Goal: Task Accomplishment & Management: Manage account settings

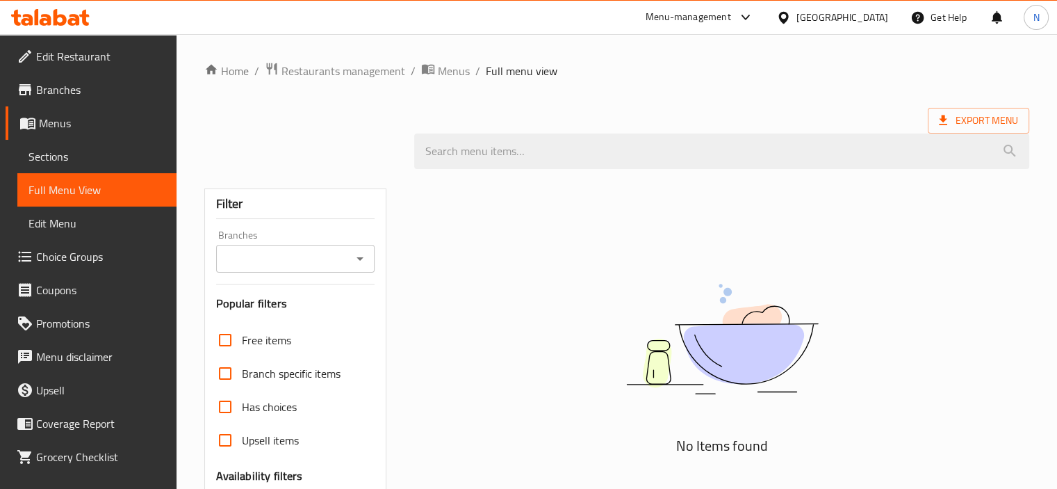
click at [797, 15] on div "United Arab Emirates" at bounding box center [842, 17] width 92 height 15
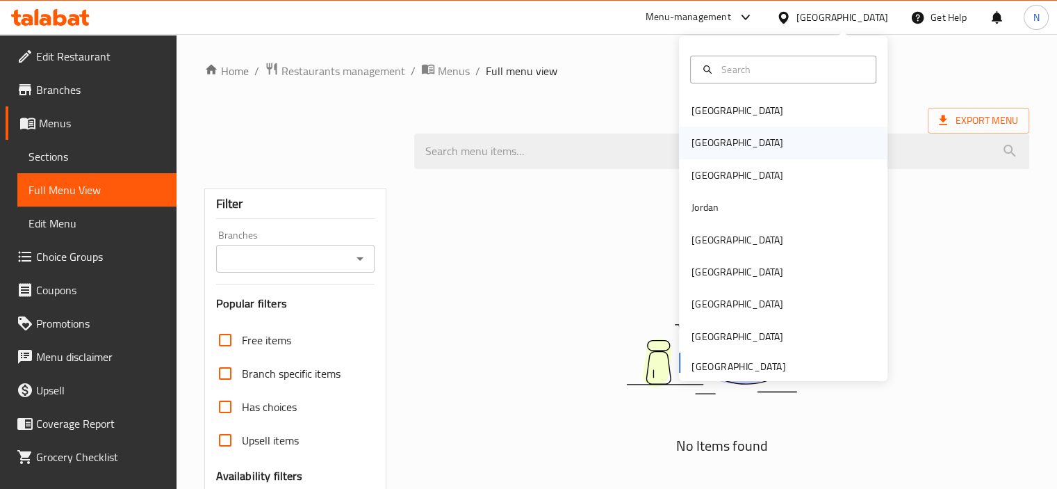
click at [714, 135] on div "[GEOGRAPHIC_DATA]" at bounding box center [737, 142] width 114 height 32
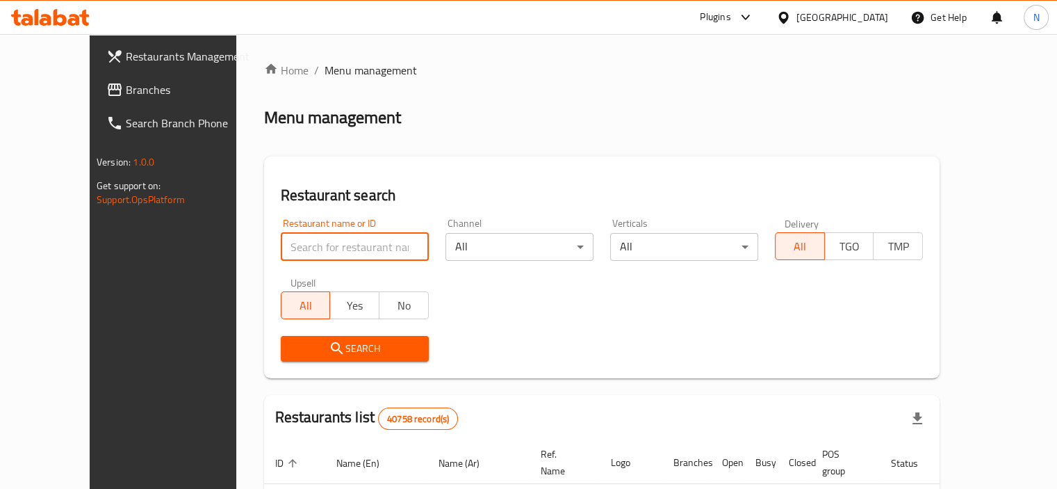
click at [295, 241] on input "search" at bounding box center [355, 247] width 148 height 28
paste input "Shish bish cafe"
type input "Shish bish cafe"
click button "Search" at bounding box center [355, 349] width 148 height 26
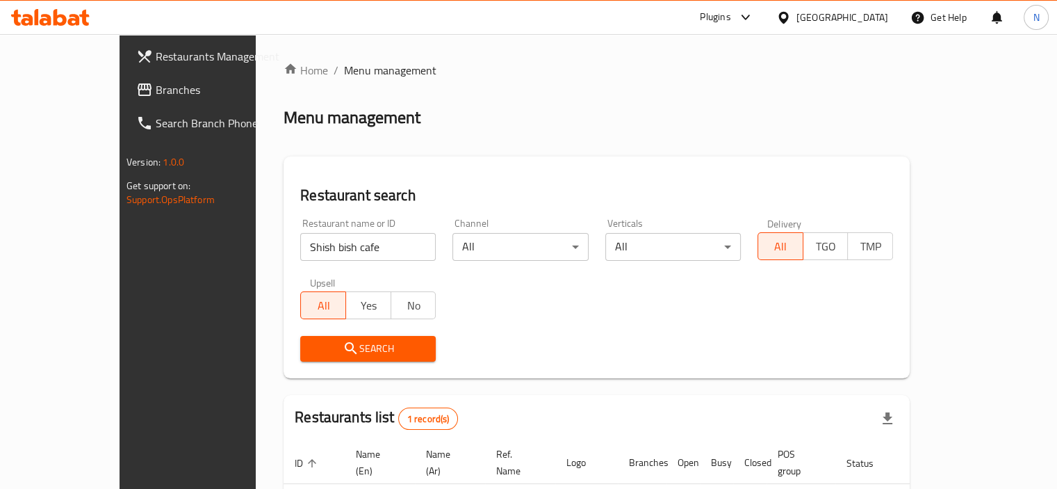
click at [487, 380] on div "Home / Menu management Menu management Restaurant search Restaurant name or ID …" at bounding box center [597, 327] width 626 height 530
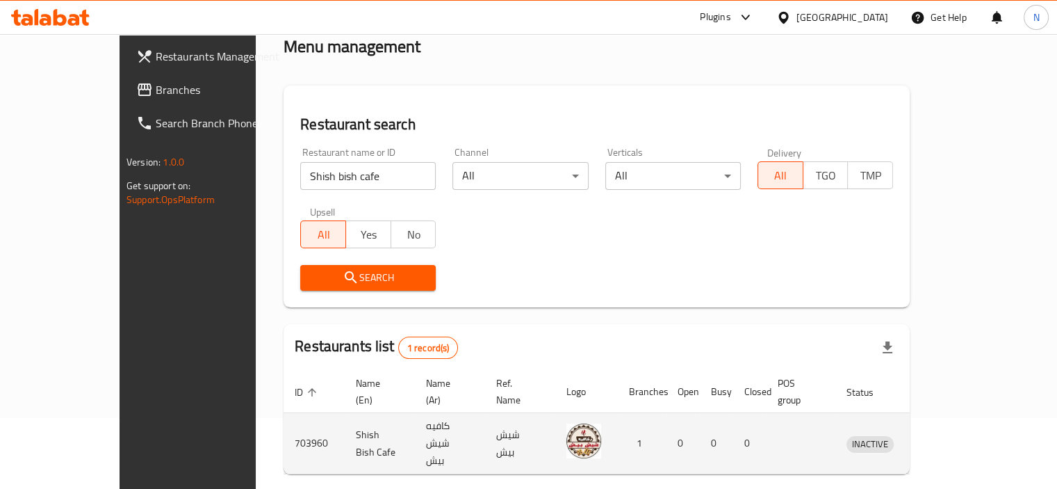
scroll to position [103, 0]
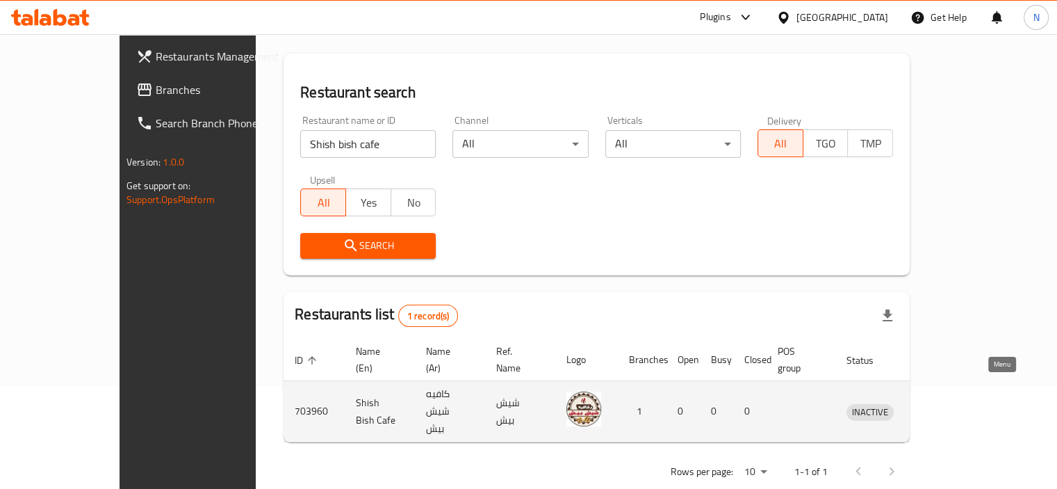
click at [938, 406] on icon "enhanced table" at bounding box center [929, 412] width 15 height 12
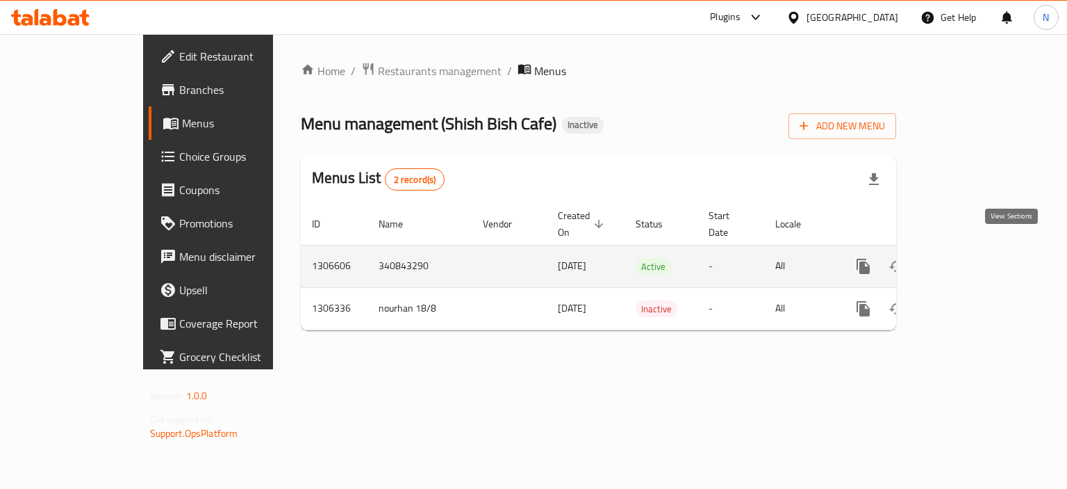
click at [972, 258] on icon "enhanced table" at bounding box center [964, 266] width 17 height 17
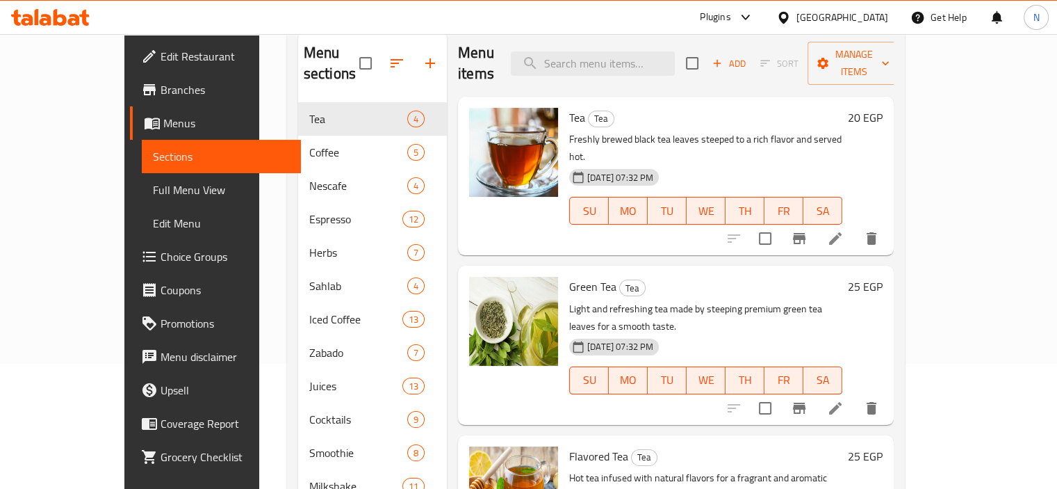
scroll to position [90, 0]
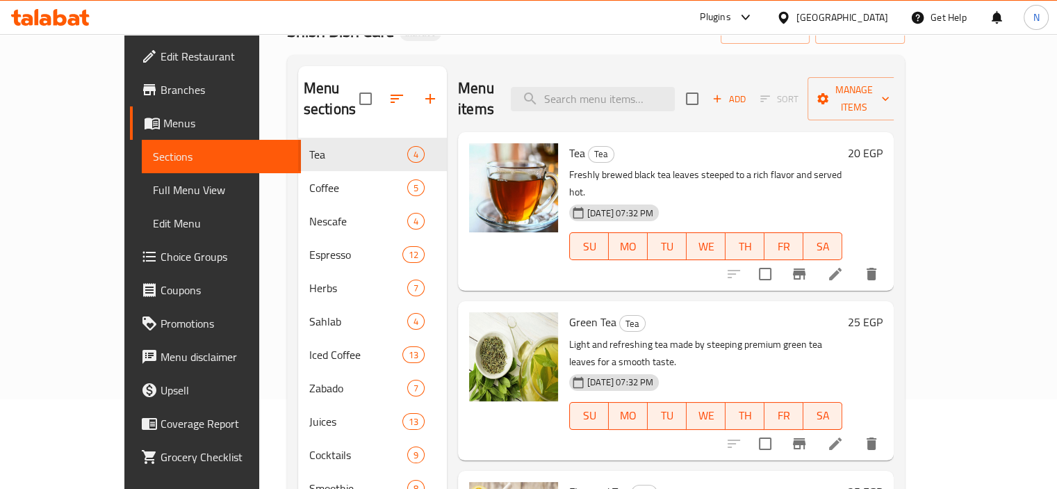
click at [153, 188] on span "Full Menu View" at bounding box center [221, 189] width 137 height 17
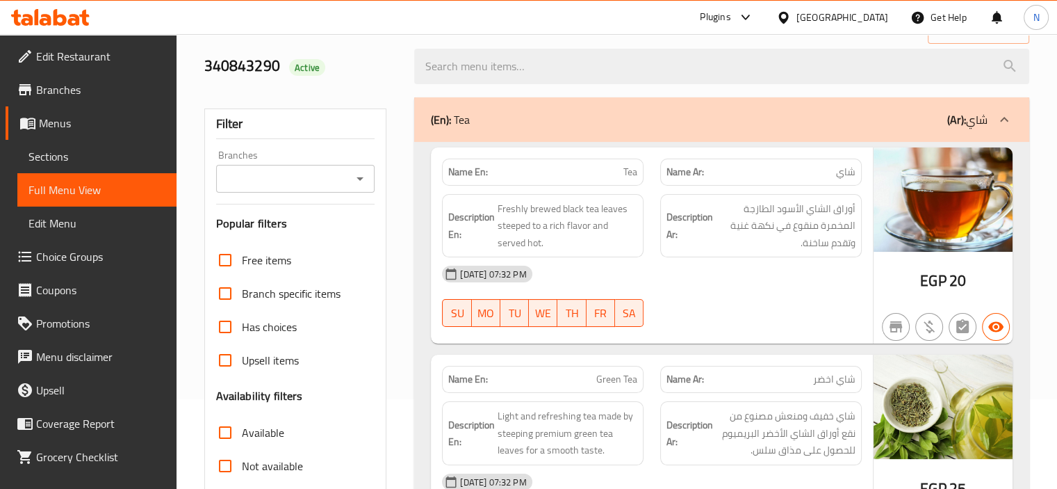
click at [607, 132] on div "(En): Tea (Ar): شاي" at bounding box center [721, 119] width 615 height 44
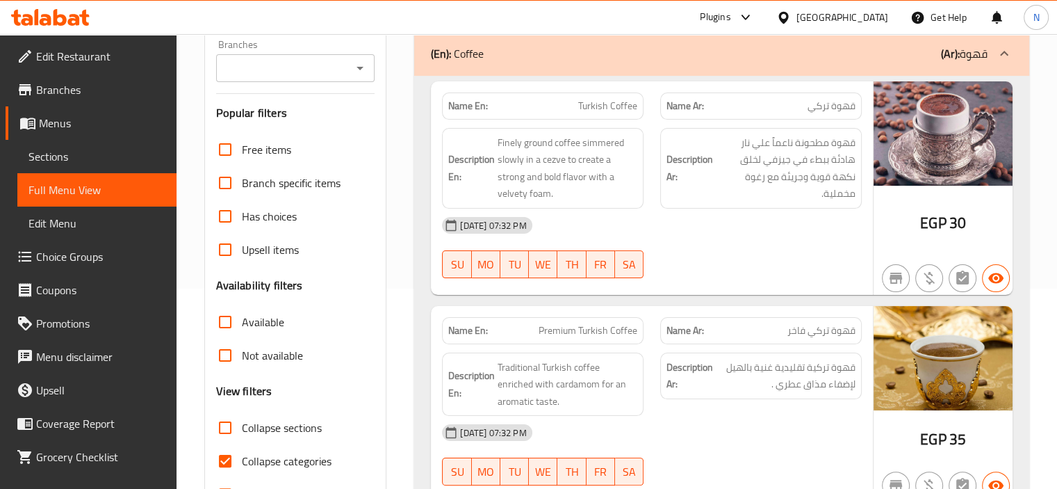
scroll to position [229, 0]
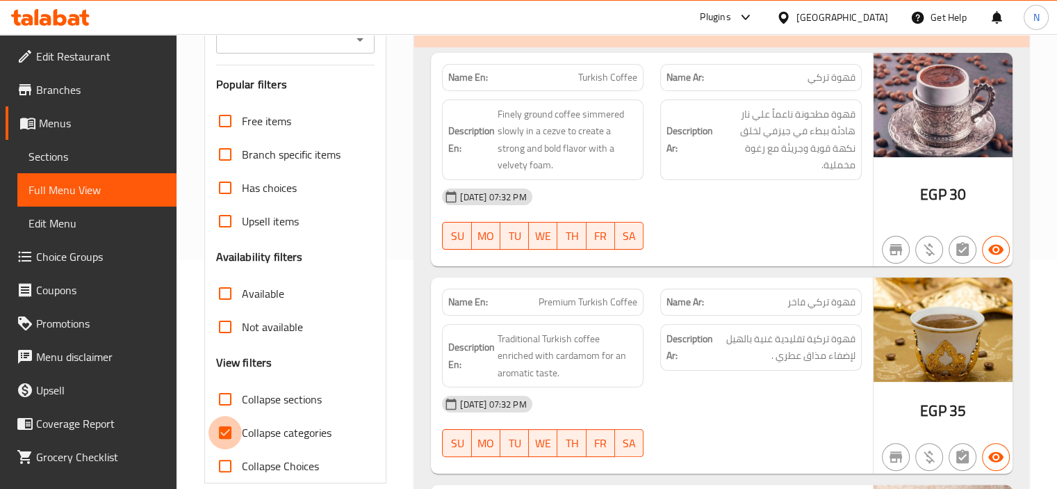
click at [227, 426] on input "Collapse categories" at bounding box center [224, 432] width 33 height 33
checkbox input "false"
click at [227, 400] on input "Collapse sections" at bounding box center [224, 398] width 33 height 33
checkbox input "true"
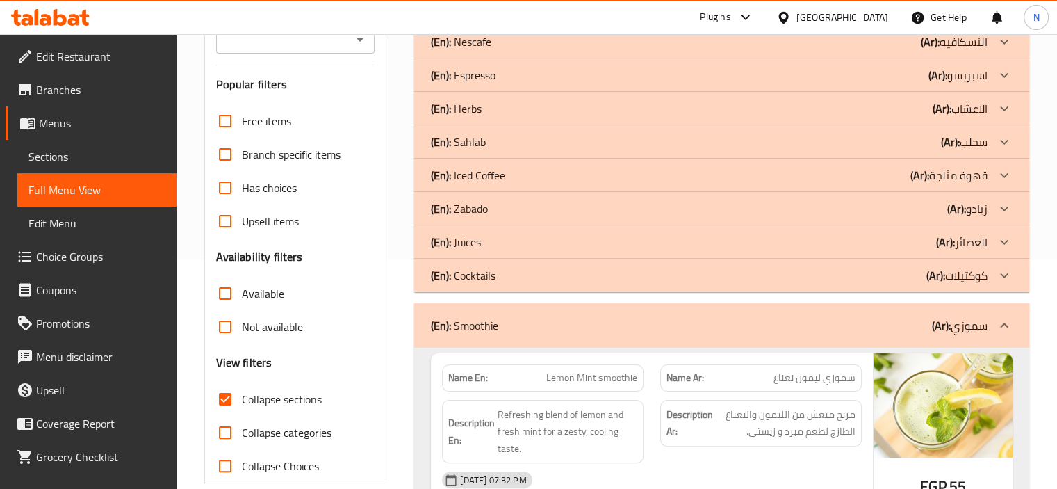
click at [428, 314] on div "(En): Smoothie (Ar): سموزي" at bounding box center [721, 325] width 615 height 44
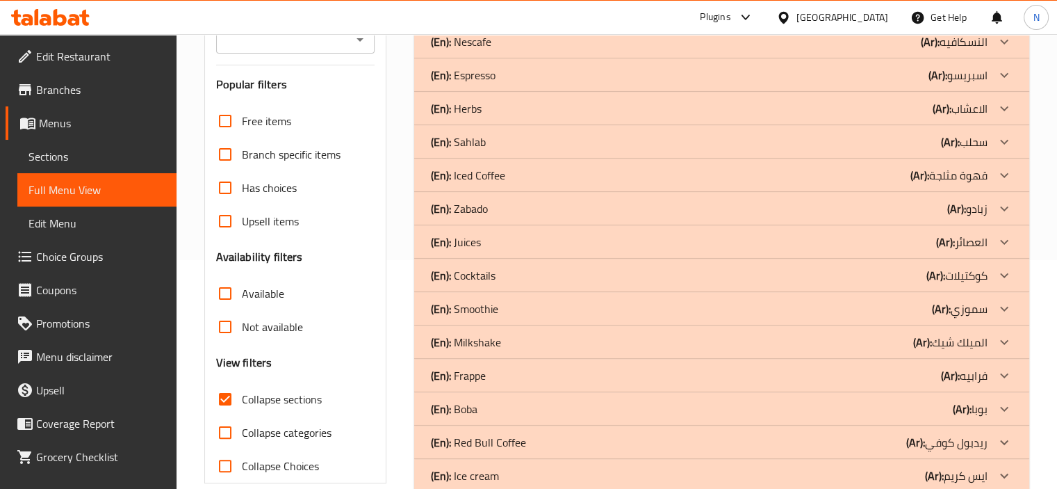
click at [95, 148] on span "Sections" at bounding box center [96, 156] width 137 height 17
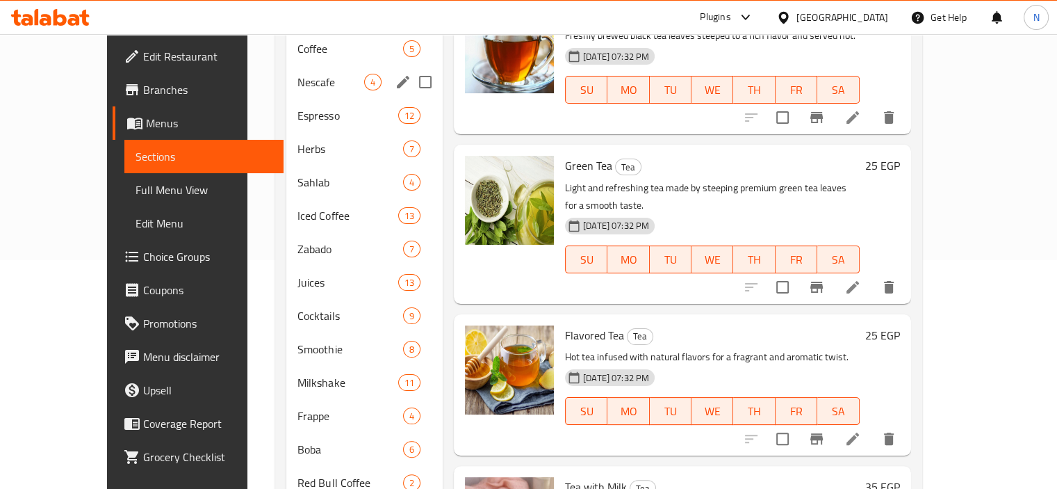
click at [247, 219] on div "Home / Restaurants management / Menus / Sections Shish Bish Cafe Inactive impor…" at bounding box center [598, 241] width 702 height 872
click at [143, 88] on span "Branches" at bounding box center [207, 89] width 129 height 17
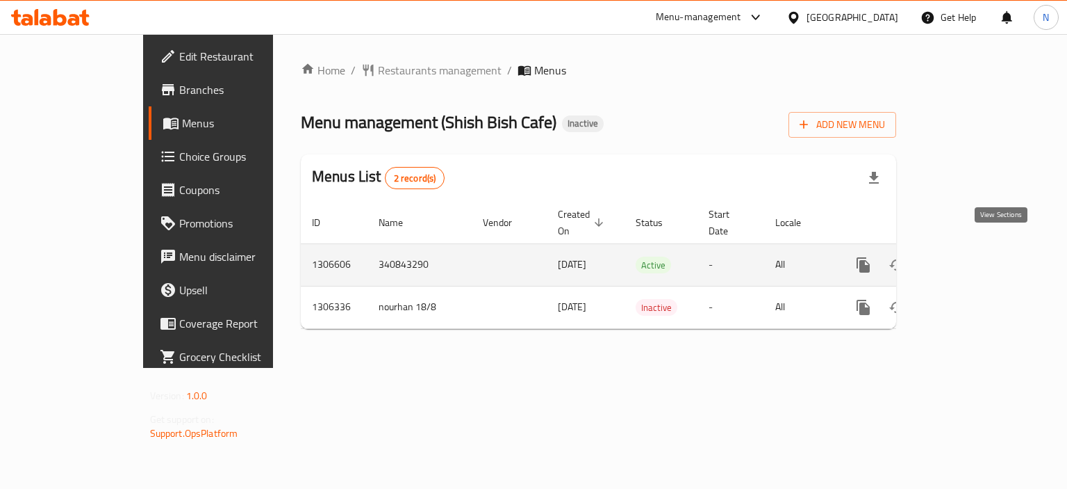
click at [972, 256] on icon "enhanced table" at bounding box center [964, 264] width 17 height 17
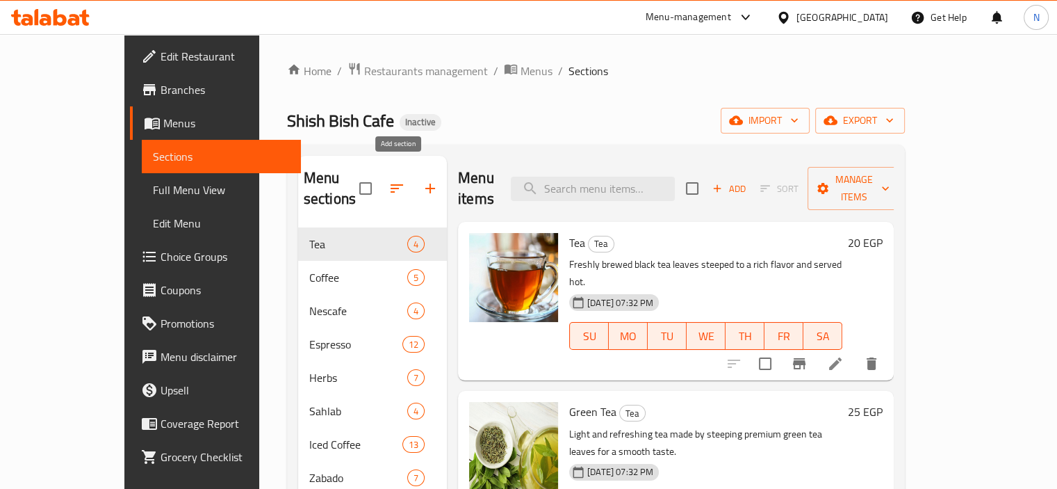
click at [414, 185] on button "button" at bounding box center [430, 188] width 33 height 33
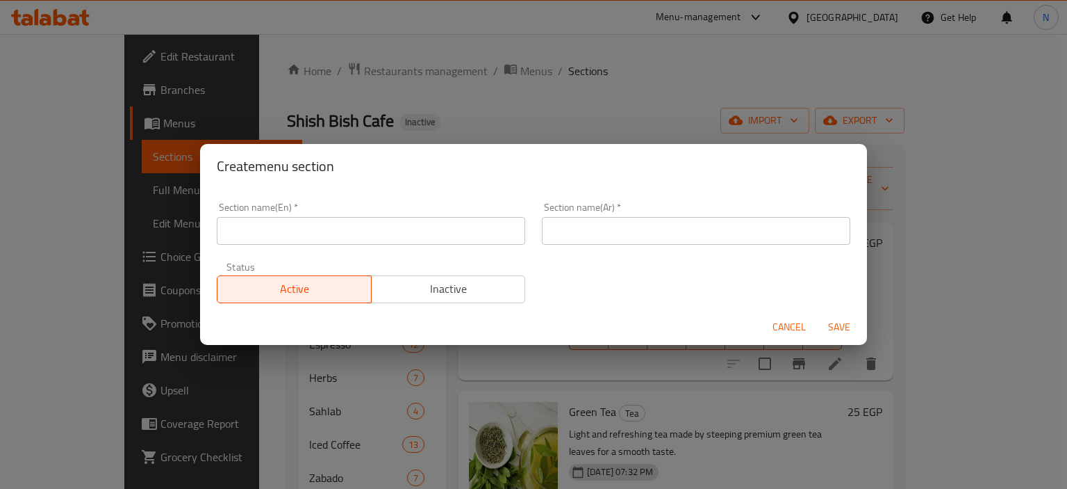
click at [411, 243] on input "text" at bounding box center [371, 231] width 309 height 28
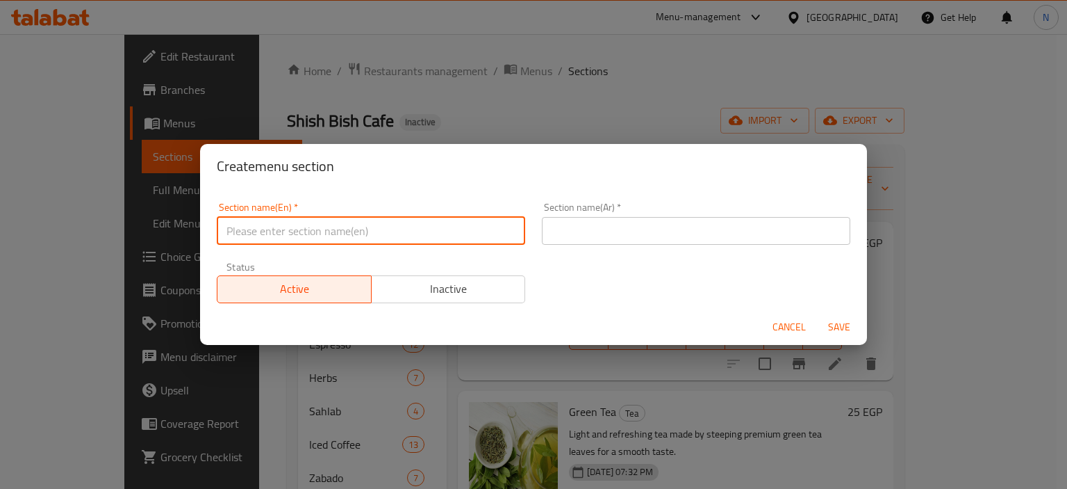
click at [614, 232] on input "text" at bounding box center [696, 231] width 309 height 28
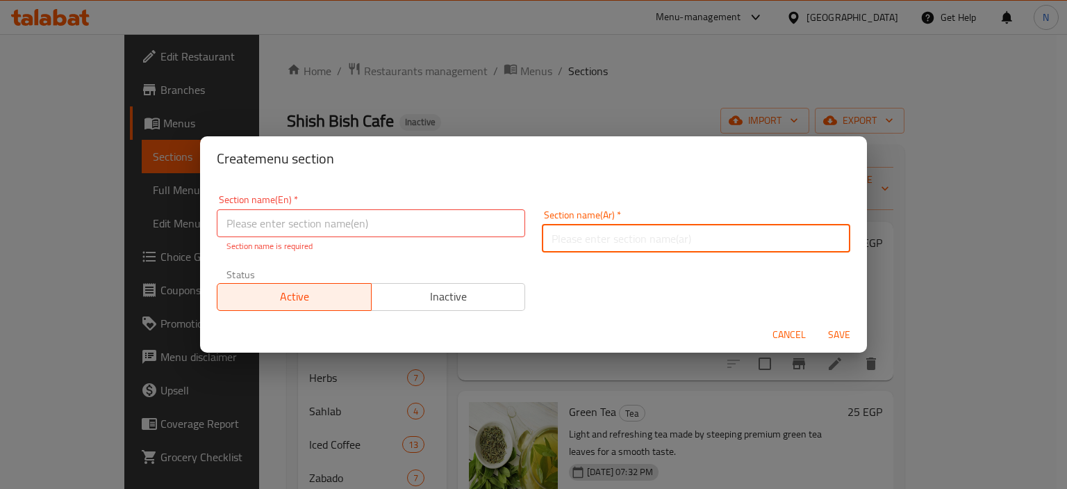
paste input "شيش بيش"
click at [542, 243] on input "شيش بيش" at bounding box center [696, 238] width 309 height 28
type input "مشروبات شيش بيش"
click at [386, 222] on input "text" at bounding box center [371, 223] width 309 height 28
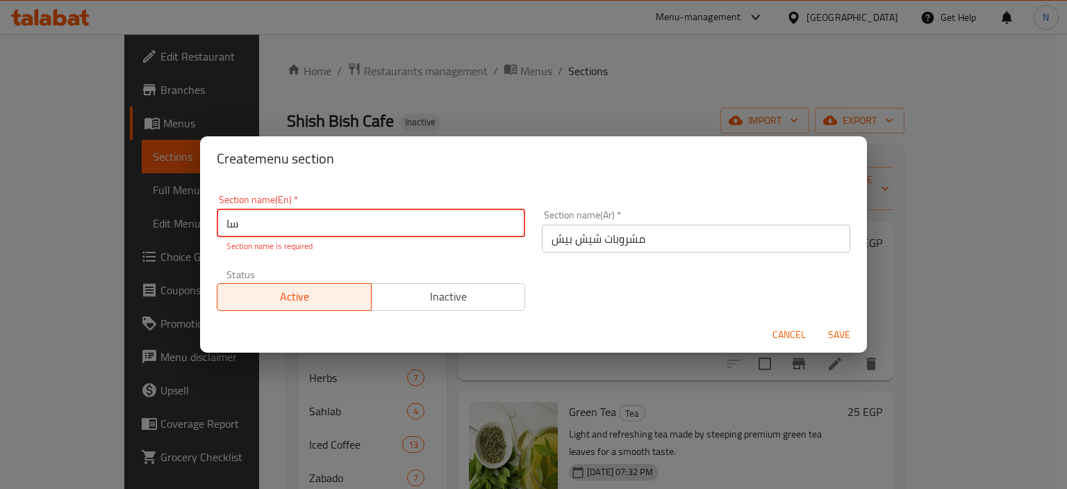
type input "س"
type input "shish bish drinks"
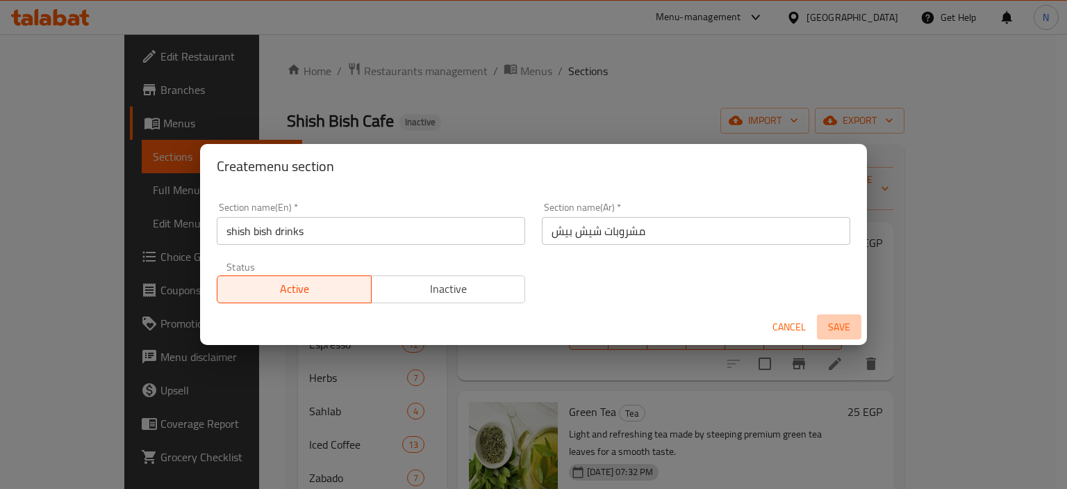
click at [839, 336] on button "Save" at bounding box center [839, 327] width 44 height 26
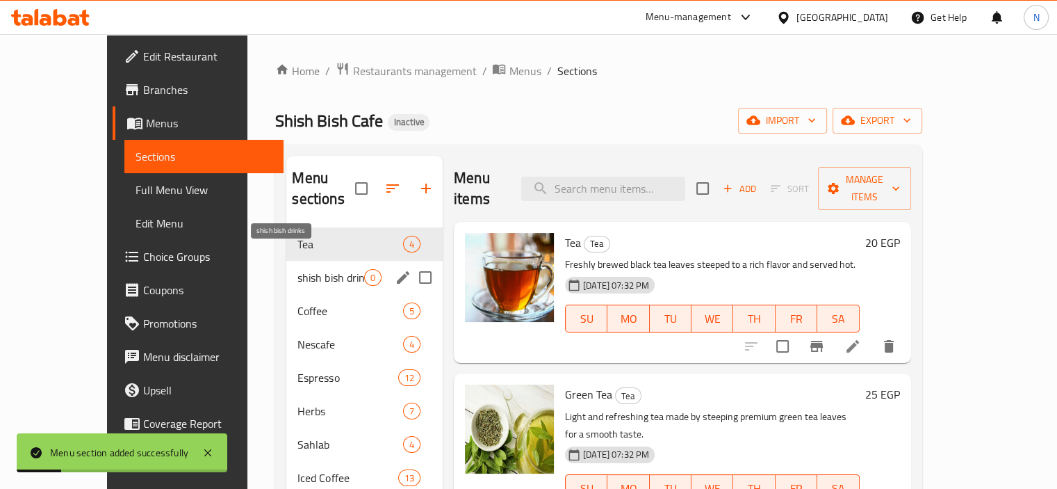
click at [297, 269] on span "shish bish drinks" at bounding box center [330, 277] width 66 height 17
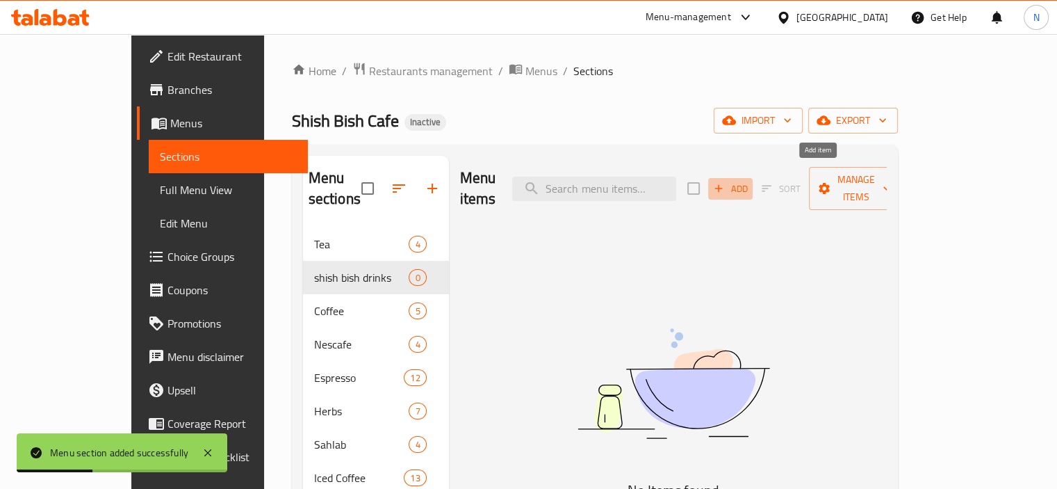
click at [749, 181] on span "Add" at bounding box center [731, 189] width 38 height 16
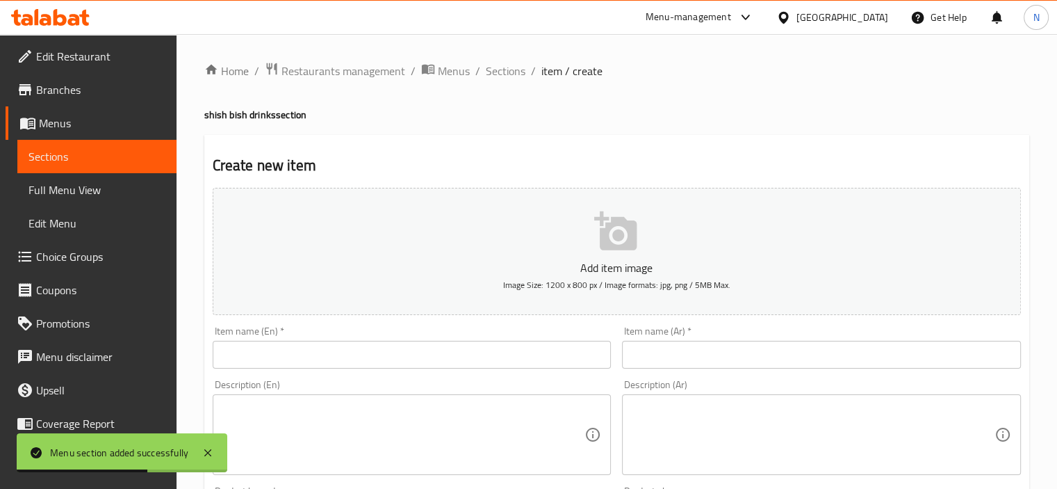
click at [696, 362] on input "text" at bounding box center [821, 355] width 399 height 28
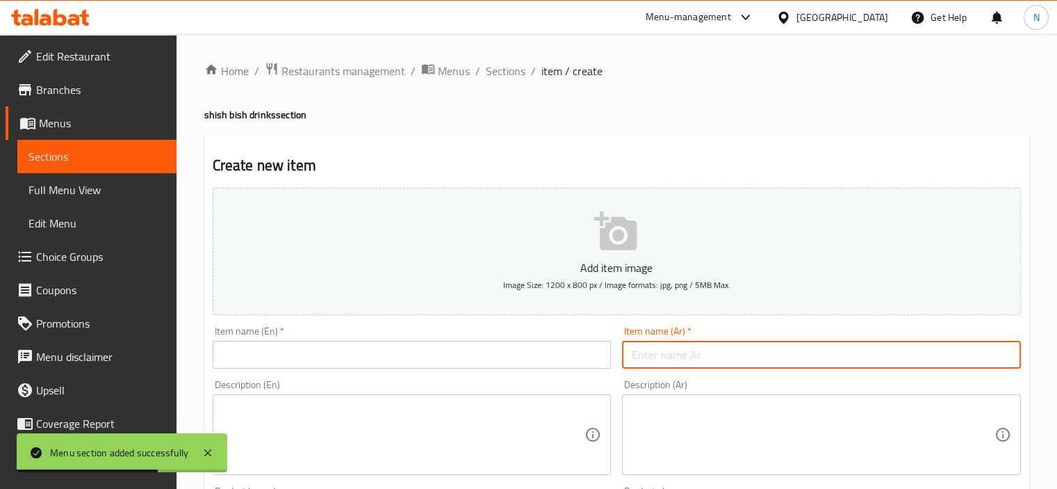
paste input "جربني ( اناناس + كيوي + مانجو + ايس كريم فانيليا )"
drag, startPoint x: 824, startPoint y: 352, endPoint x: 550, endPoint y: 347, distance: 273.2
click at [550, 347] on div "Add item image Image Size: 1200 x 800 px / Image formats: jpg, png / 5MB Max. I…" at bounding box center [616, 481] width 819 height 599
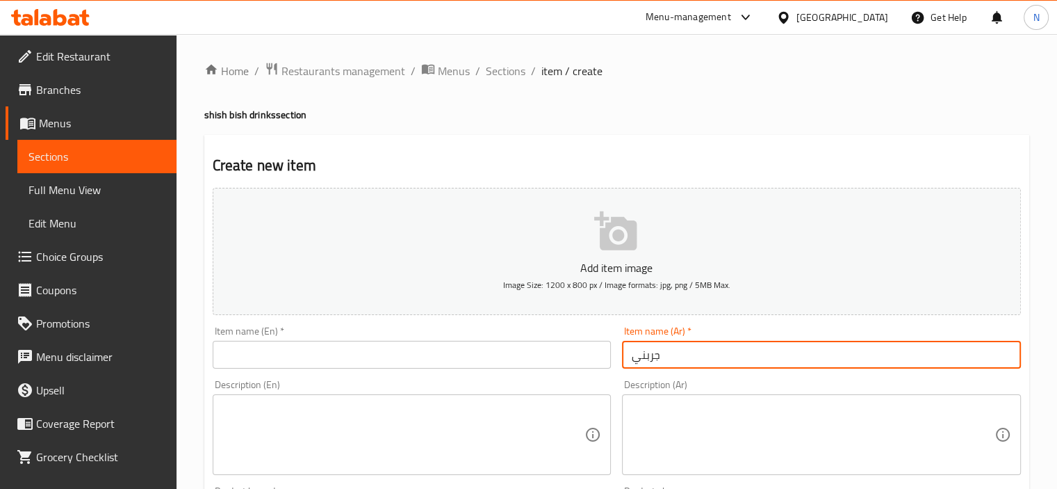
type input "جربني"
click at [645, 430] on textarea at bounding box center [813, 435] width 363 height 66
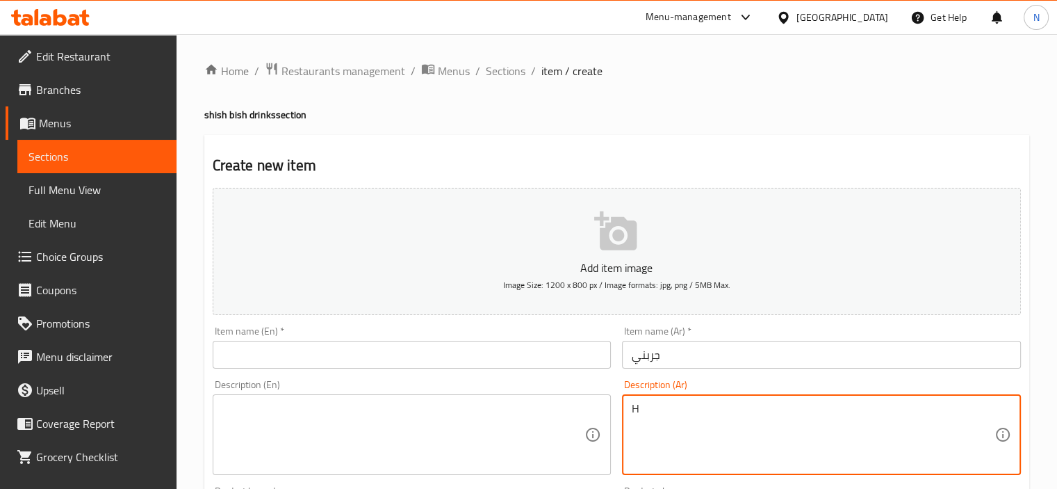
type textarea "H"
paste textarea "ناناس + كيوي + مانجو + ايس كريم فانيليا )"
drag, startPoint x: 821, startPoint y: 406, endPoint x: 841, endPoint y: 407, distance: 19.5
click at [841, 407] on textarea "أناناس + كيوي + مانجو + ايس كريم فانيليا )" at bounding box center [813, 435] width 363 height 66
click at [781, 411] on textarea "أناناس + كيوي + مانجو + ايس كريم فانيليا" at bounding box center [813, 435] width 363 height 66
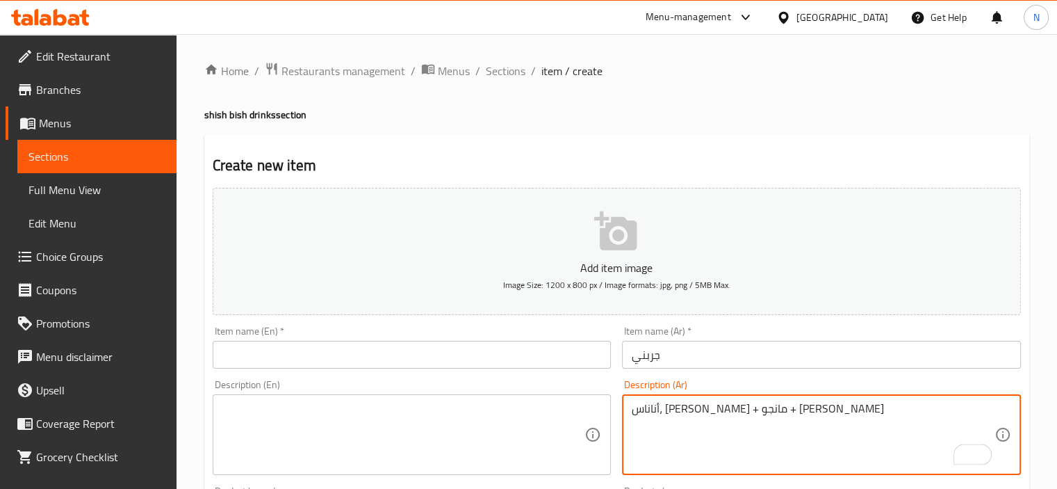
click at [749, 408] on textarea "أناناس، كيوي + مانجو + ايس كريم فانيليا" at bounding box center [813, 435] width 363 height 66
type textarea "أناناس، [PERSON_NAME]، [PERSON_NAME]، [PERSON_NAME]"
click at [500, 353] on input "text" at bounding box center [412, 355] width 399 height 28
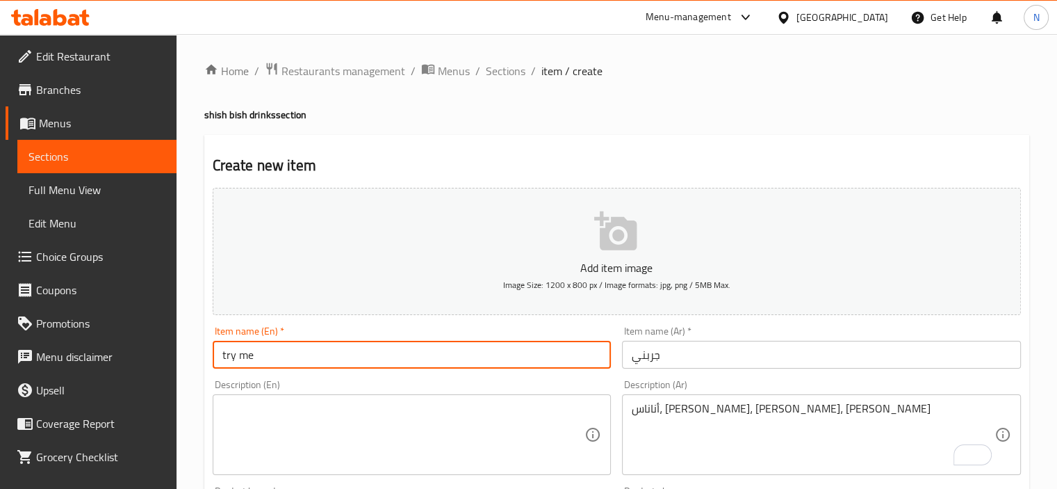
type input "try me"
click at [336, 446] on textarea at bounding box center [403, 435] width 363 height 66
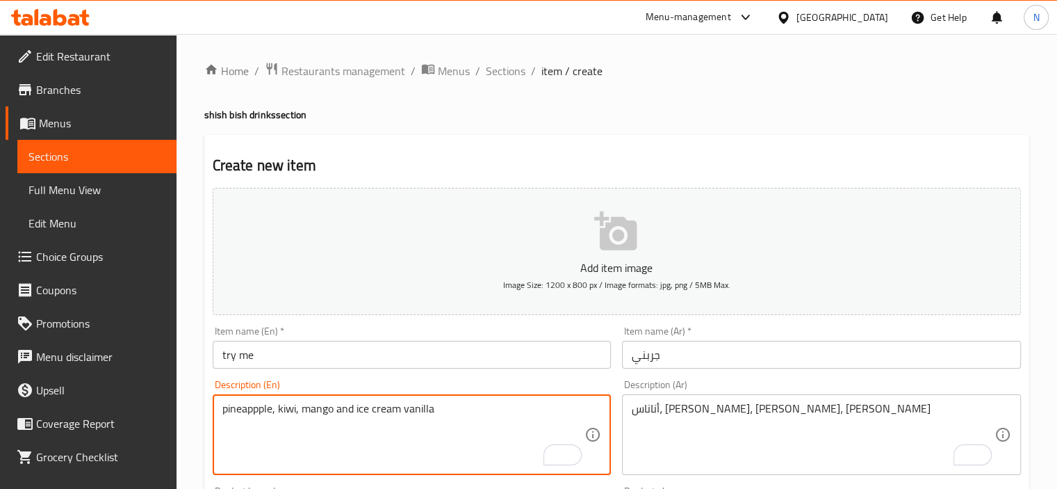
type textarea "pineappple, kiwi, mango and ice cream vanilla"
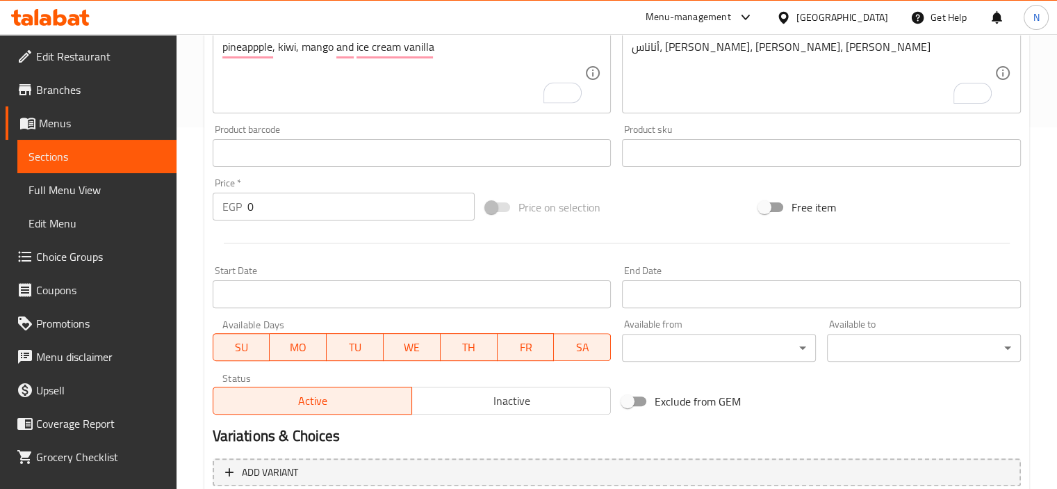
scroll to position [389, 0]
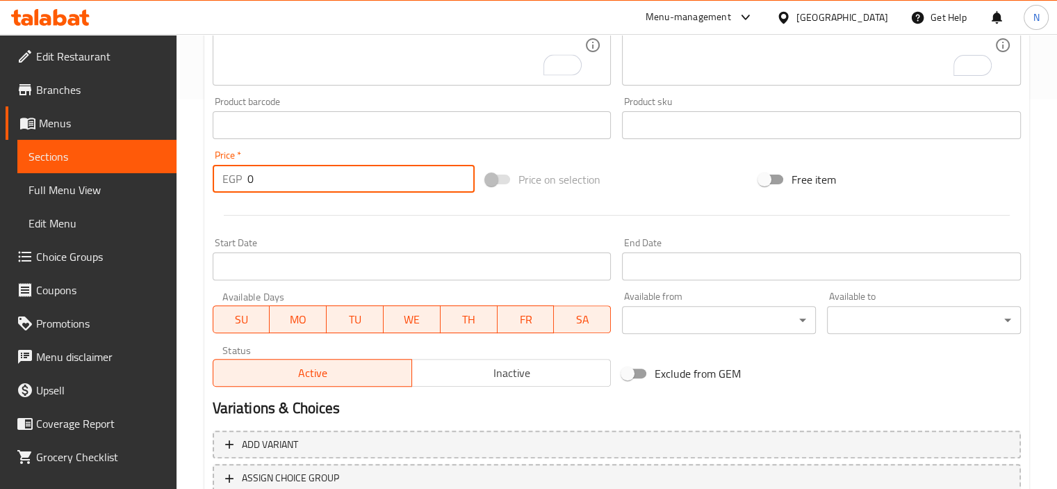
drag, startPoint x: 263, startPoint y: 180, endPoint x: 201, endPoint y: 208, distance: 67.8
click at [201, 208] on div "Home / Restaurants management / Menus / Sections / item / create shish bish dri…" at bounding box center [617, 119] width 881 height 948
type input "110"
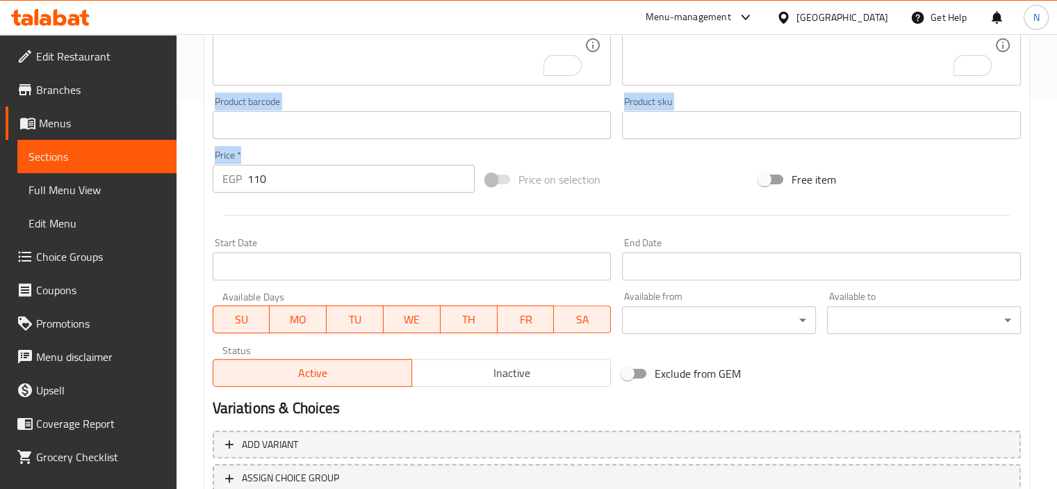
drag, startPoint x: 350, startPoint y: 84, endPoint x: 342, endPoint y: 186, distance: 101.8
click at [342, 186] on div "Add item image Image Size: 1200 x 800 px / Image formats: jpg, png / 5MB Max. I…" at bounding box center [616, 92] width 819 height 599
click at [342, 186] on input "110" at bounding box center [360, 179] width 227 height 28
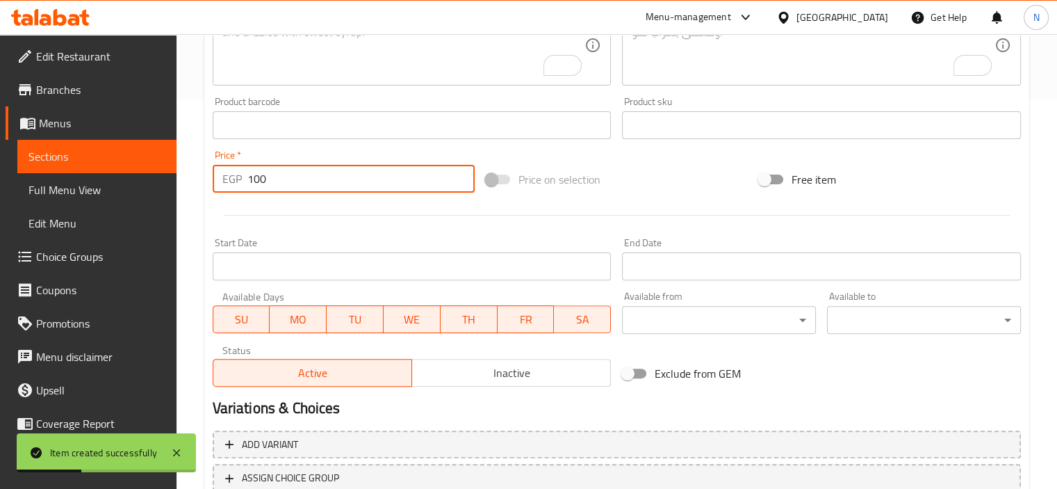
type input "100"
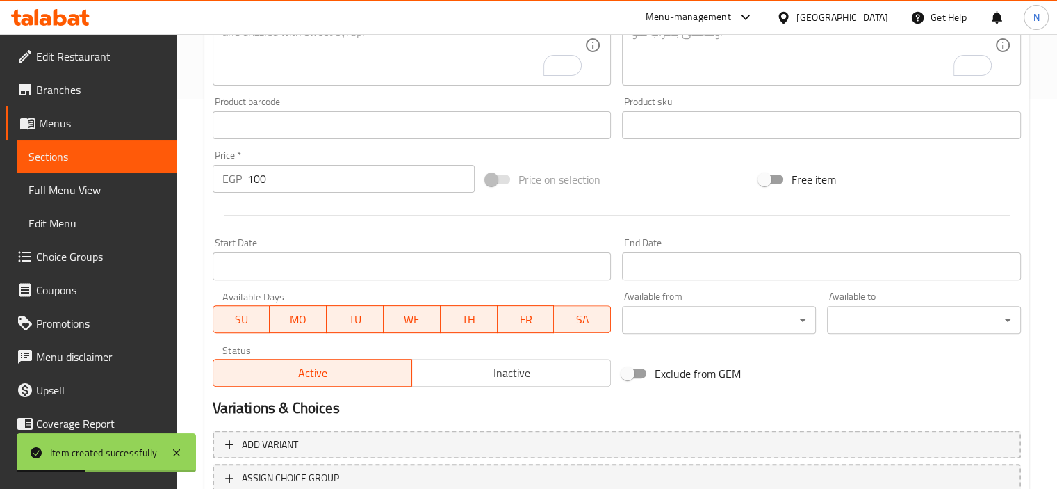
click at [439, 228] on div at bounding box center [616, 215] width 819 height 34
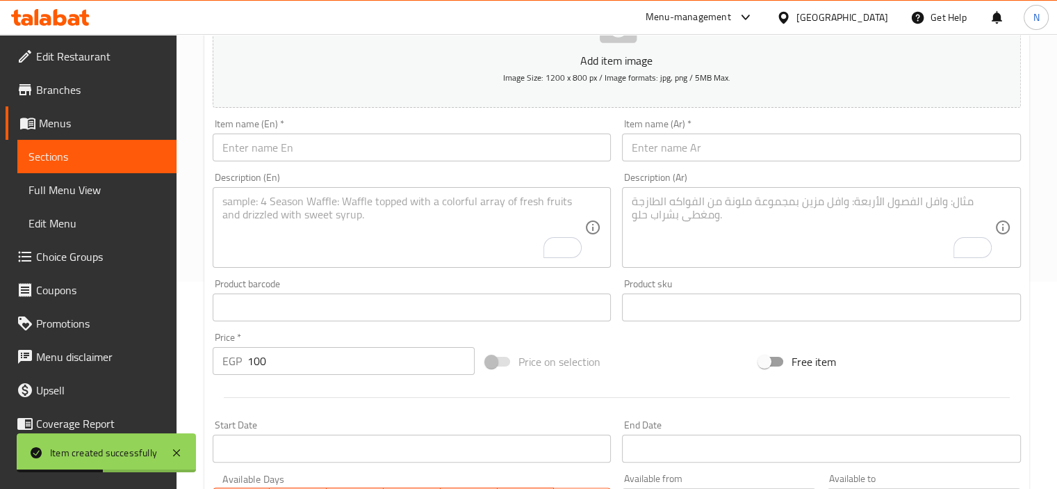
scroll to position [167, 0]
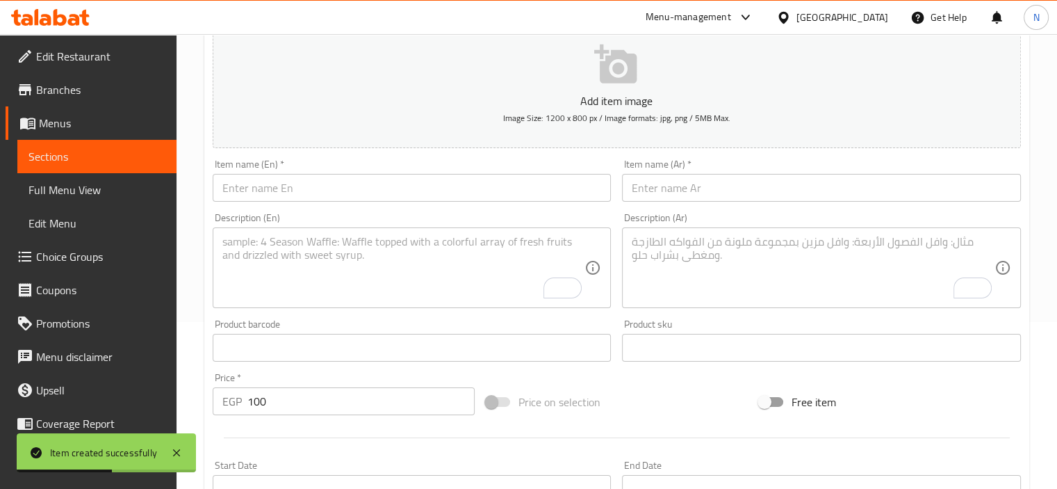
click at [656, 186] on input "text" at bounding box center [821, 188] width 399 height 28
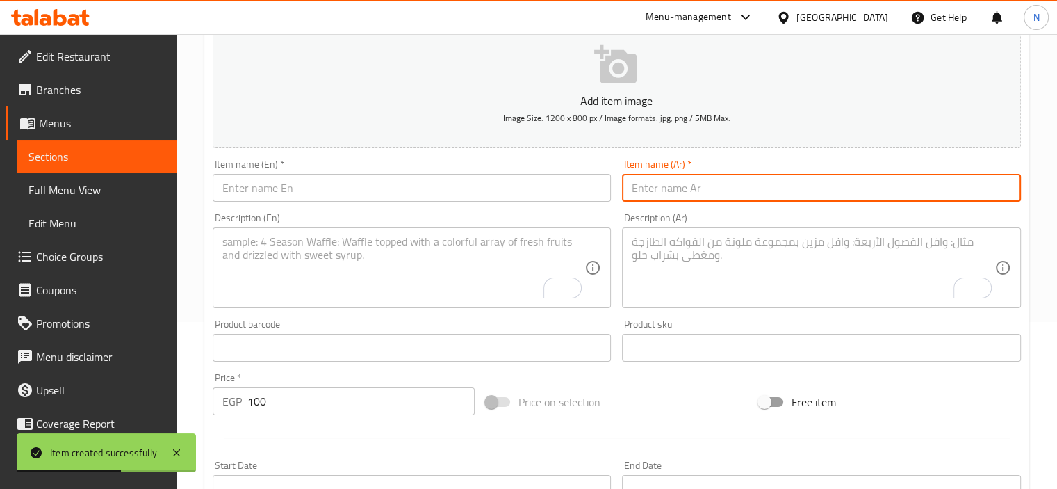
paste input "المدمر ( أفوكادو + اناناس )"
drag, startPoint x: 714, startPoint y: 186, endPoint x: 639, endPoint y: 193, distance: 74.8
click at [639, 193] on input "المدمر ( أفوكادو + اناناس )" at bounding box center [821, 188] width 399 height 28
click at [660, 186] on input "المدمر ( )" at bounding box center [821, 188] width 399 height 28
click at [669, 187] on input "المدمر ( )" at bounding box center [821, 188] width 399 height 28
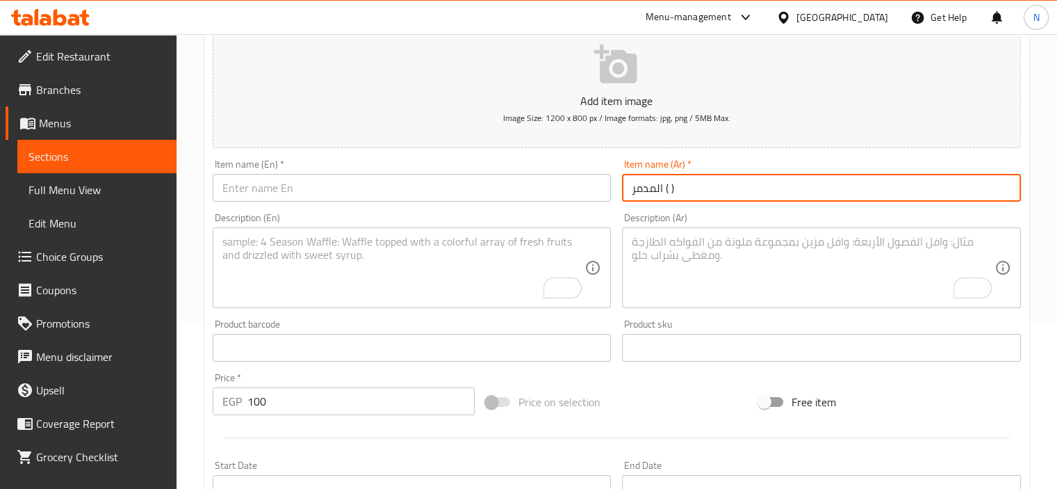
click at [662, 186] on input "المدمر ( )" at bounding box center [821, 188] width 399 height 28
click at [665, 186] on input "المدمر ( )" at bounding box center [821, 188] width 399 height 28
click at [679, 186] on input "المدمر ( )" at bounding box center [821, 188] width 399 height 28
type input "المدمر"
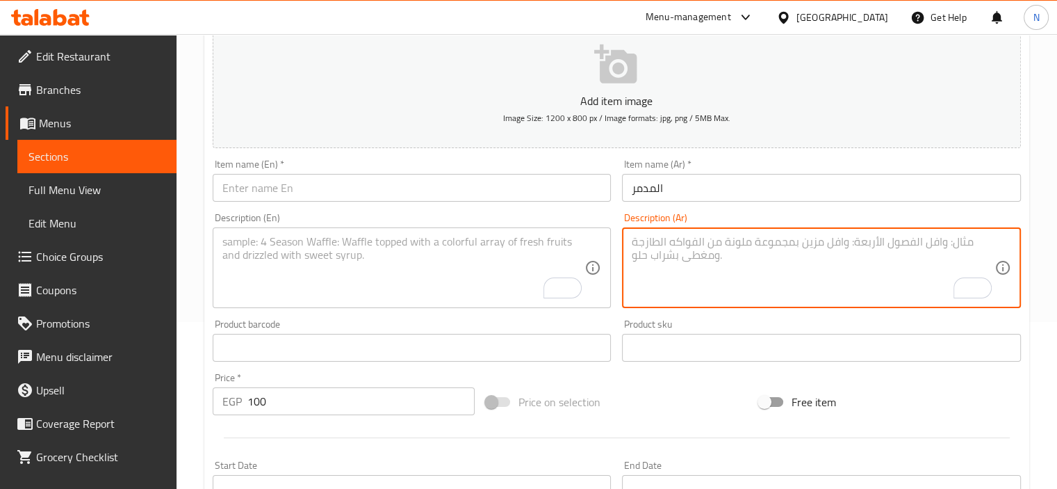
click at [640, 249] on textarea "To enrich screen reader interactions, please activate Accessibility in Grammarl…" at bounding box center [813, 268] width 363 height 66
paste textarea "أفوكادو + اناناس"
click at [664, 243] on textarea "أفوكادو + اناناس" at bounding box center [813, 268] width 363 height 66
type textarea "أفوكادو واناناس"
click at [508, 244] on textarea "To enrich screen reader interactions, please activate Accessibility in Grammarl…" at bounding box center [403, 268] width 363 height 66
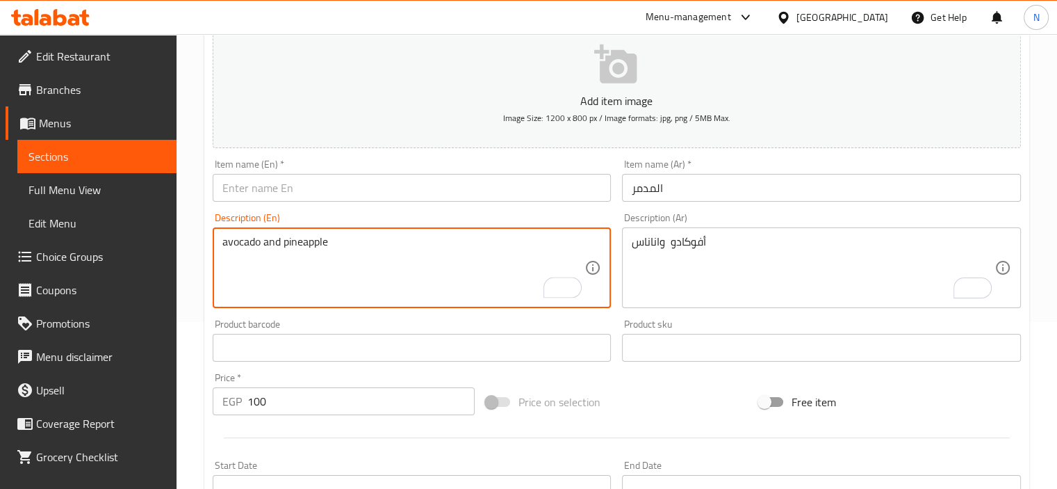
type textarea "avocado and pineapple"
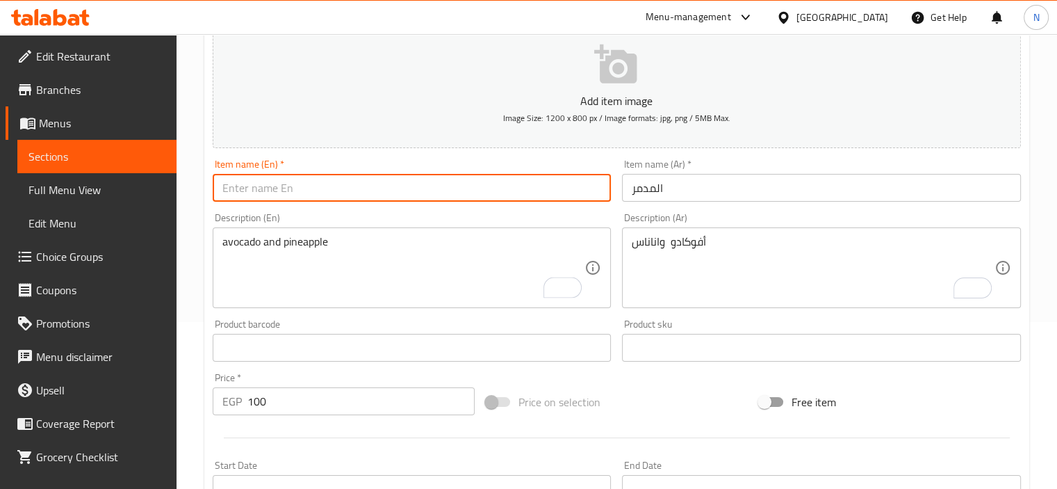
click at [495, 190] on input "text" at bounding box center [412, 188] width 399 height 28
type input "el modamer"
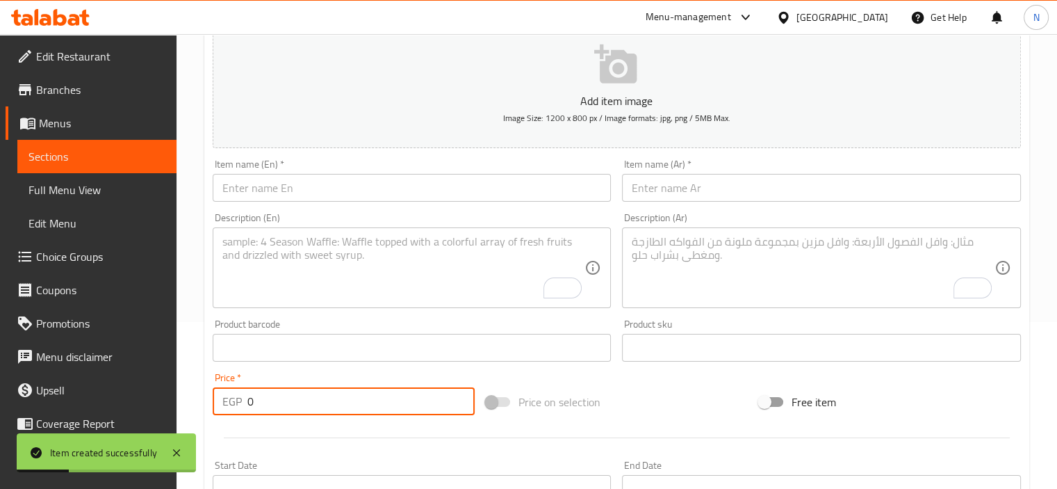
drag, startPoint x: 268, startPoint y: 406, endPoint x: 192, endPoint y: 421, distance: 78.0
click at [192, 421] on div "Home / Restaurants management / Menus / Sections / item / create shish bish dri…" at bounding box center [617, 341] width 881 height 948
type input "110"
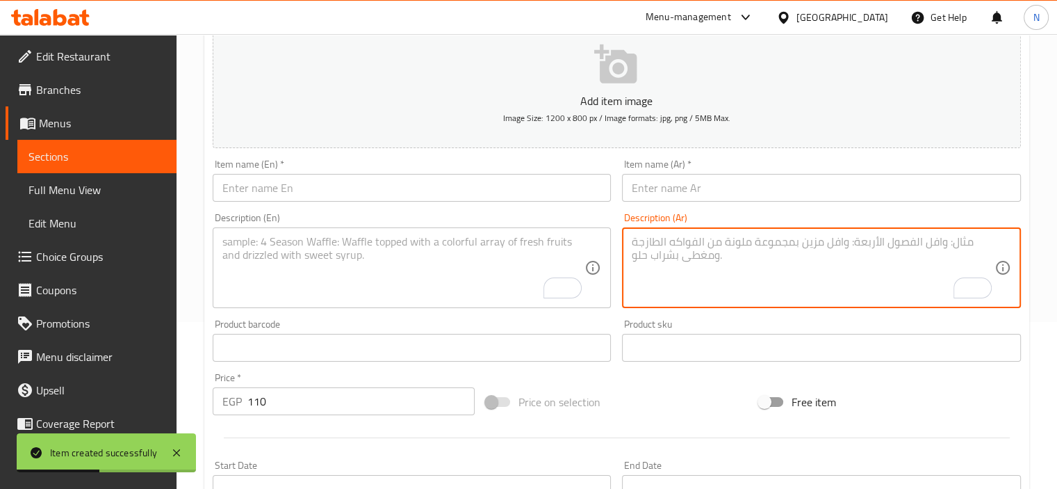
click at [725, 239] on textarea "To enrich screen reader interactions, please activate Accessibility in Grammarl…" at bounding box center [813, 268] width 363 height 66
paste textarea "هافانا ( كيوي + مانجو + فراولة )"
click at [755, 243] on textarea "هافانا ( كيوي + مانجو + فراولة )" at bounding box center [813, 268] width 363 height 66
click at [737, 237] on textarea "( كيوي + مانجو + فراولة )" at bounding box center [813, 268] width 363 height 66
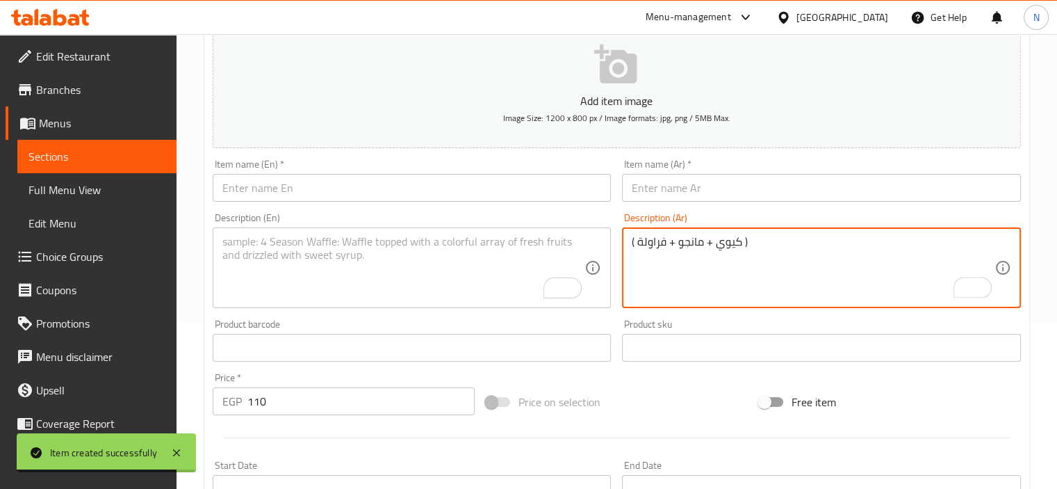
click at [741, 238] on textarea "( كيوي + مانجو + فراولة )" at bounding box center [813, 268] width 363 height 66
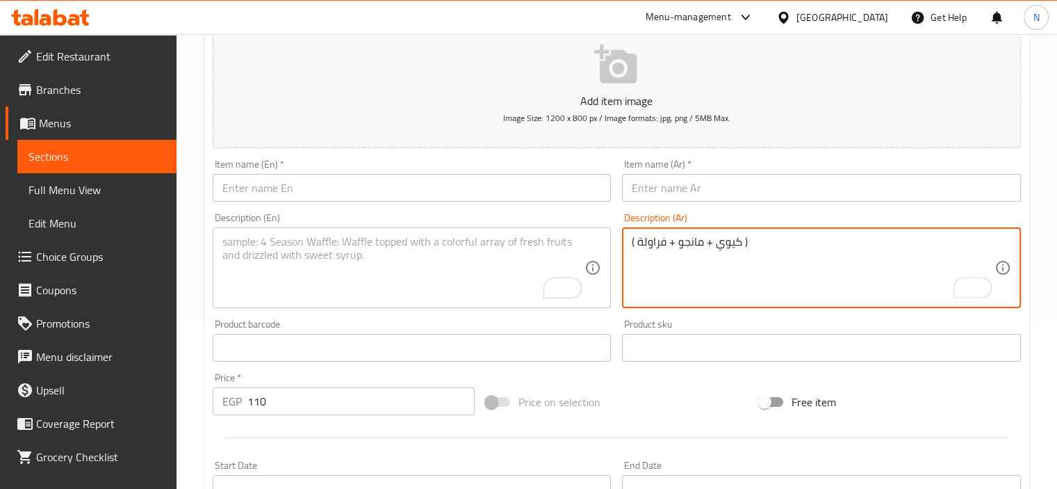
drag, startPoint x: 637, startPoint y: 238, endPoint x: 607, endPoint y: 247, distance: 31.0
click at [607, 247] on div "Add item image Image Size: 1200 x 800 px / Image formats: jpg, png / 5MB Max. I…" at bounding box center [616, 314] width 819 height 599
click at [733, 241] on textarea "كيوي + مانجو + فراولة )" at bounding box center [813, 268] width 363 height 66
drag, startPoint x: 739, startPoint y: 241, endPoint x: 779, endPoint y: 242, distance: 39.6
click at [779, 242] on textarea "كيوي + مانجو + فراولة )" at bounding box center [813, 268] width 363 height 66
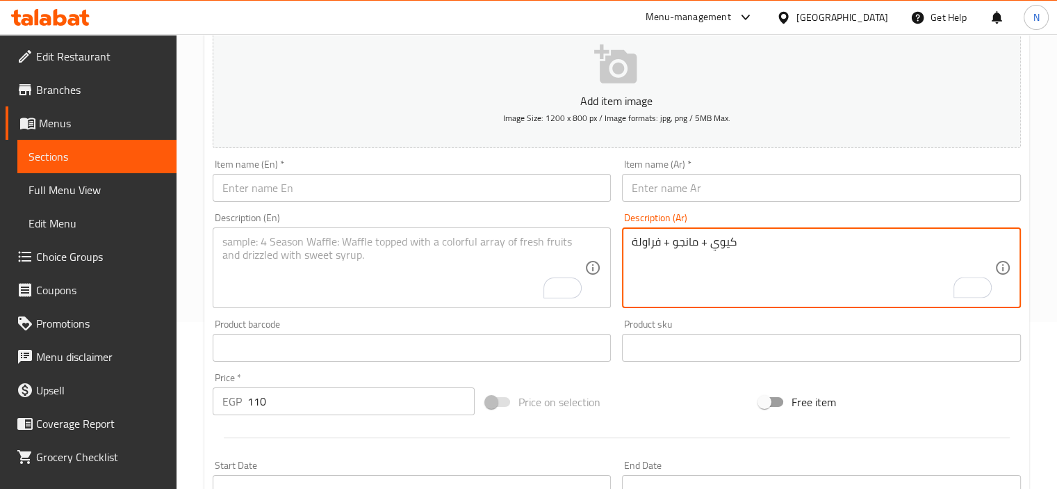
type textarea "كيوي + مانجو + فراولة"
click at [678, 192] on input "text" at bounding box center [821, 188] width 399 height 28
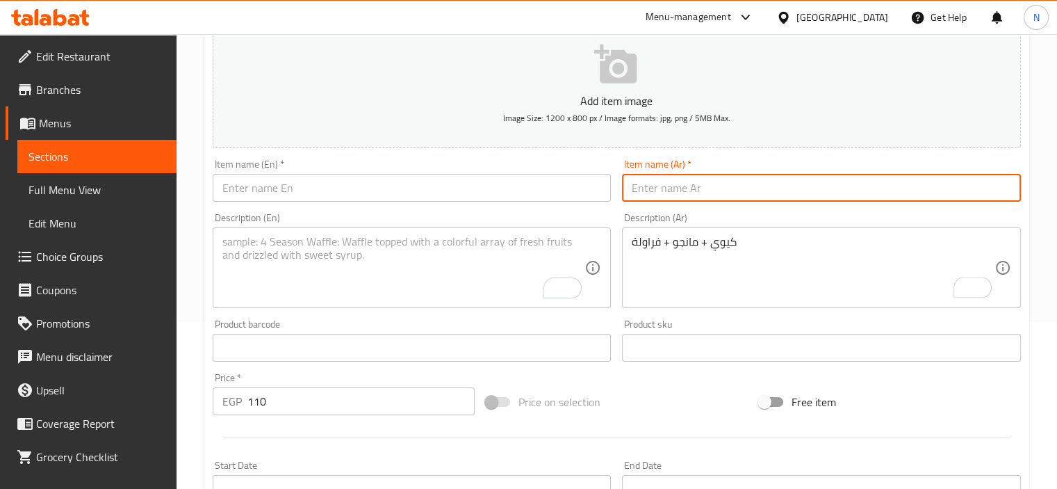
paste input "هافانا"
type input "هافانا"
click at [359, 202] on input "text" at bounding box center [412, 188] width 399 height 28
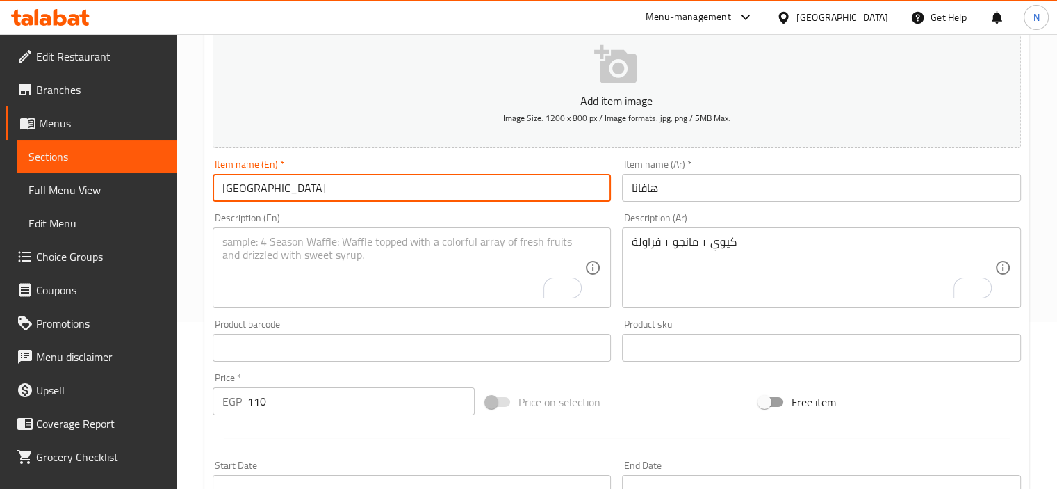
type input "[GEOGRAPHIC_DATA]"
click at [331, 263] on textarea "To enrich screen reader interactions, please activate Accessibility in Grammarl…" at bounding box center [403, 268] width 363 height 66
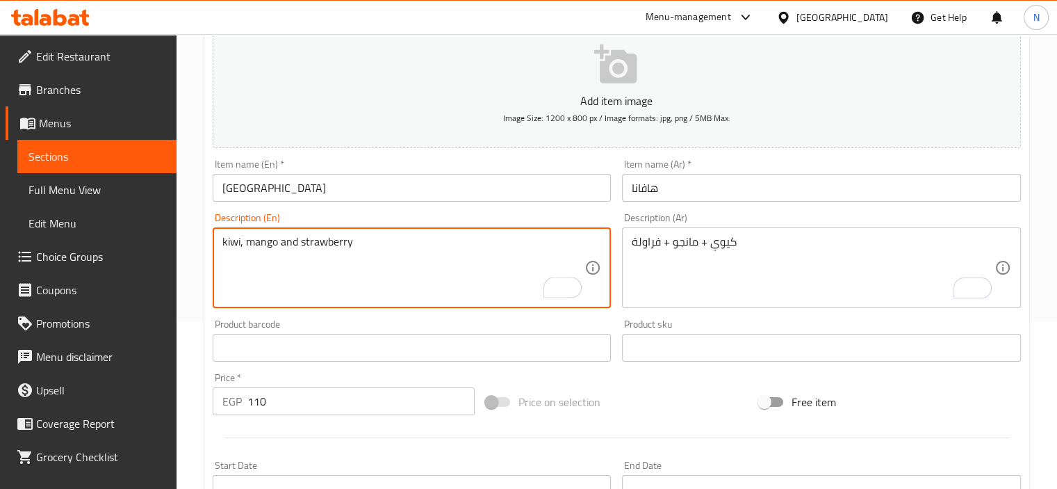
type textarea "kiwi, mango and strawberry"
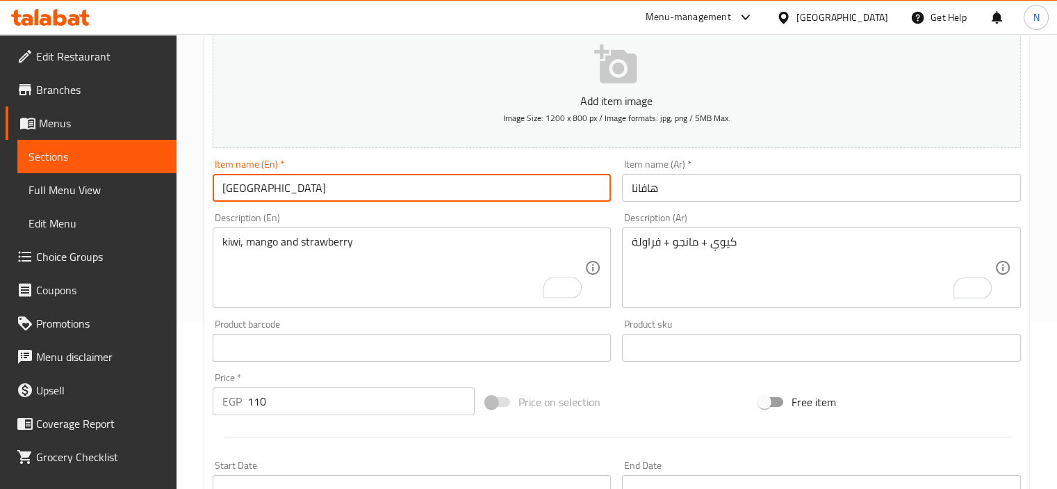
click at [359, 179] on input "[GEOGRAPHIC_DATA]" at bounding box center [412, 188] width 399 height 28
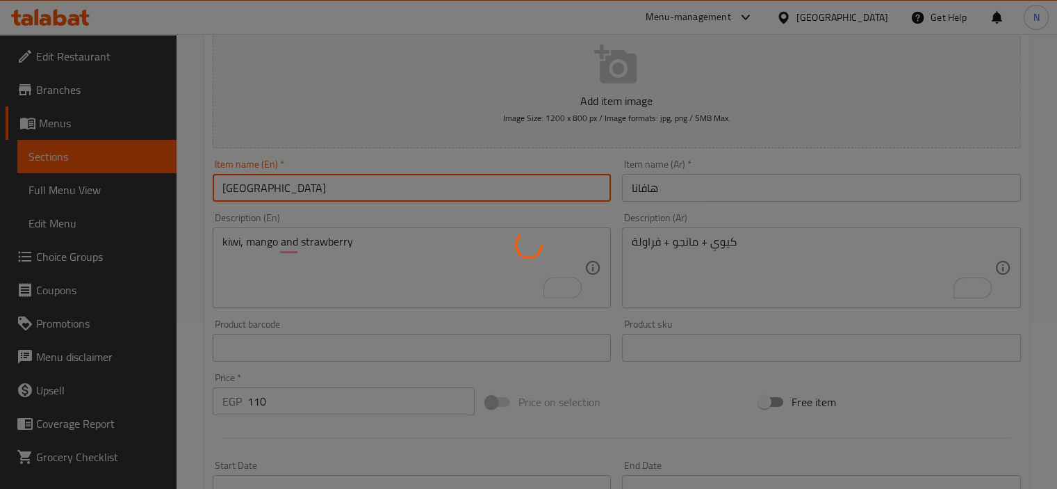
type input "0"
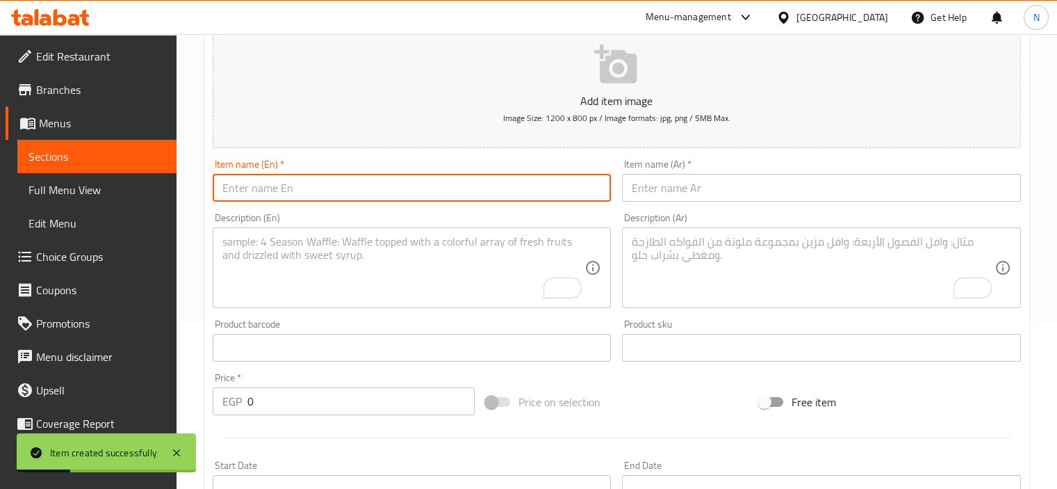
click at [665, 242] on textarea "To enrich screen reader interactions, please activate Accessibility in Grammarl…" at bounding box center [813, 268] width 363 height 66
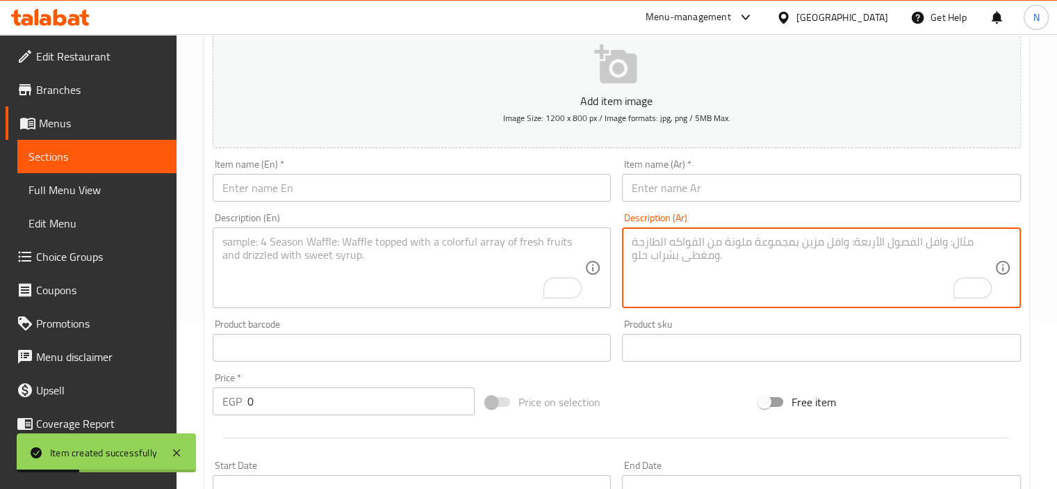
paste textarea "انتعاش ( أفوكادو + مانجو + فراولة )"
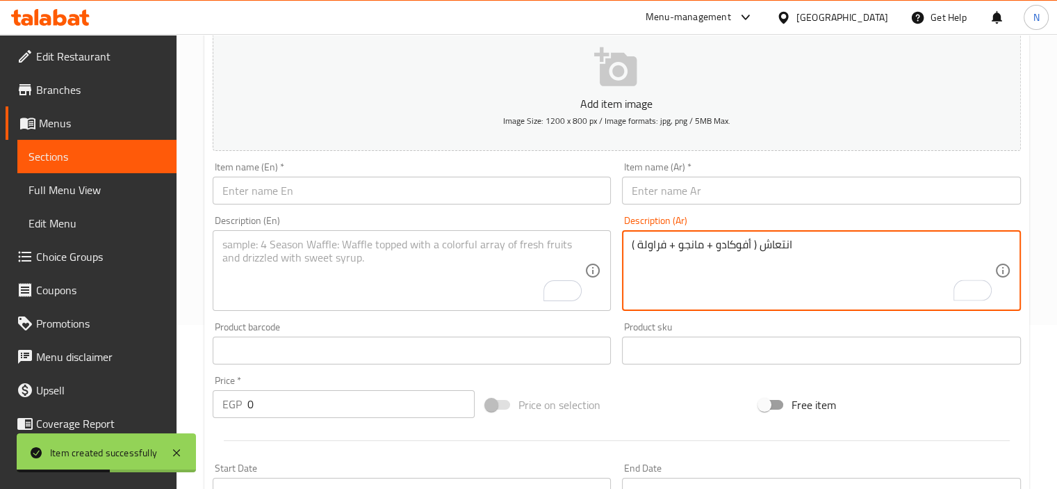
scroll to position [164, 0]
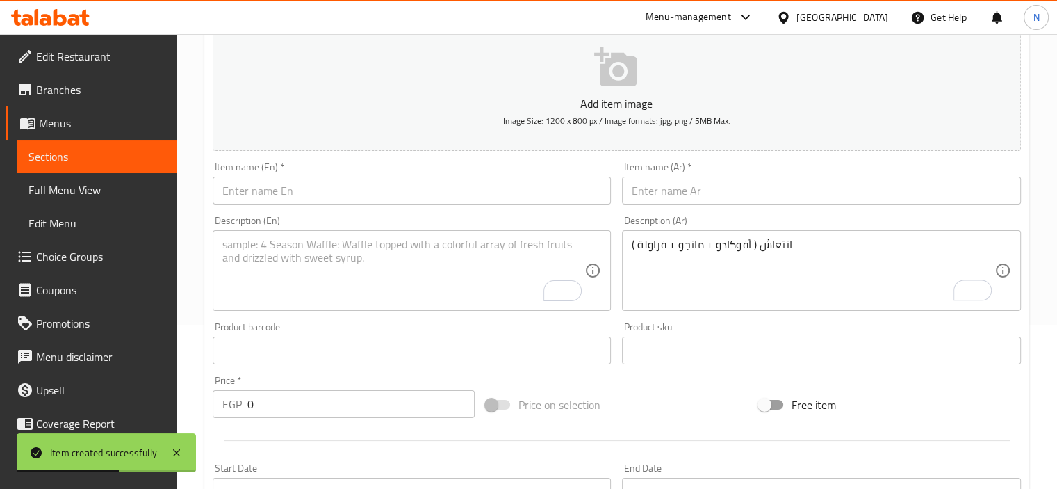
click at [790, 237] on div "انتعاش ( أفوكادو + مانجو + فراولة ) Description (Ar)" at bounding box center [821, 270] width 399 height 81
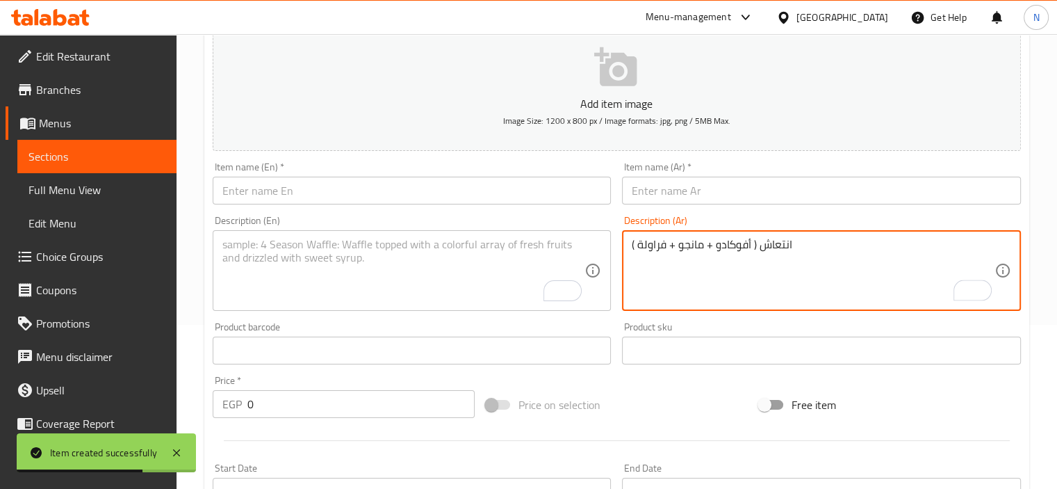
click at [774, 250] on textarea "انتعاش ( أفوكادو + مانجو + فراولة )" at bounding box center [813, 271] width 363 height 66
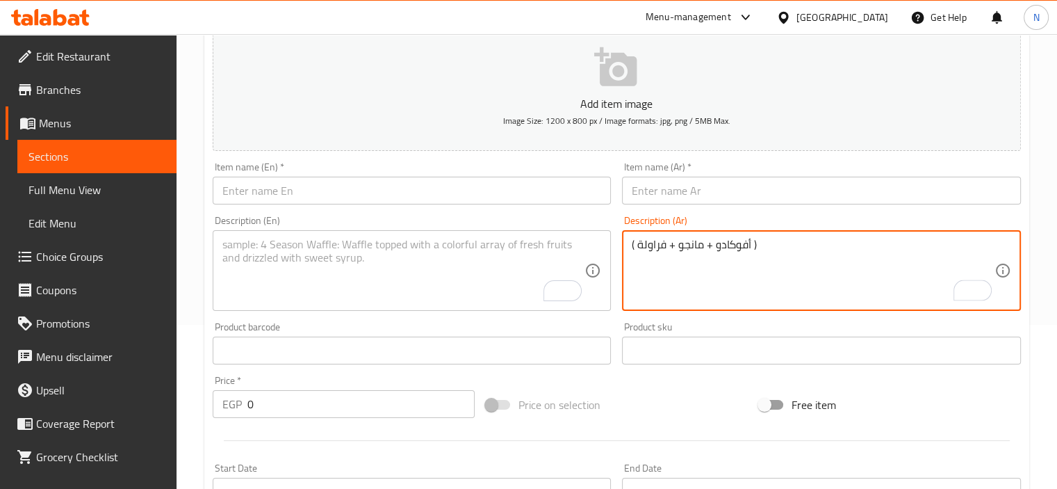
drag, startPoint x: 635, startPoint y: 243, endPoint x: 621, endPoint y: 245, distance: 13.4
click at [622, 245] on div "( أفوكادو + مانجو + فراولة ) Description (Ar)" at bounding box center [821, 270] width 399 height 81
click at [747, 241] on textarea "أفوكادو + مانجو + فراولة )" at bounding box center [813, 271] width 363 height 66
drag, startPoint x: 751, startPoint y: 242, endPoint x: 763, endPoint y: 240, distance: 12.6
click at [763, 240] on textarea "أفوكادو + مانجو + فراولة )" at bounding box center [813, 271] width 363 height 66
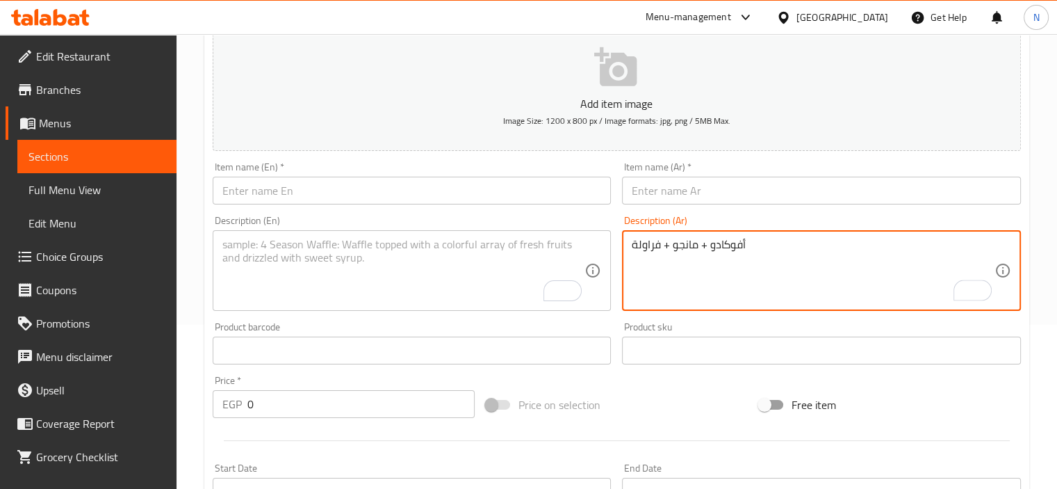
type textarea "أفوكادو + مانجو + فراولة"
click at [669, 194] on input "text" at bounding box center [821, 191] width 399 height 28
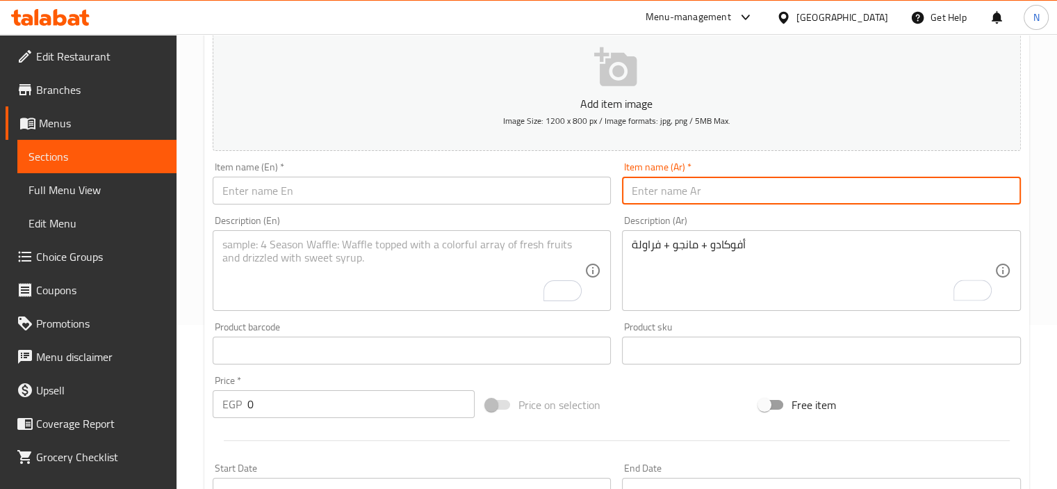
paste input "انتعاش"
type input "انتعاش"
click at [440, 198] on input "text" at bounding box center [412, 191] width 399 height 28
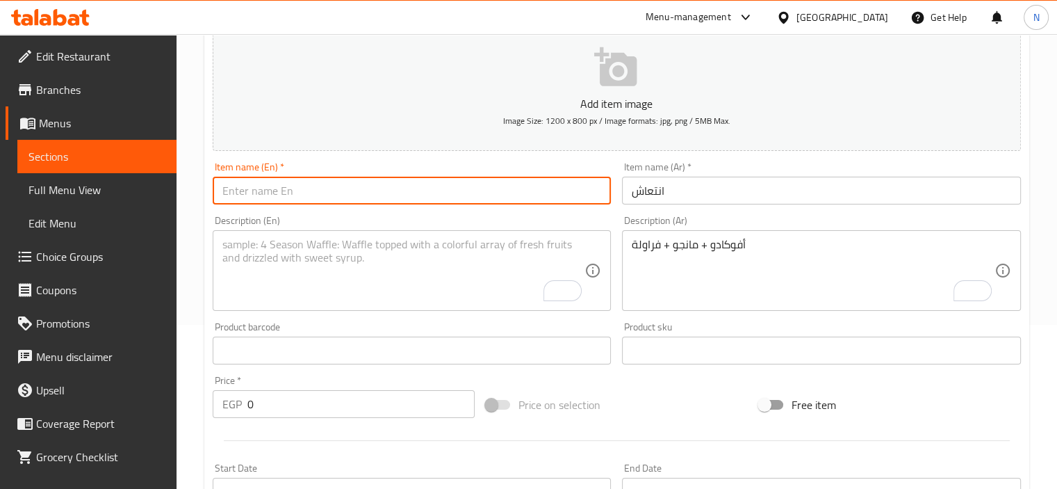
click at [443, 191] on input "text" at bounding box center [412, 191] width 399 height 28
type input "refreshment"
click at [423, 251] on textarea "To enrich screen reader interactions, please activate Accessibility in Grammarl…" at bounding box center [403, 271] width 363 height 66
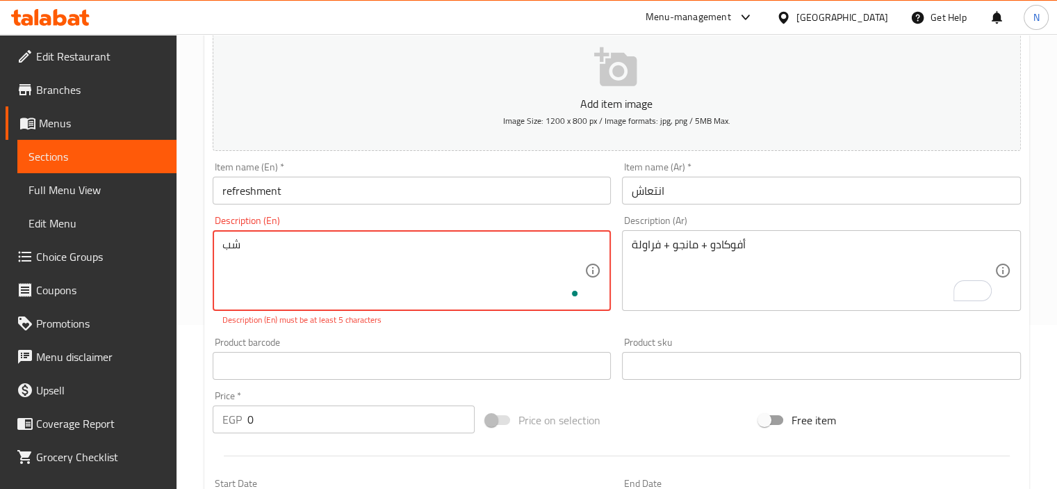
type textarea "ش"
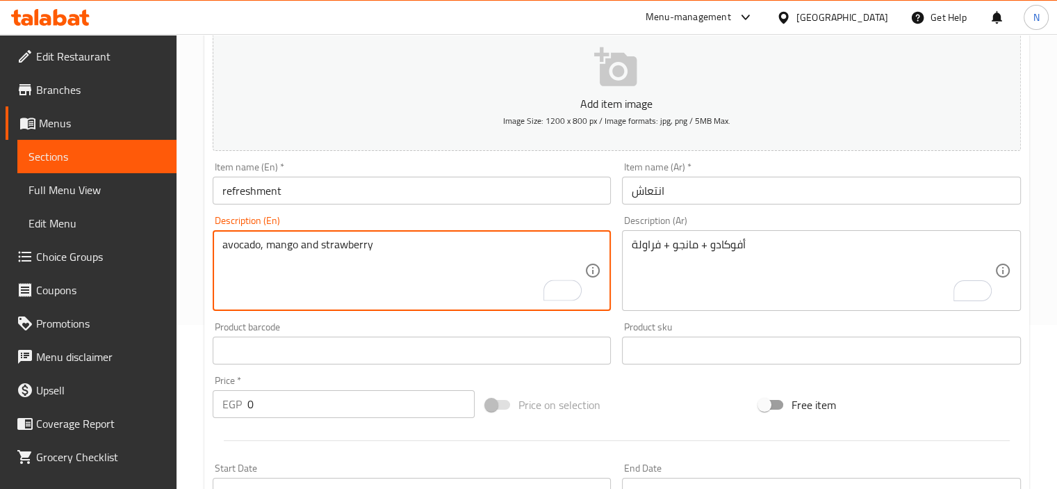
type textarea "avocado, mango and strawberry"
click at [281, 194] on input "refreshment" at bounding box center [412, 191] width 399 height 28
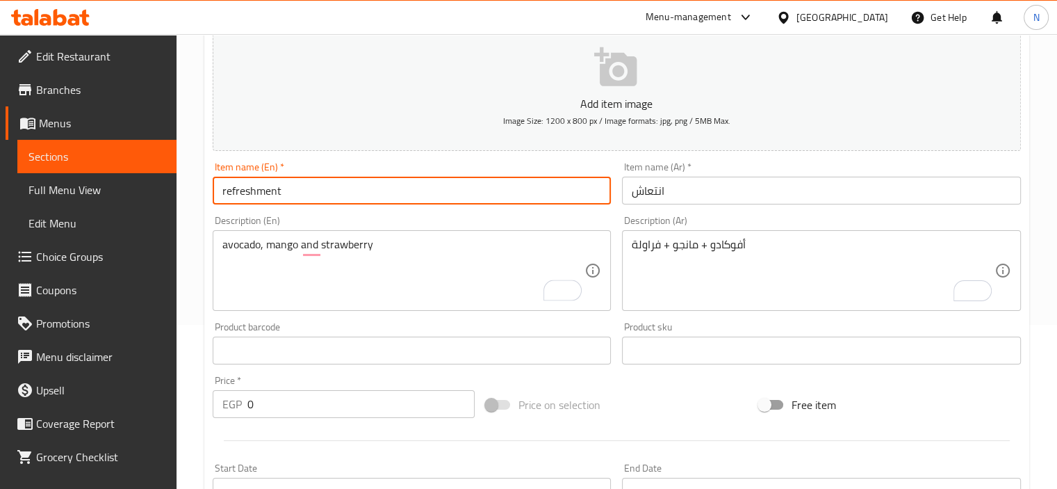
click at [281, 194] on input "refreshment" at bounding box center [412, 191] width 399 height 28
type input "ent3ash"
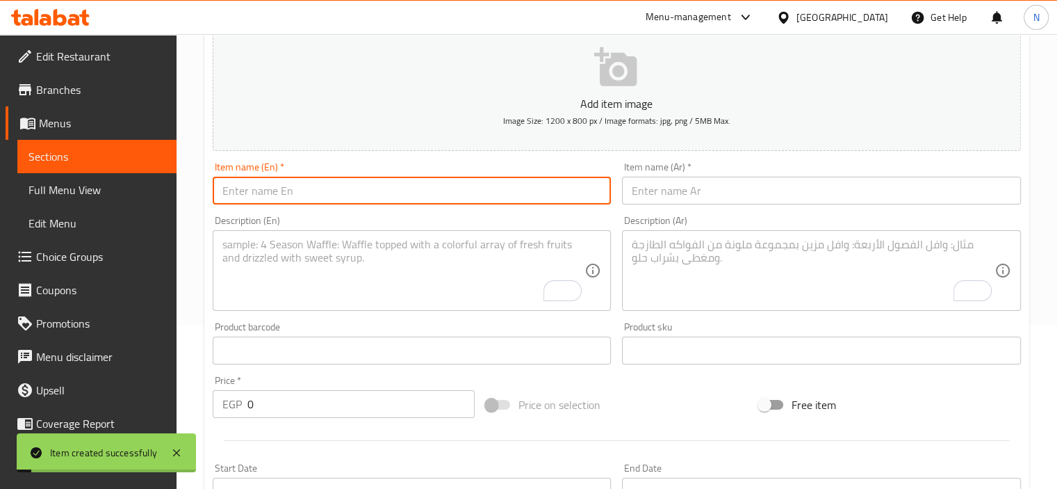
click at [92, 152] on span "Sections" at bounding box center [96, 156] width 137 height 17
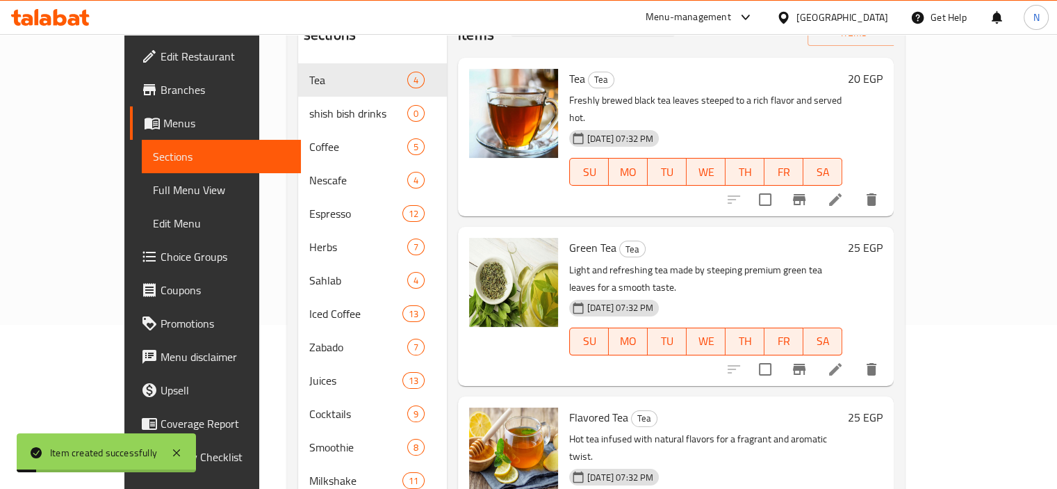
click at [259, 288] on div "Home / Restaurants management / Menus / Sections Shish Bish Cafe Inactive impor…" at bounding box center [595, 322] width 673 height 905
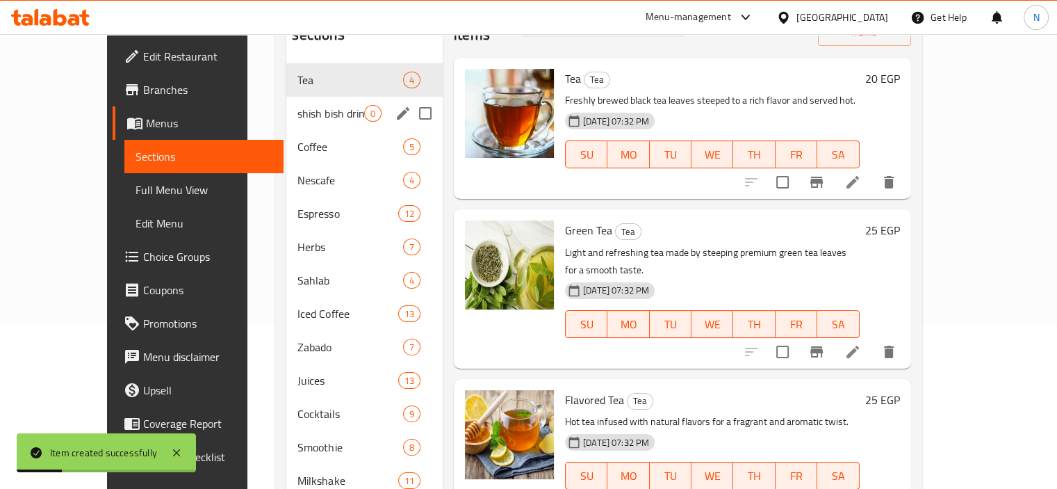
click at [291, 102] on div "shish bish drinks 0" at bounding box center [364, 113] width 156 height 33
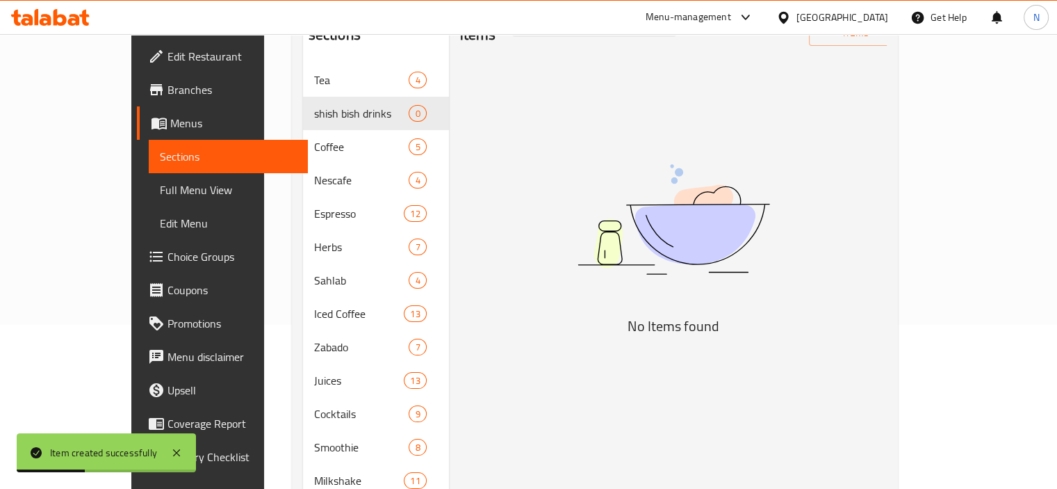
click at [520, 272] on div "Menu items Add Sort Manage items No Items found" at bounding box center [668, 364] width 438 height 744
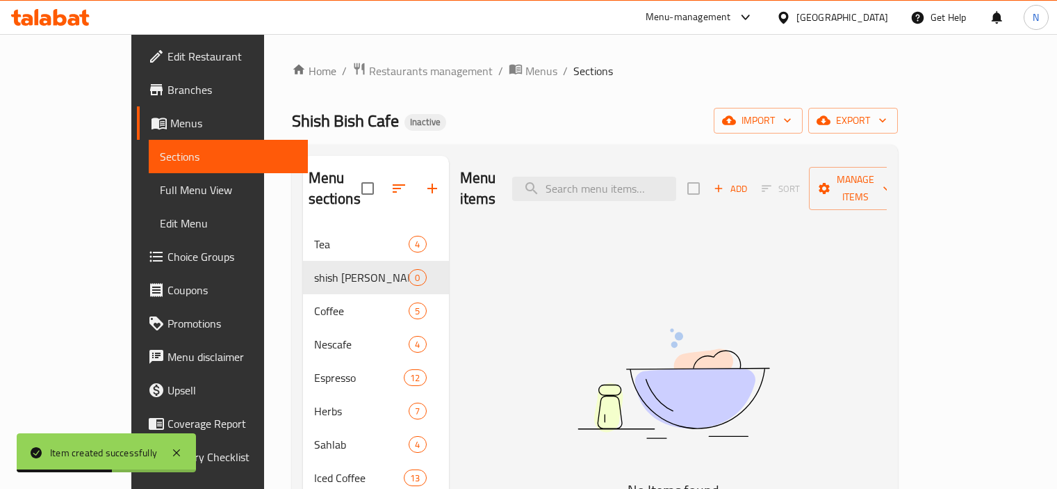
scroll to position [164, 0]
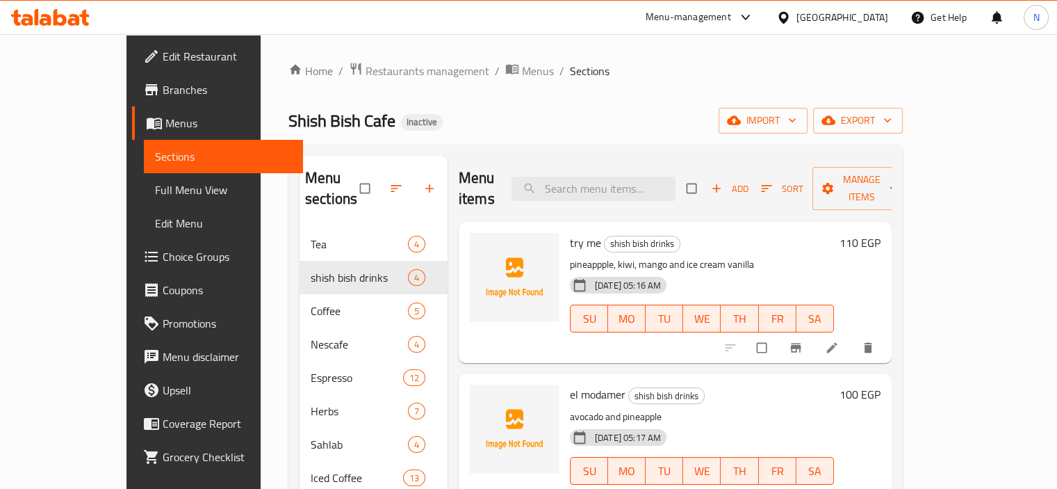
click at [747, 312] on div "SU MO TU WE TH FR SA" at bounding box center [701, 318] width 275 height 39
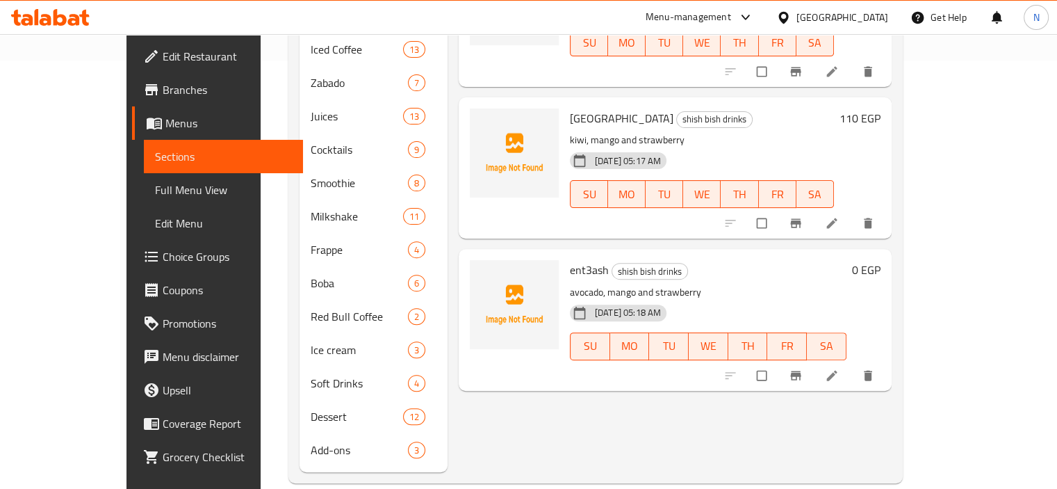
scroll to position [429, 0]
click at [837, 369] on icon at bounding box center [831, 374] width 10 height 10
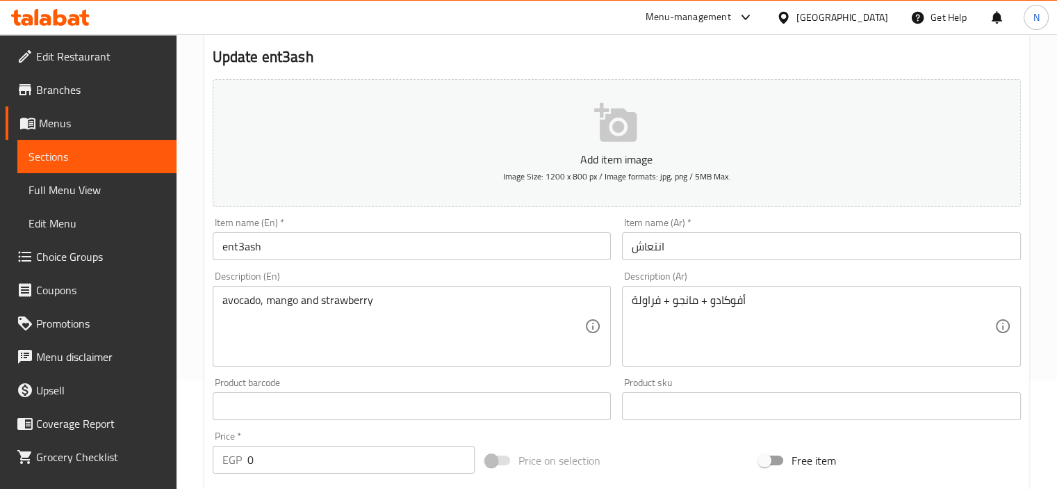
scroll to position [111, 0]
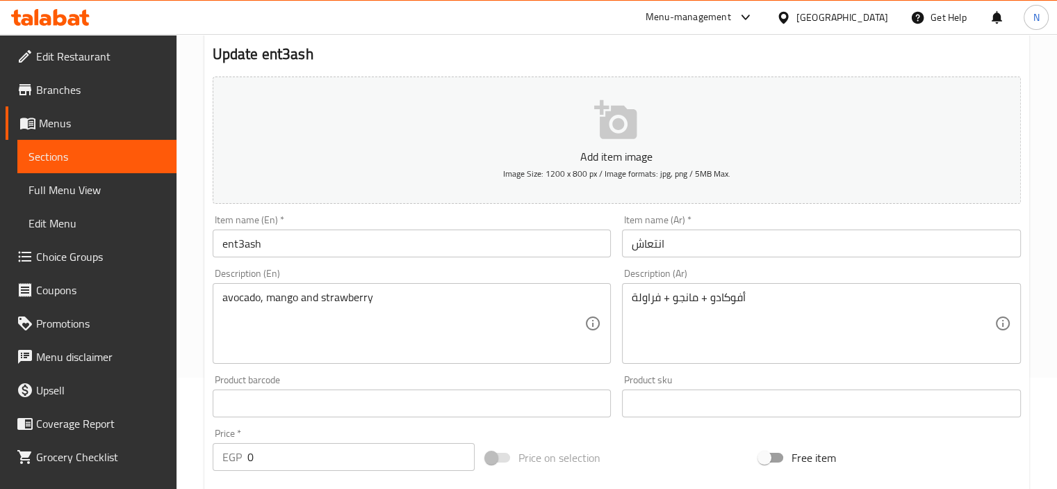
drag, startPoint x: 272, startPoint y: 442, endPoint x: 178, endPoint y: 455, distance: 94.7
click at [178, 455] on div "Home / Restaurants management / Menus / Sections / item / update shish bish dri…" at bounding box center [617, 397] width 881 height 948
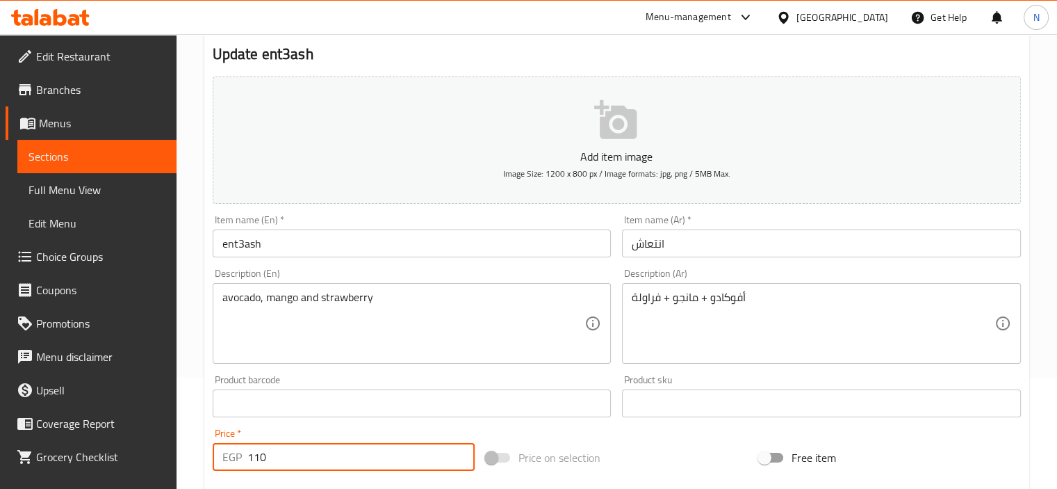
type input "110"
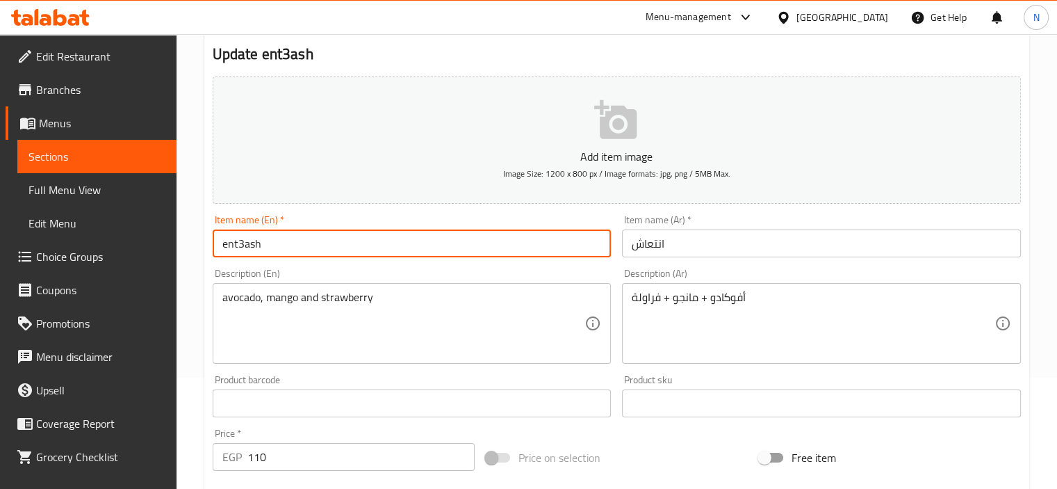
click at [379, 251] on input "ent3ash" at bounding box center [412, 243] width 399 height 28
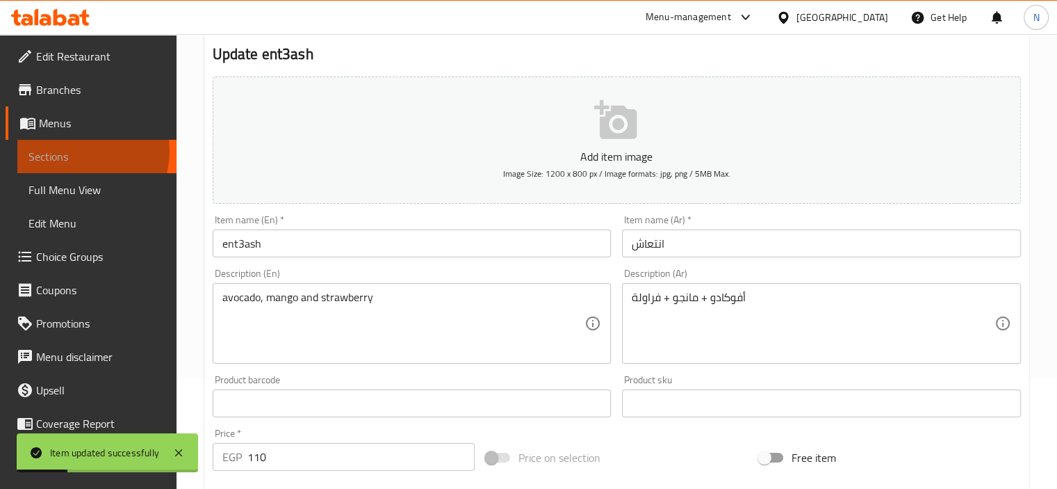
click at [78, 151] on span "Sections" at bounding box center [96, 156] width 137 height 17
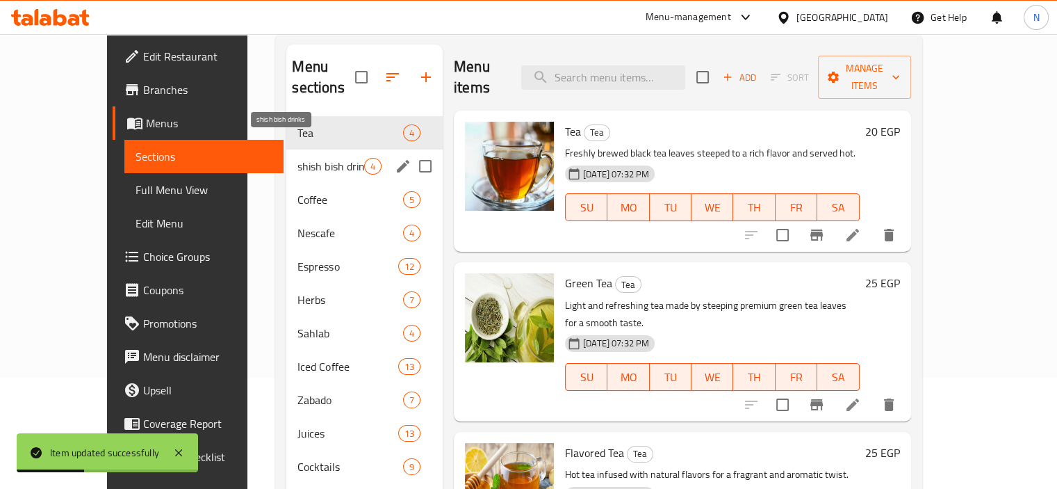
click at [297, 158] on span "shish bish drinks" at bounding box center [330, 166] width 66 height 17
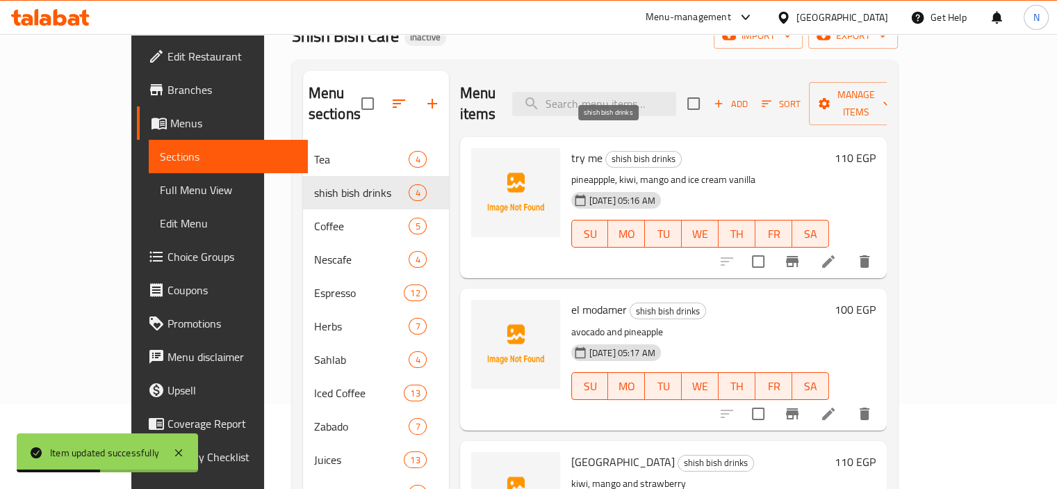
scroll to position [83, 0]
click at [749, 97] on span "Add" at bounding box center [731, 105] width 38 height 16
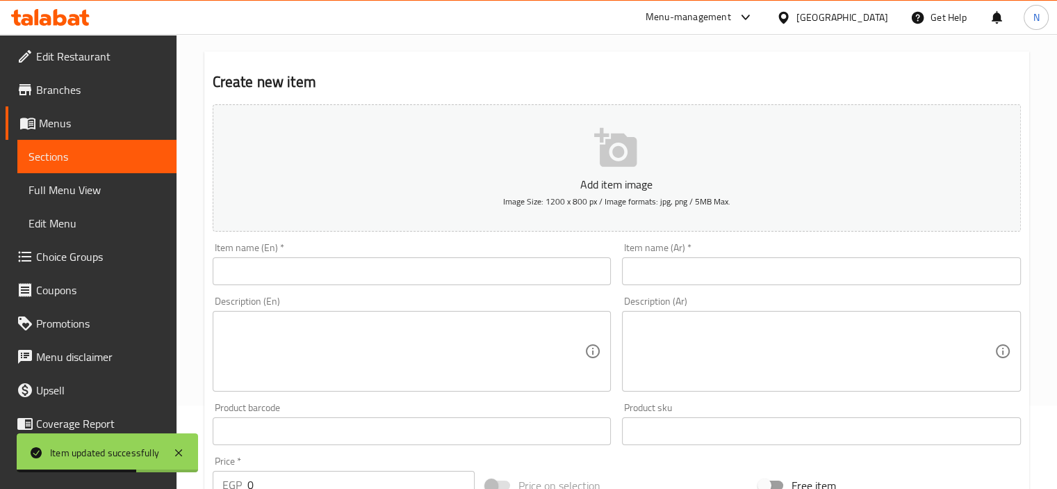
click at [402, 268] on input "text" at bounding box center [412, 271] width 399 height 28
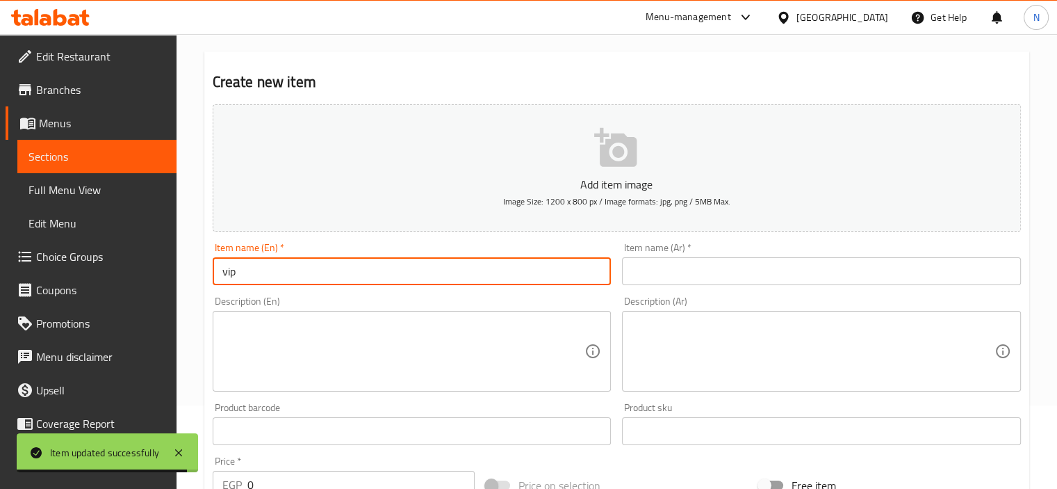
type input "vip"
click at [679, 350] on textarea at bounding box center [813, 351] width 363 height 66
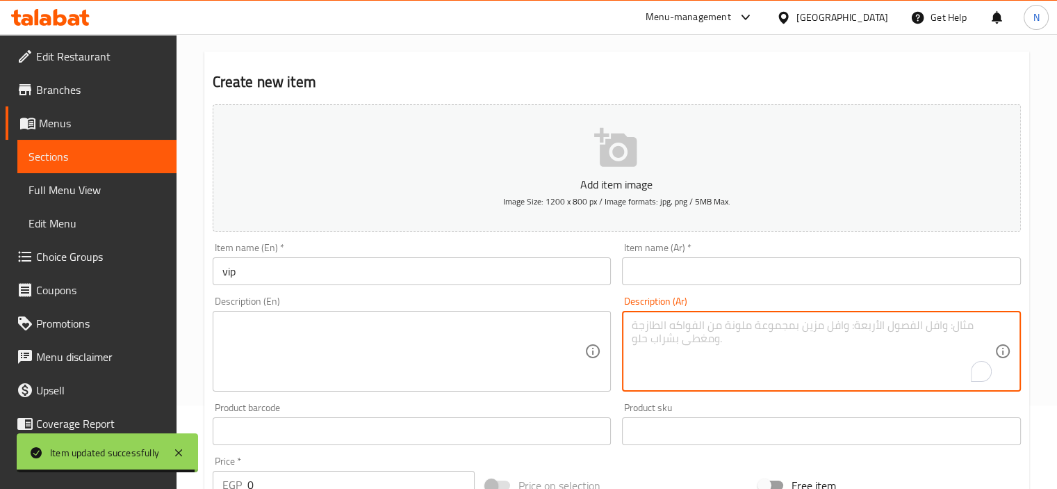
paste textarea "في اي بي ( أفوكادو + مانجو )"
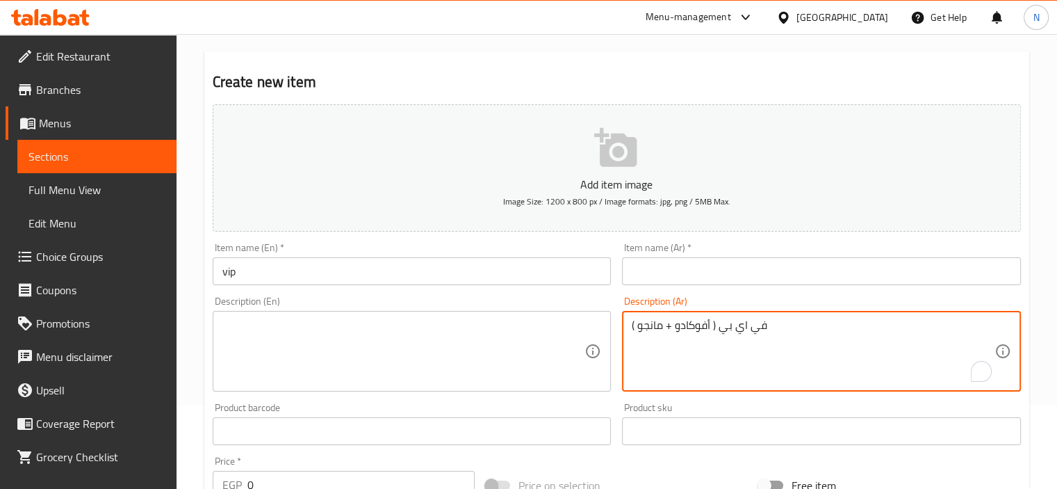
drag, startPoint x: 720, startPoint y: 330, endPoint x: 778, endPoint y: 329, distance: 57.7
click at [778, 329] on textarea "في اي بي ( أفوكادو + مانجو )" at bounding box center [813, 351] width 363 height 66
type textarea "( أفوكادو + مانجو )"
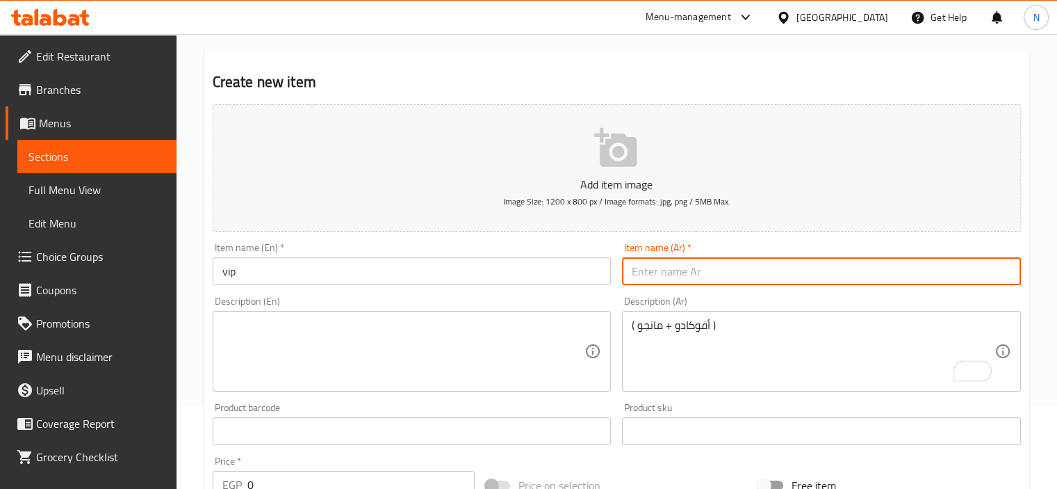
click at [692, 258] on input "text" at bounding box center [821, 271] width 399 height 28
paste input "في اي بي"
type input "في اي بي"
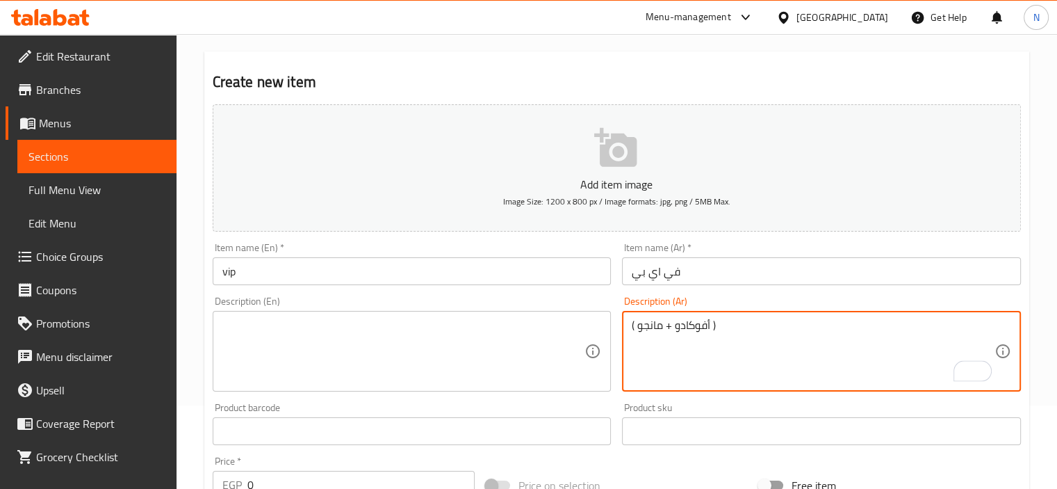
drag, startPoint x: 635, startPoint y: 327, endPoint x: 589, endPoint y: 332, distance: 46.2
drag, startPoint x: 634, startPoint y: 325, endPoint x: 598, endPoint y: 325, distance: 36.1
click at [598, 325] on div "Add item image Image Size: 1200 x 800 px / Image formats: jpg, png / 5MB Max. I…" at bounding box center [616, 398] width 819 height 599
drag, startPoint x: 708, startPoint y: 324, endPoint x: 773, endPoint y: 325, distance: 64.6
click at [773, 325] on textarea "أفوكادو + مانجو )" at bounding box center [813, 351] width 363 height 66
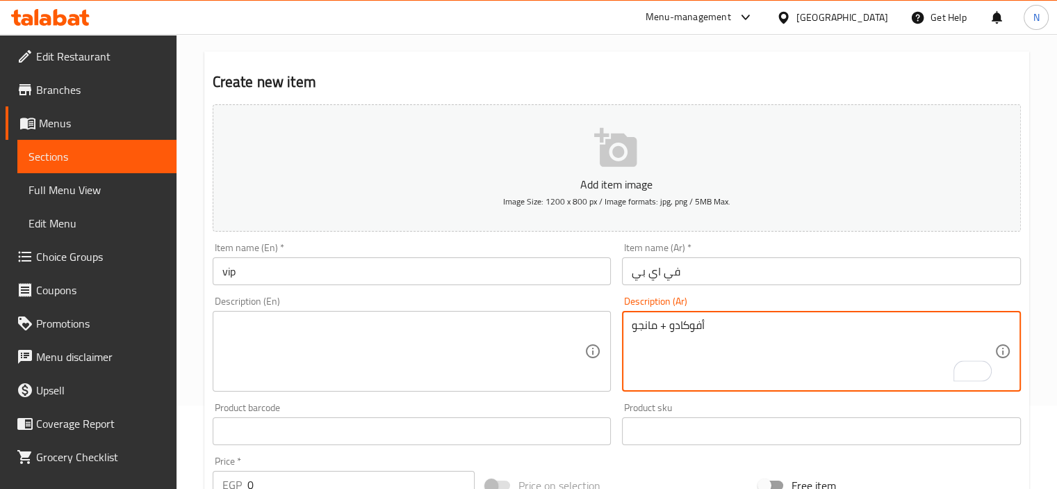
type textarea "أفوكادو + مانجو"
click at [380, 332] on textarea at bounding box center [403, 351] width 363 height 66
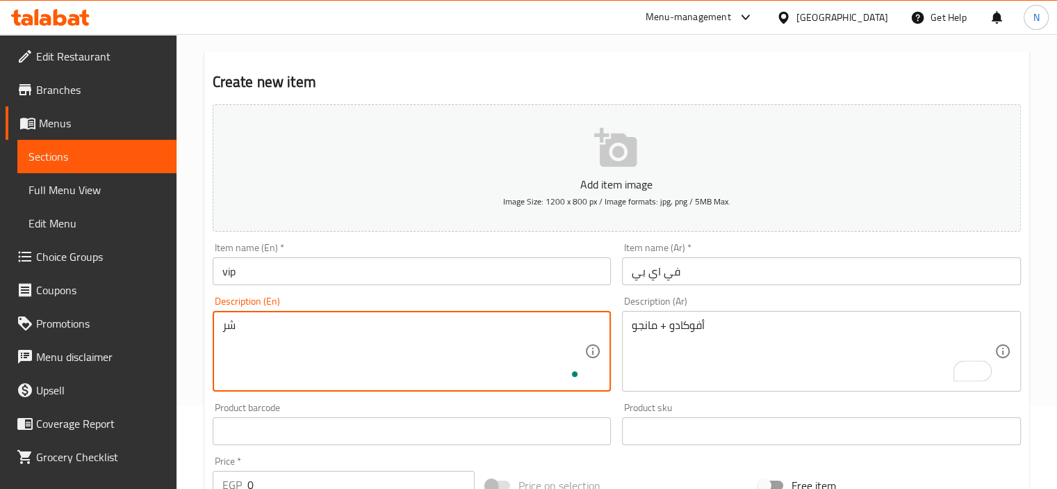
type textarea "ش"
type textarea "avocado and mango"
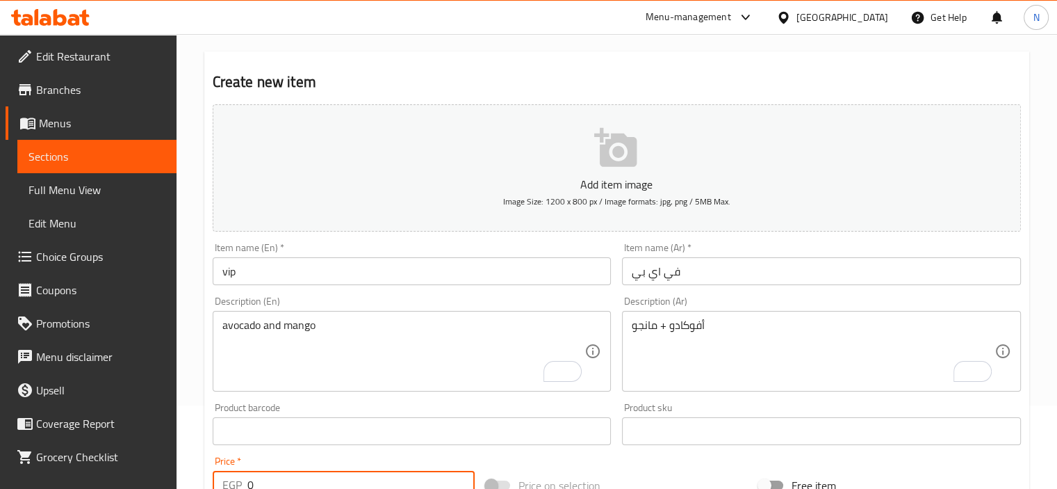
drag, startPoint x: 325, startPoint y: 476, endPoint x: 211, endPoint y: 478, distance: 114.0
click at [213, 478] on div "EGP 0 Price *" at bounding box center [344, 485] width 262 height 28
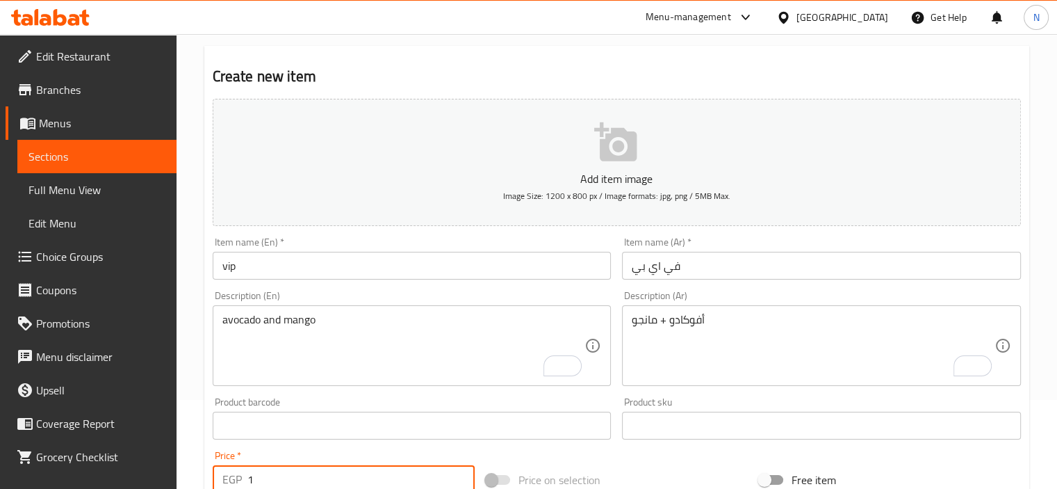
scroll to position [90, 0]
type input "100"
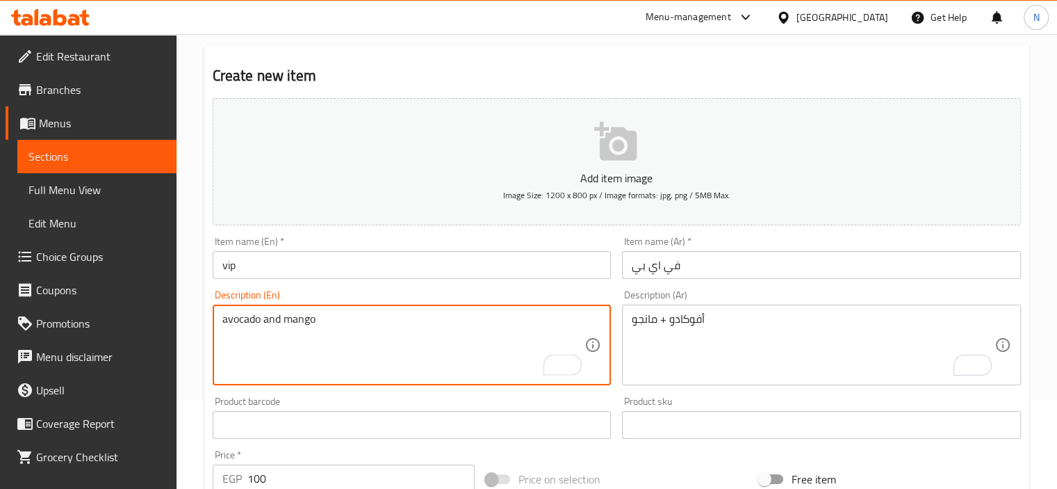
type textarea "avocado and mango"
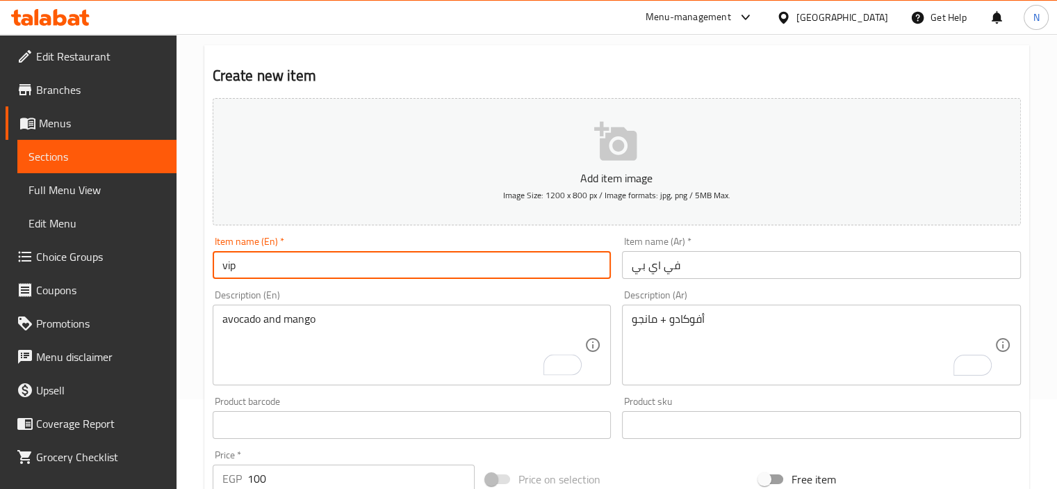
click at [360, 264] on input "vip" at bounding box center [412, 265] width 399 height 28
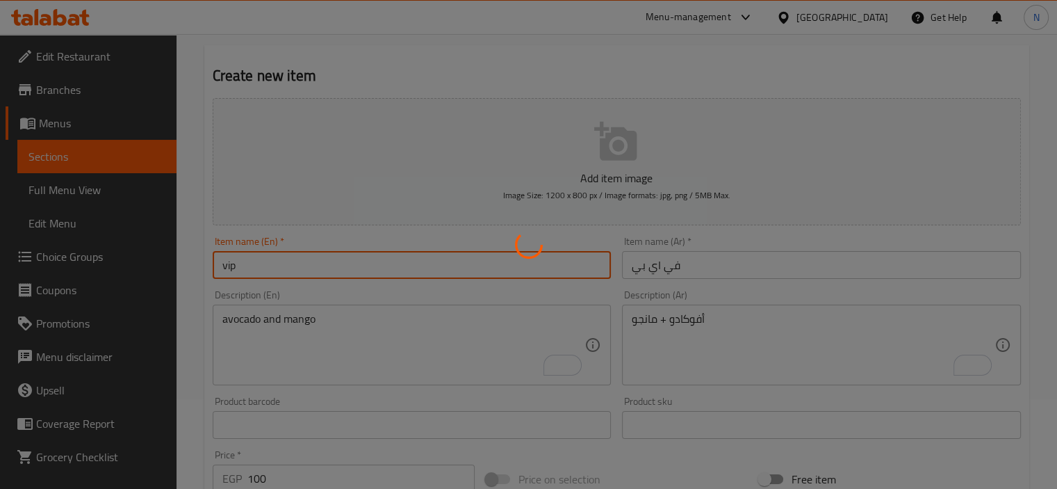
type input "0"
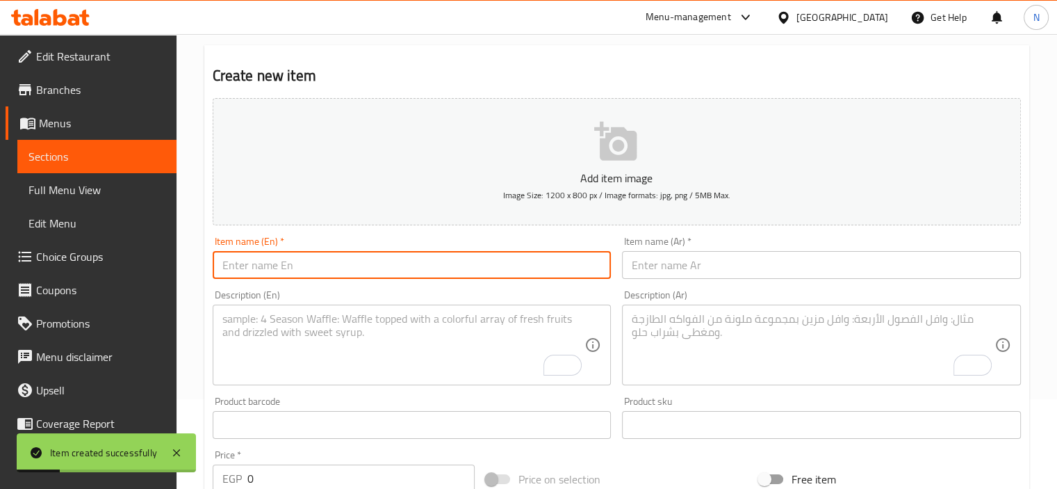
click at [660, 331] on textarea "To enrich screen reader interactions, please activate Accessibility in Grammarl…" at bounding box center [813, 345] width 363 height 66
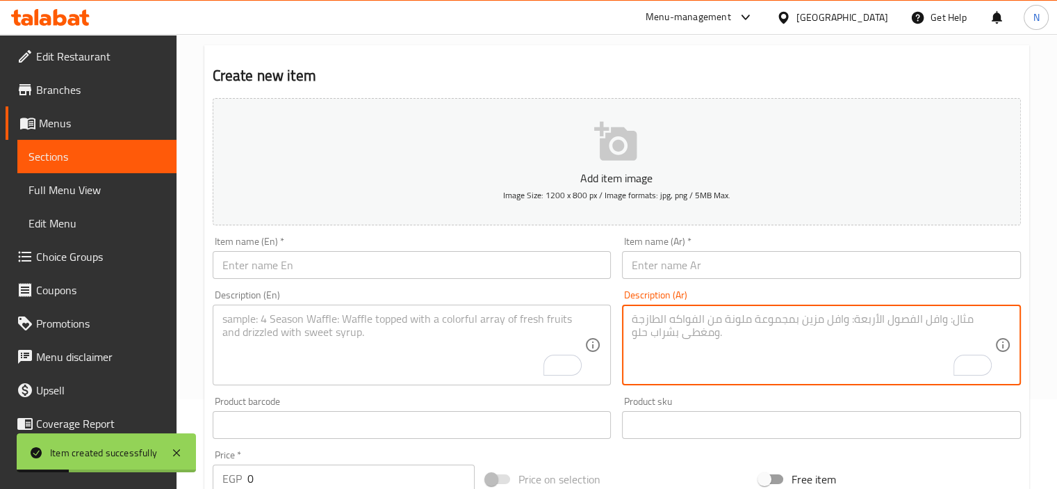
paste textarea "هرمون السعاده ( افوكادو + كيوي )"
drag, startPoint x: 717, startPoint y: 318, endPoint x: 809, endPoint y: 325, distance: 92.0
click at [809, 325] on textarea "هرمون السعاده ( افوكادو + كيوي )" at bounding box center [813, 345] width 363 height 66
type textarea "( افوكادو + كيوي )"
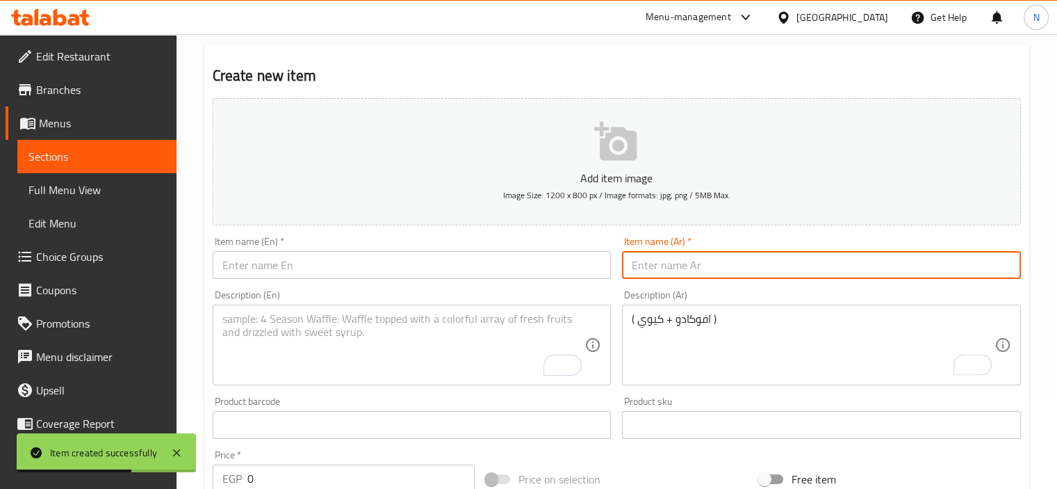
click at [728, 268] on input "text" at bounding box center [821, 265] width 399 height 28
paste input "هرمون السعاده"
type input "هرمون السعاده"
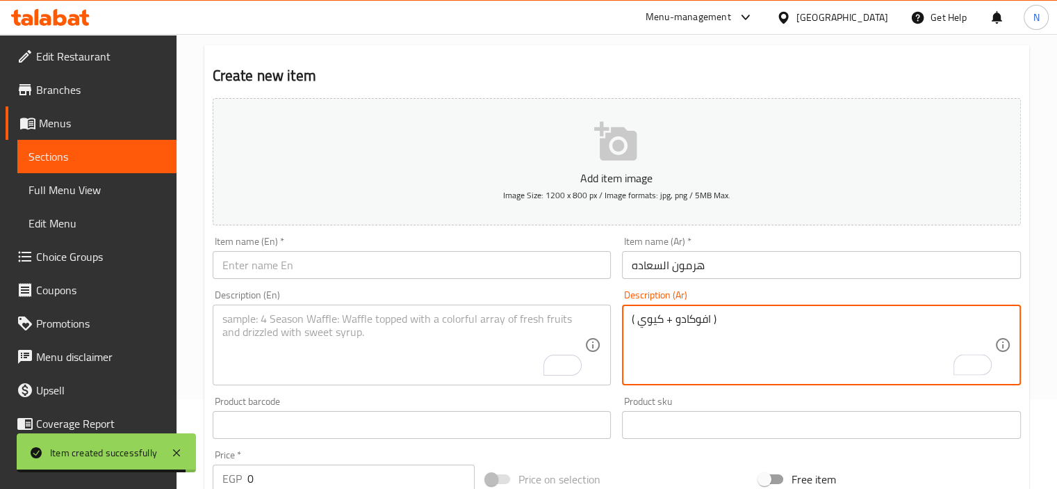
drag, startPoint x: 637, startPoint y: 317, endPoint x: 609, endPoint y: 322, distance: 28.3
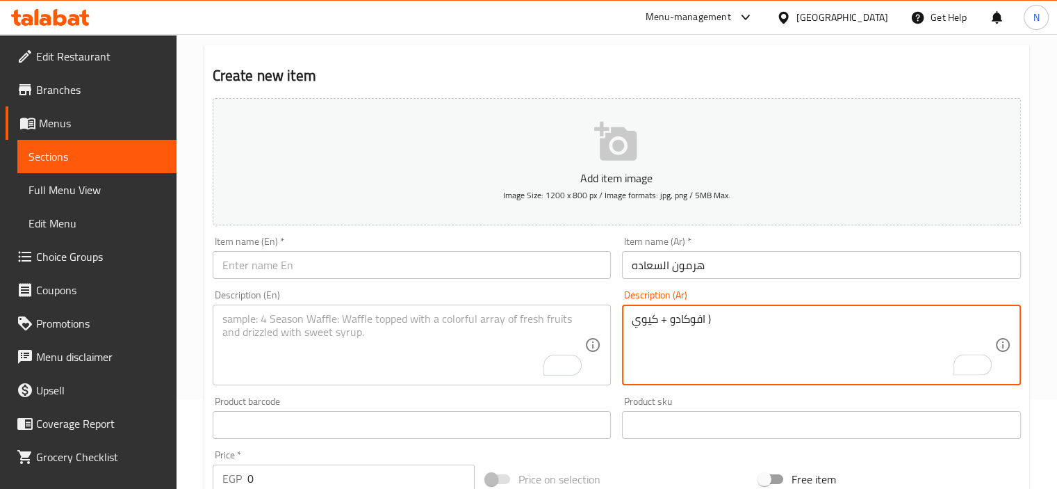
drag, startPoint x: 708, startPoint y: 320, endPoint x: 732, endPoint y: 320, distance: 23.6
click at [732, 320] on textarea "افوكادو + كيوي )" at bounding box center [813, 345] width 363 height 66
type textarea "افوكادو + كيوي"
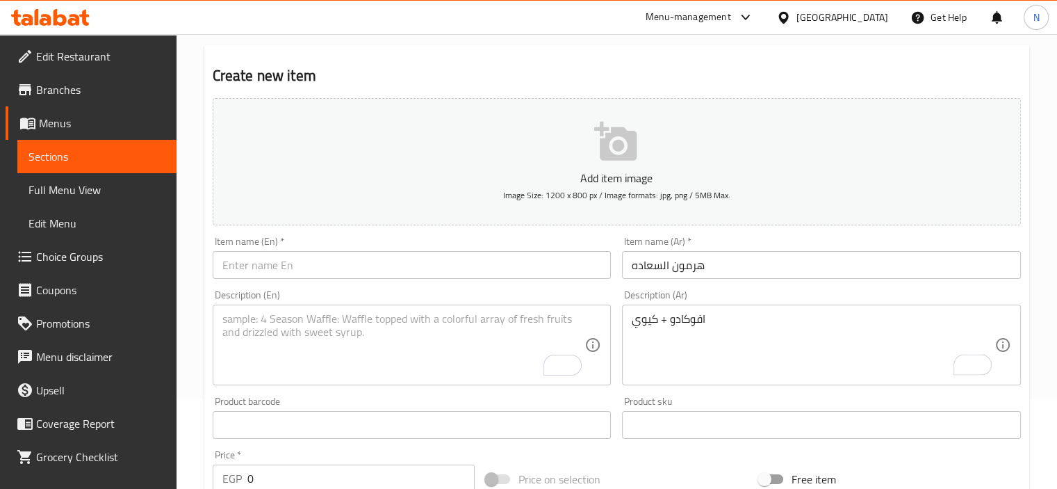
click at [371, 283] on div "Item name (En)   * Item name (En) *" at bounding box center [412, 258] width 410 height 54
click at [354, 270] on input "text" at bounding box center [412, 265] width 399 height 28
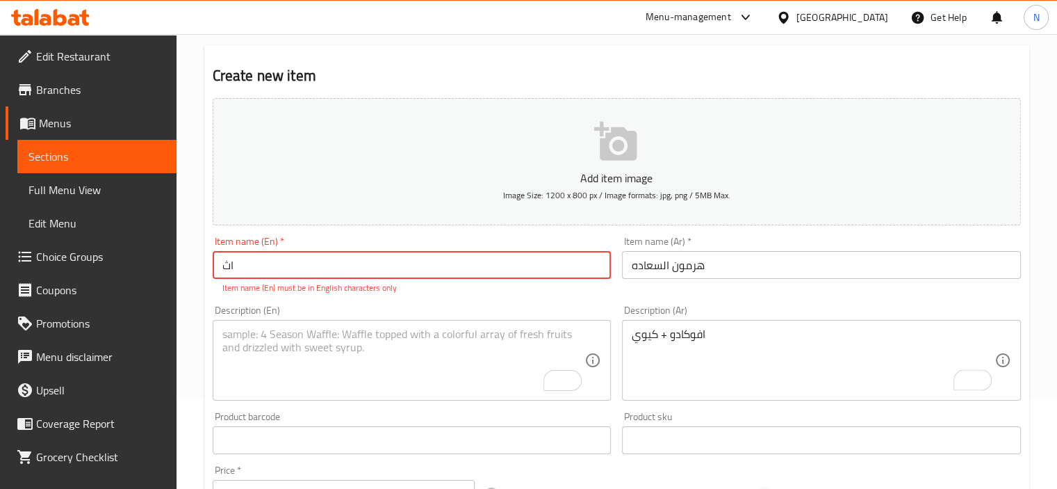
type input "ا"
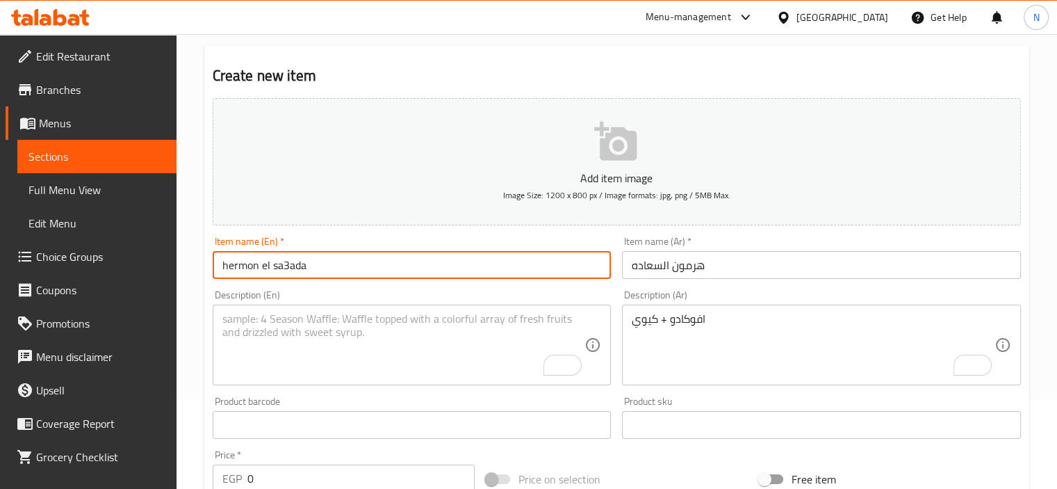
type input "hermon el sa3ada"
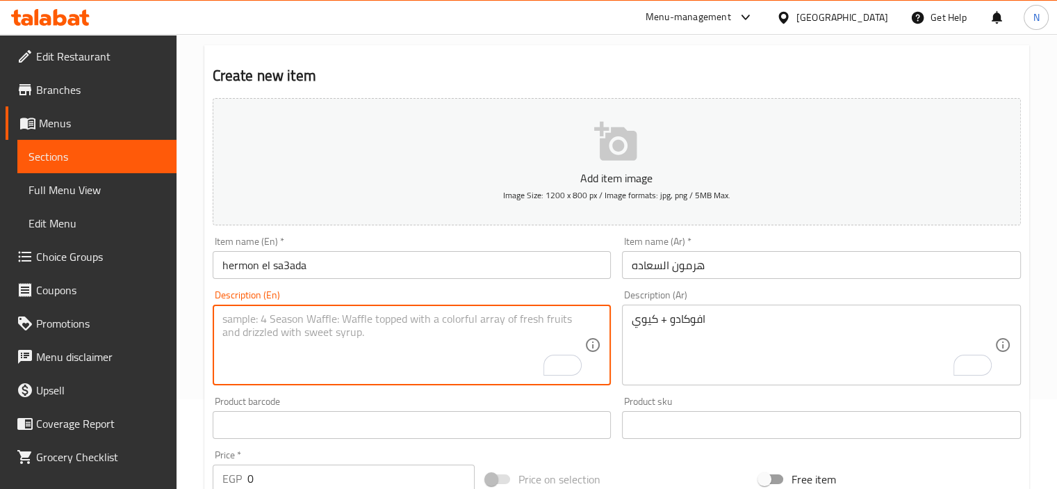
click at [350, 319] on textarea "To enrich screen reader interactions, please activate Accessibility in Grammarl…" at bounding box center [403, 345] width 363 height 66
type textarea "avocado and kiwi"
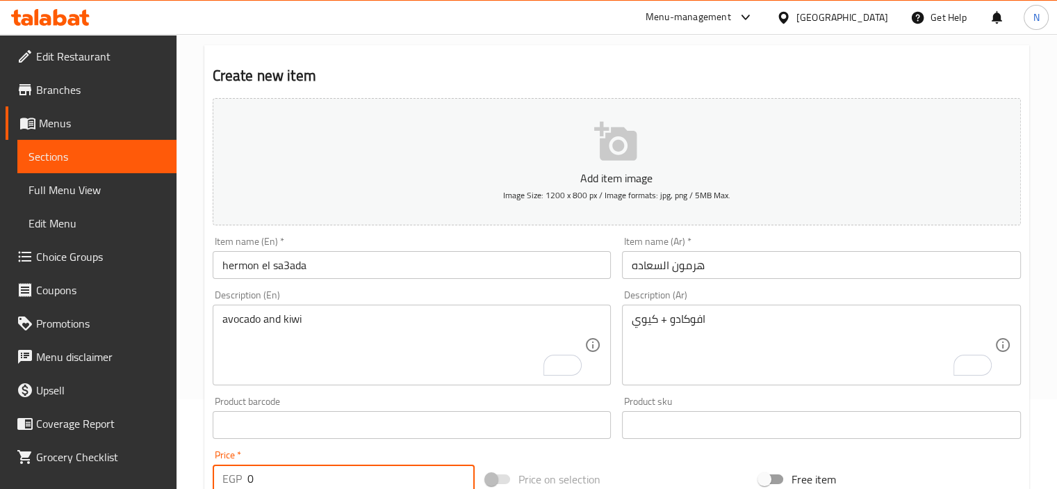
drag, startPoint x: 320, startPoint y: 475, endPoint x: 257, endPoint y: 500, distance: 68.3
click at [257, 399] on html "​ Menu-management [GEOGRAPHIC_DATA] Get Help N Edit Restaurant Branches Menus S…" at bounding box center [528, 154] width 1057 height 489
type input "0"
type input "110"
click at [195, 443] on div "Home / Restaurants management / Menus / Sections / item / create shish bish dri…" at bounding box center [617, 418] width 881 height 948
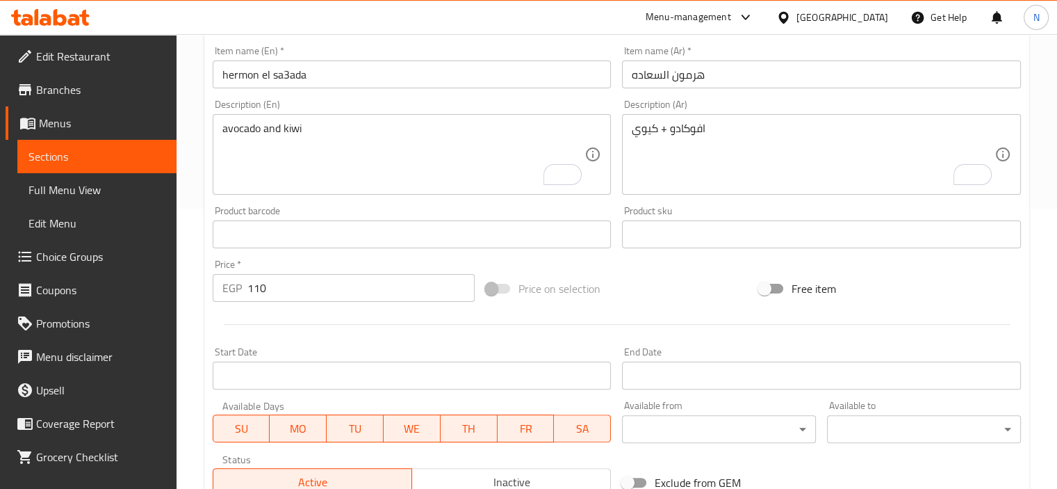
scroll to position [451, 0]
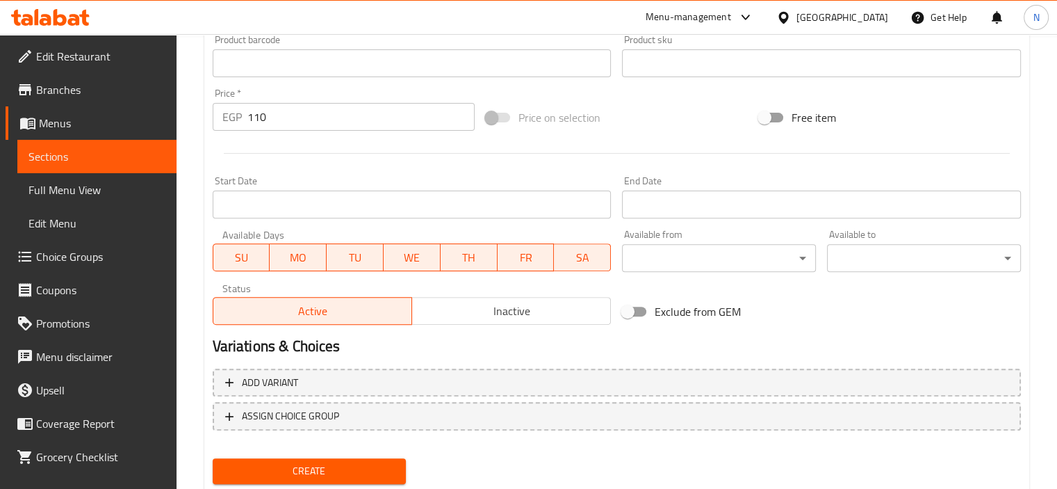
click at [294, 466] on span "Create" at bounding box center [310, 470] width 172 height 17
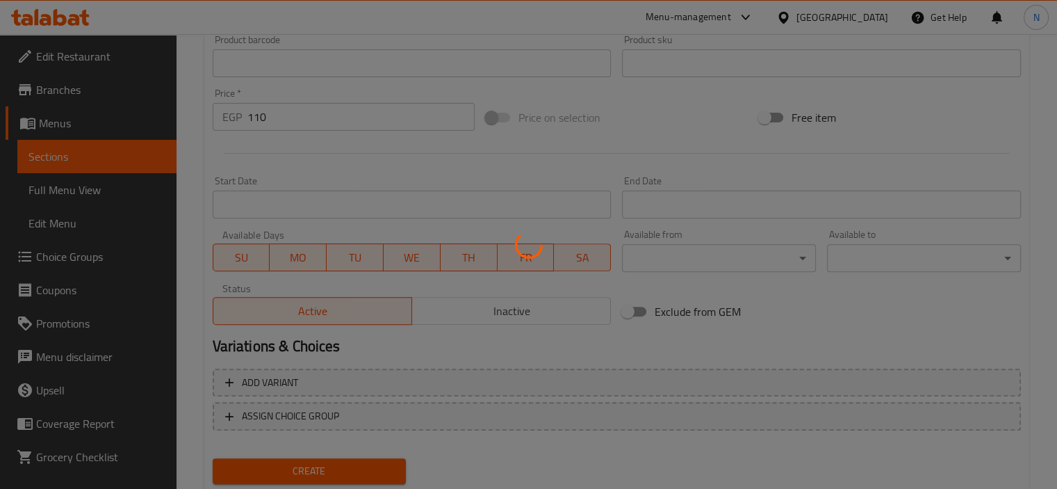
type input "0"
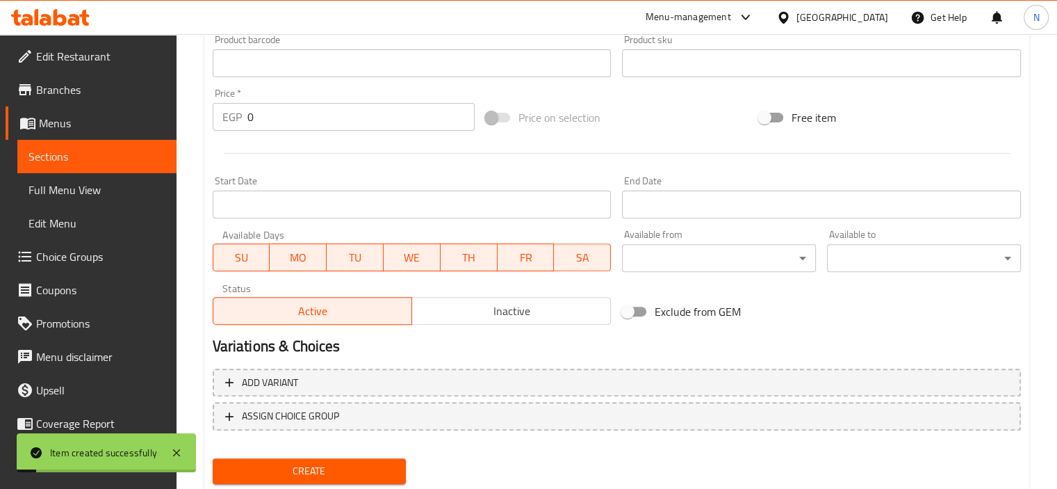
scroll to position [479, 0]
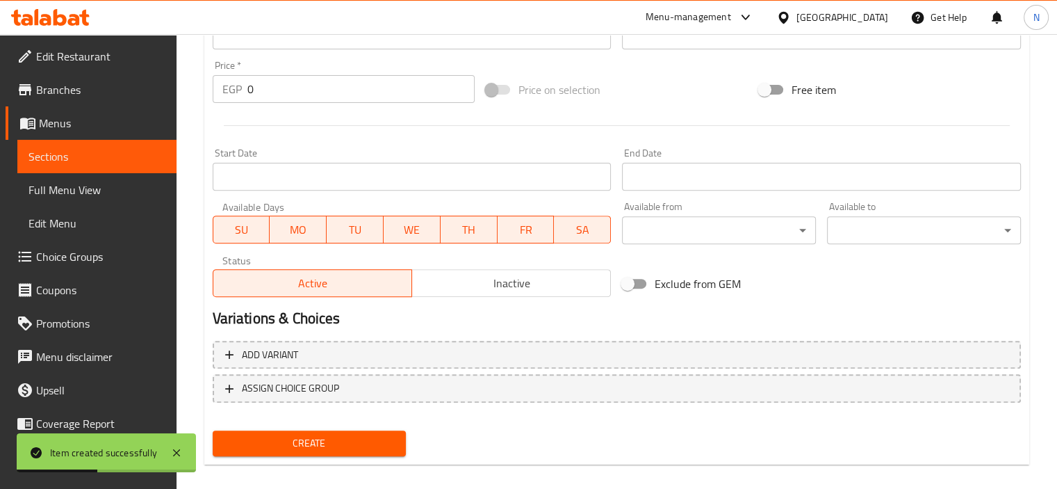
click at [563, 155] on div "Start Date Start Date" at bounding box center [412, 169] width 399 height 42
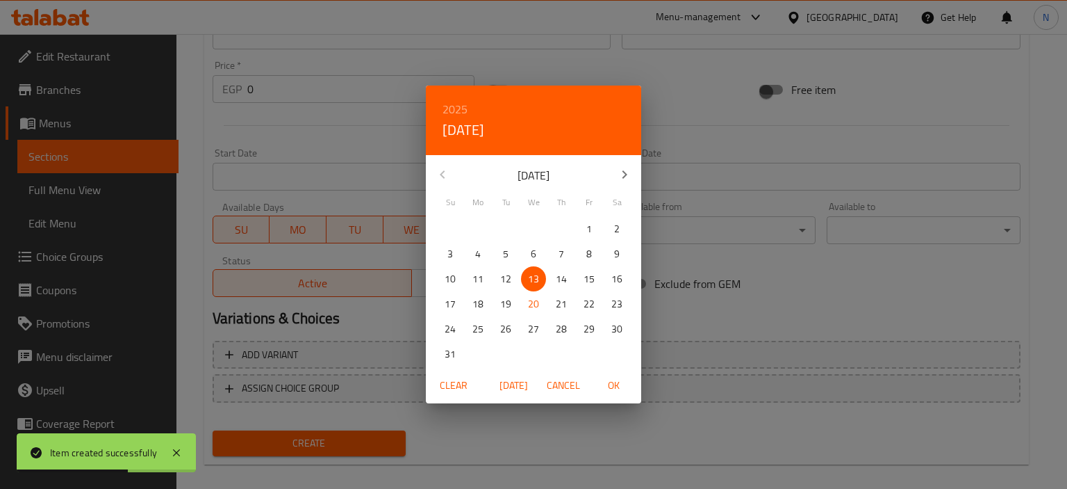
click at [454, 387] on span "Clear" at bounding box center [453, 385] width 33 height 17
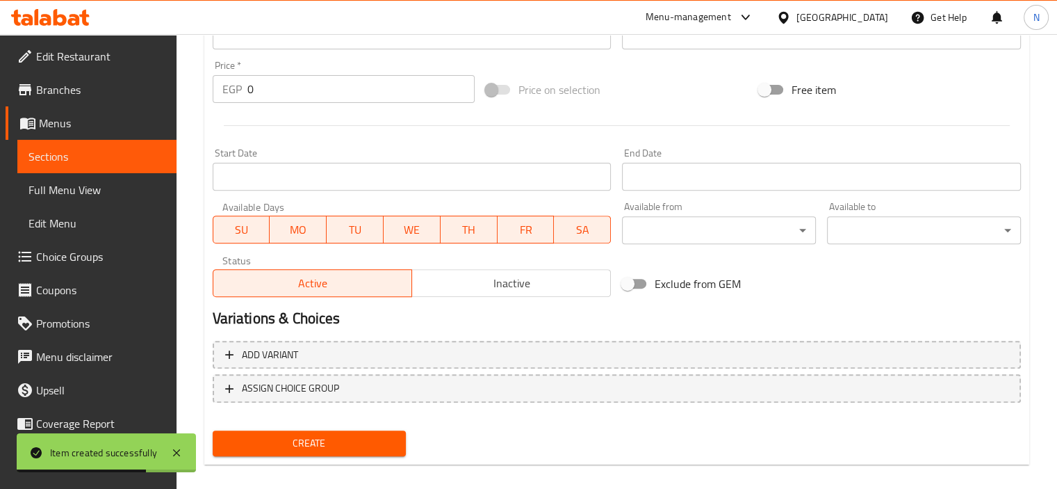
click at [448, 136] on div at bounding box center [616, 125] width 819 height 34
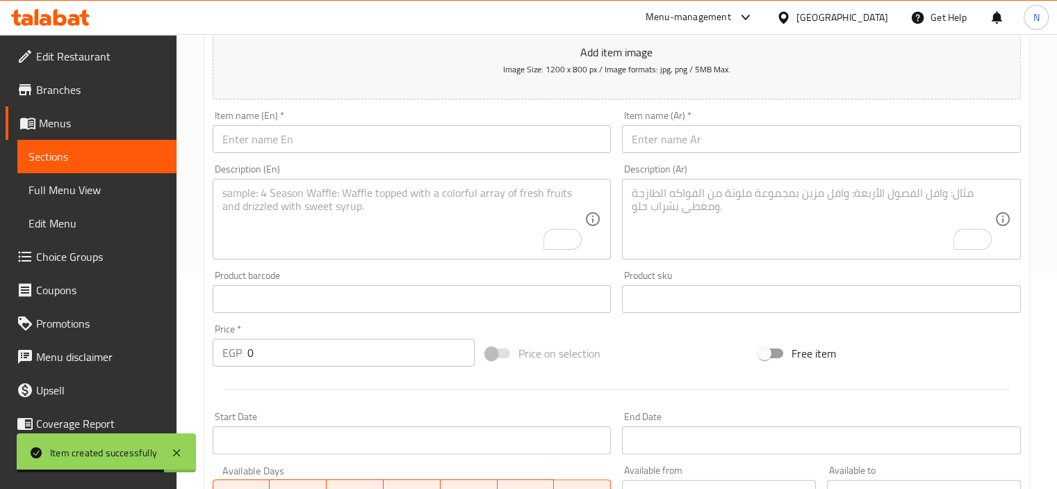
scroll to position [201, 0]
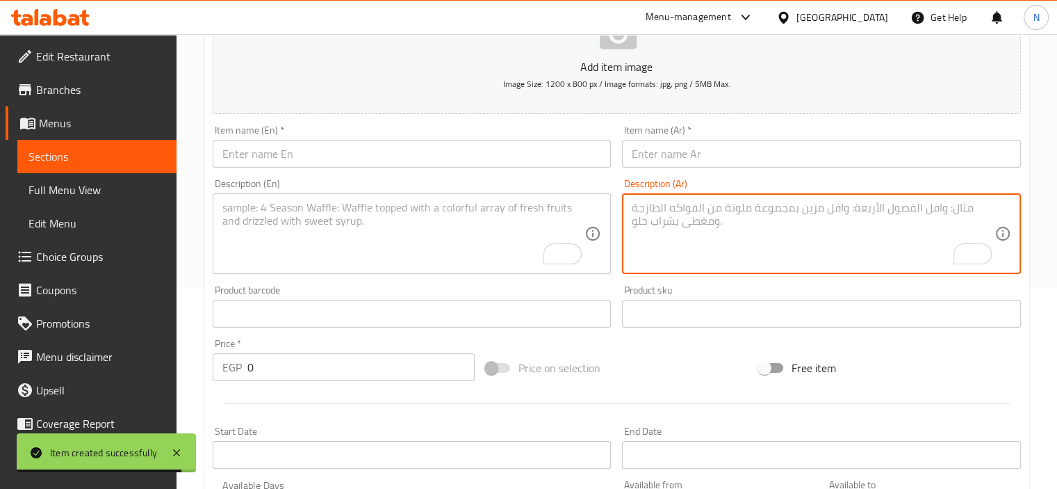
click at [678, 230] on textarea "To enrich screen reader interactions, please activate Accessibility in Grammarl…" at bounding box center [813, 234] width 363 height 66
paste textarea "شئ تاني ( مانجو + فراوله + كيوي + موز )"
click at [698, 218] on textarea "شئ تاني ( مانجو + فراوله + كيوي + موز )" at bounding box center [813, 234] width 363 height 66
paste textarea "شئ تاني ( مانجو + فراوله + كيوي + موز )"
click at [490, 224] on textarea "To enrich screen reader interactions, please activate Accessibility in Grammarl…" at bounding box center [403, 234] width 363 height 66
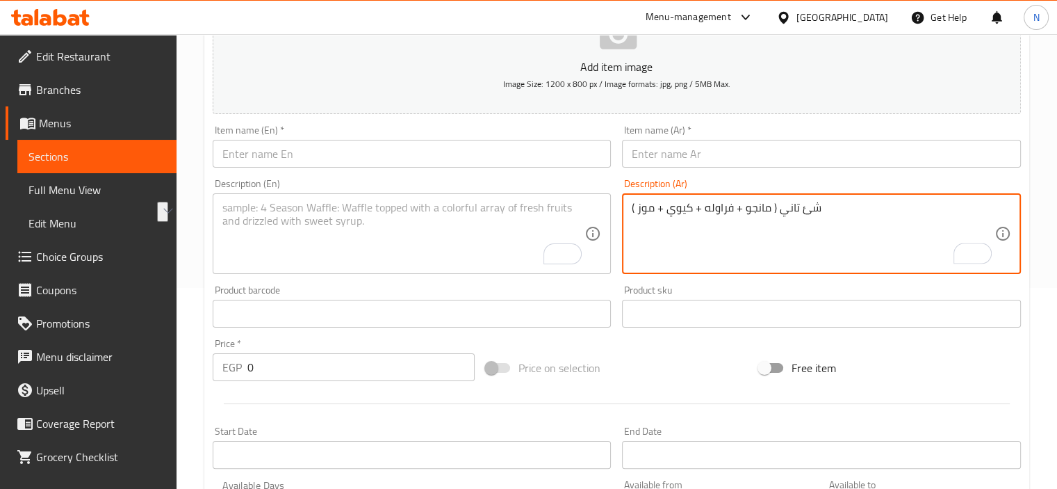
drag, startPoint x: 776, startPoint y: 208, endPoint x: 827, endPoint y: 207, distance: 50.7
click at [827, 207] on textarea "شئ تاني ( مانجو + فراوله + كيوي + موز )" at bounding box center [813, 234] width 363 height 66
type textarea "( مانجو + فراوله + كيوي + موز )"
click at [721, 155] on input "text" at bounding box center [821, 154] width 399 height 28
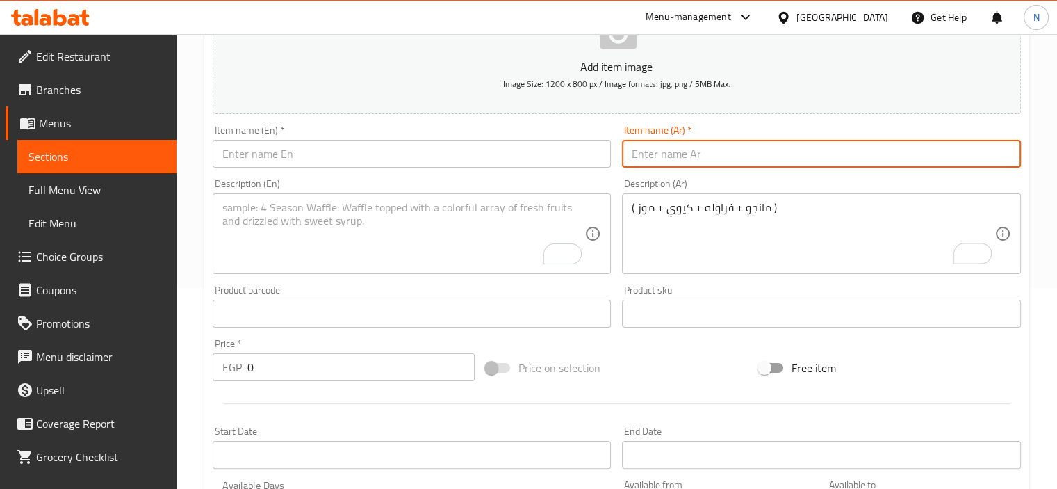
paste input "شئ تاني"
type input "شئ تاني"
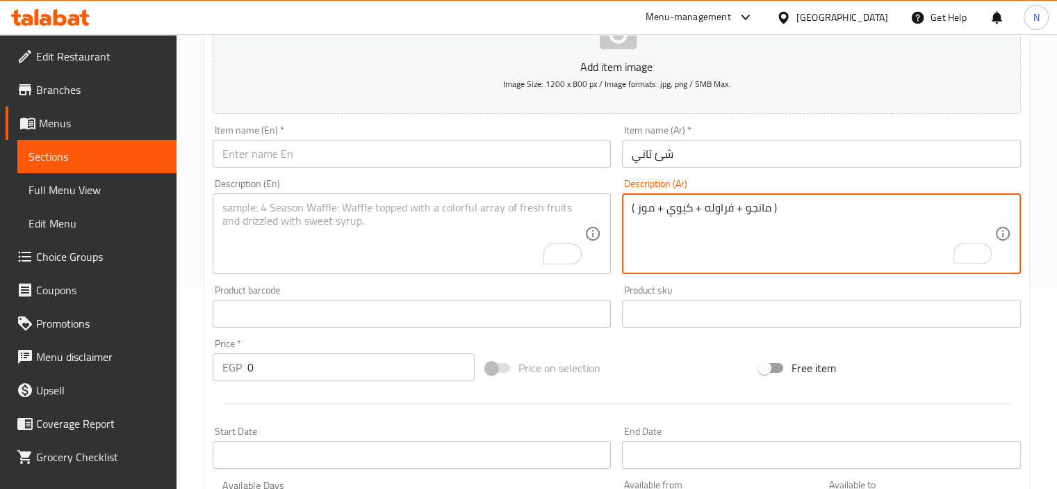
drag, startPoint x: 639, startPoint y: 210, endPoint x: 602, endPoint y: 216, distance: 38.0
click at [763, 204] on textarea "مانجو + فراوله + كيوي + موز )" at bounding box center [813, 234] width 363 height 66
drag, startPoint x: 764, startPoint y: 204, endPoint x: 808, endPoint y: 200, distance: 44.6
click at [808, 201] on textarea "مانجو + فراوله + كيوي + موز )" at bounding box center [813, 234] width 363 height 66
type textarea "مانجو + فراوله + كيوي + موز"
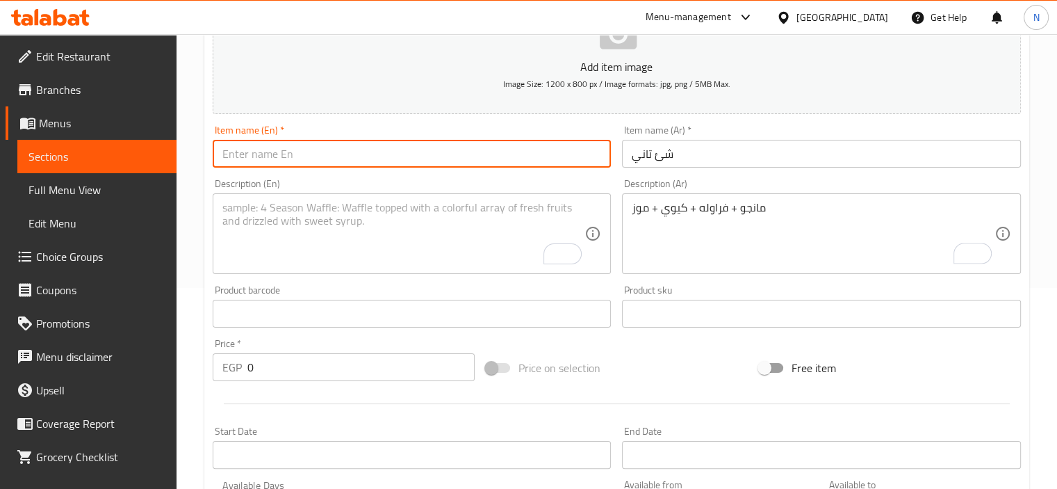
click at [314, 149] on input "text" at bounding box center [412, 154] width 399 height 28
type input "she2 tany"
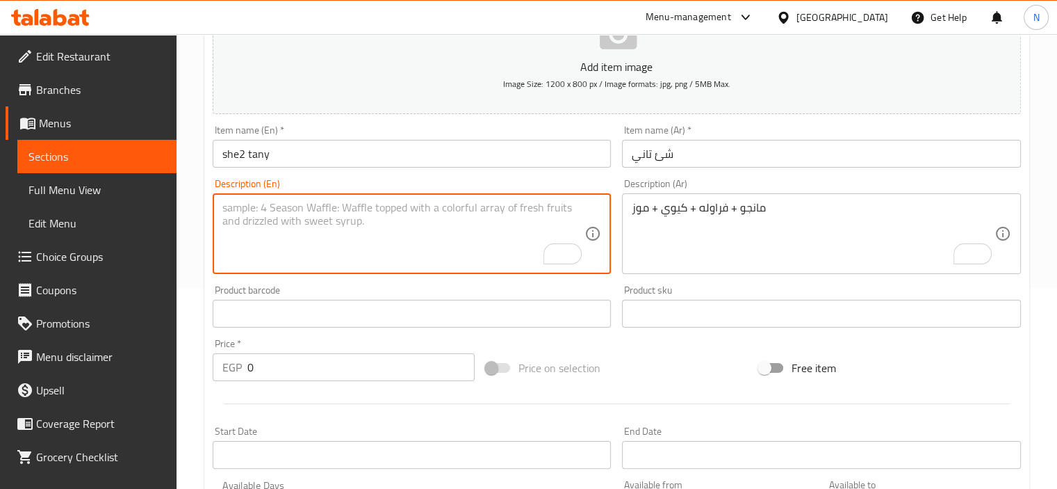
click at [279, 224] on textarea "To enrich screen reader interactions, please activate Accessibility in Grammarl…" at bounding box center [403, 234] width 363 height 66
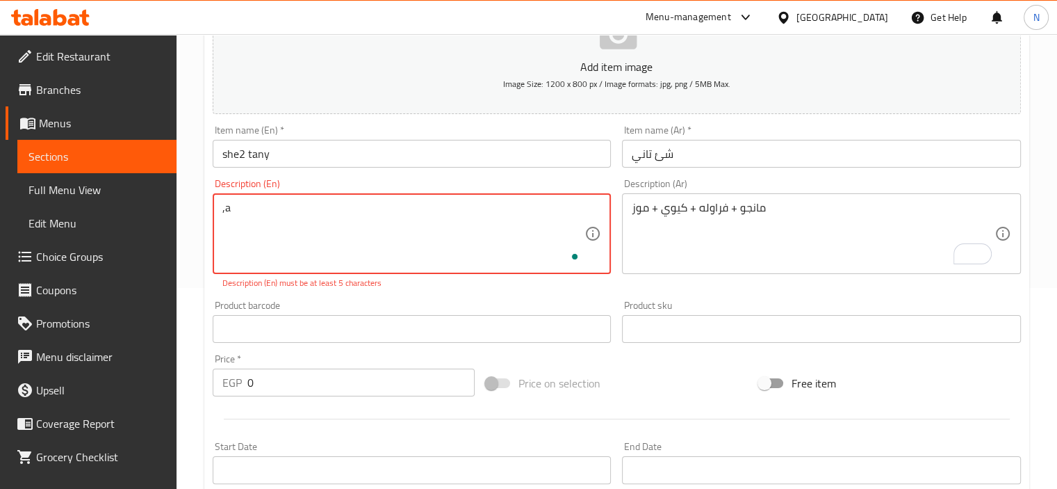
type textarea ","
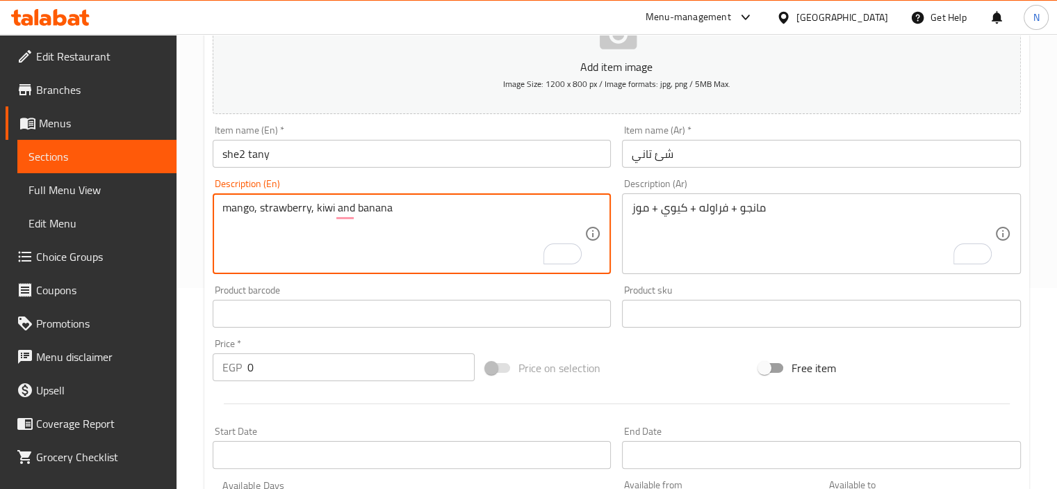
type textarea "mango, strawberry, kiwi and banana"
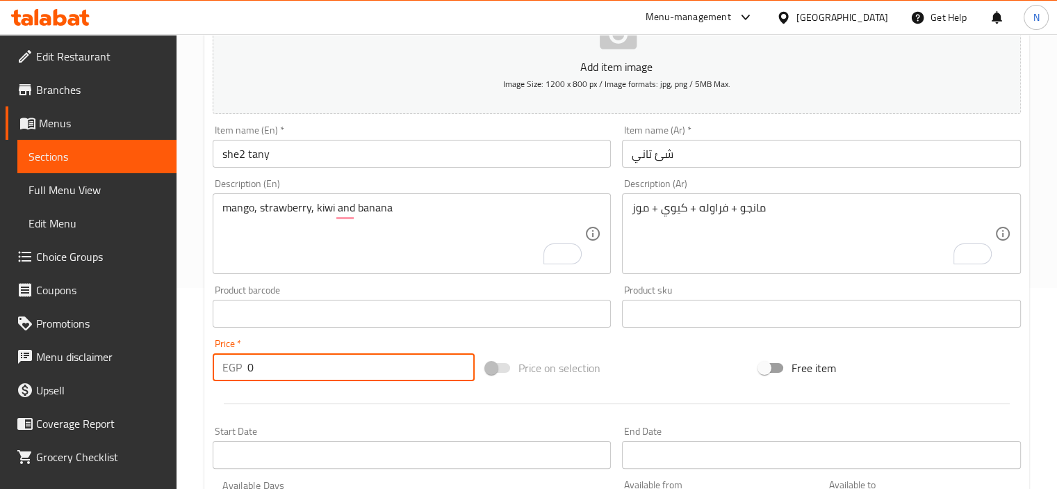
drag, startPoint x: 268, startPoint y: 368, endPoint x: 154, endPoint y: 411, distance: 122.7
click at [154, 411] on div "Edit Restaurant Branches Menus Sections Full Menu View Edit Menu Choice Groups …" at bounding box center [528, 307] width 1057 height 948
type input "110"
click at [422, 158] on input "she2 tany" at bounding box center [412, 154] width 399 height 28
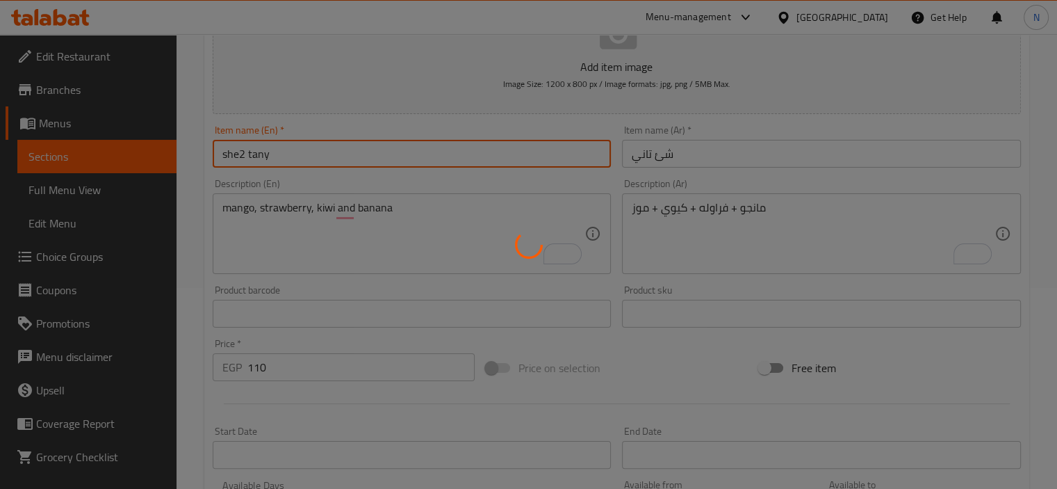
type input "0"
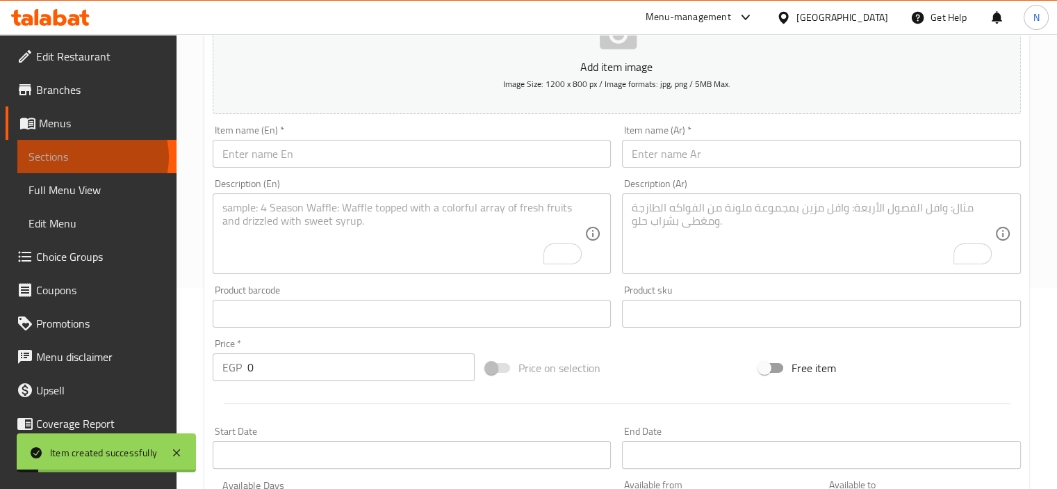
click at [89, 157] on span "Sections" at bounding box center [96, 156] width 137 height 17
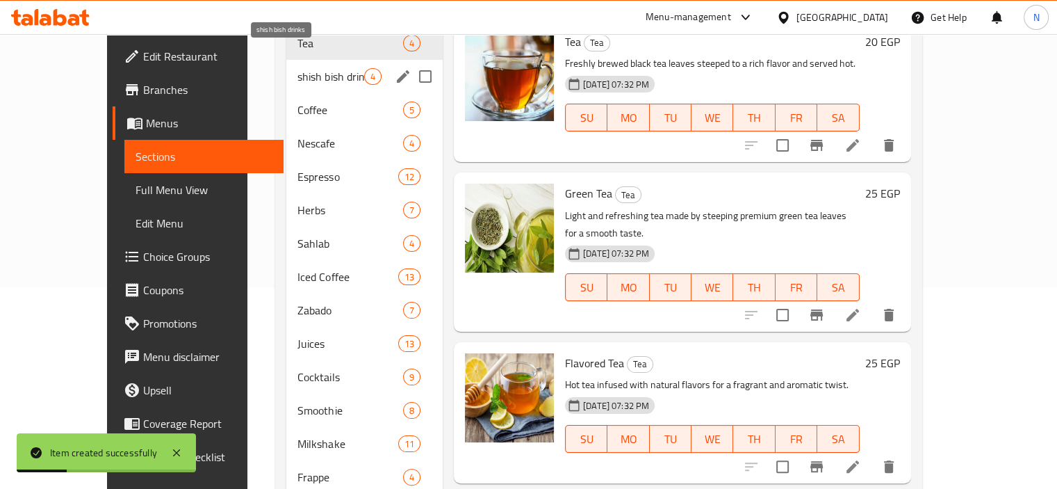
click at [297, 68] on span "shish bish drinks" at bounding box center [330, 76] width 66 height 17
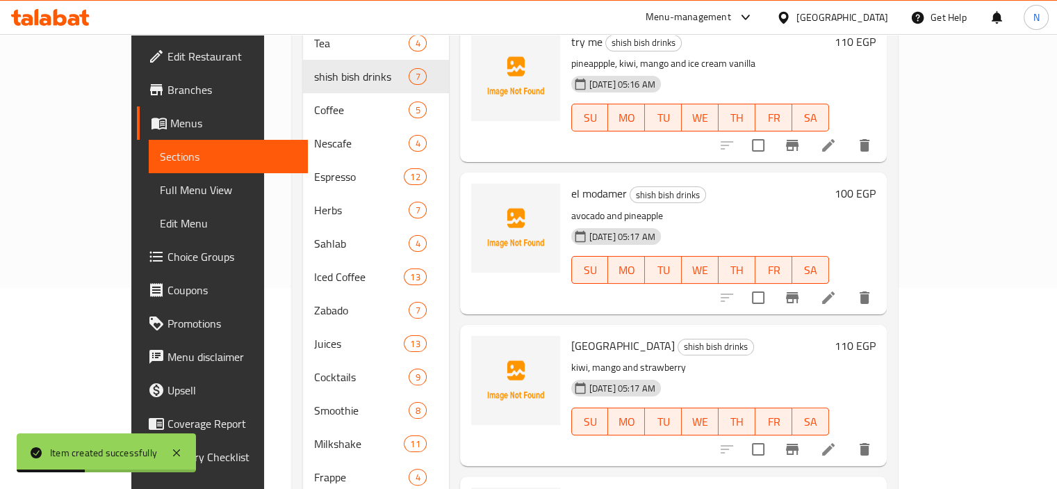
click at [466, 128] on div at bounding box center [516, 91] width 100 height 130
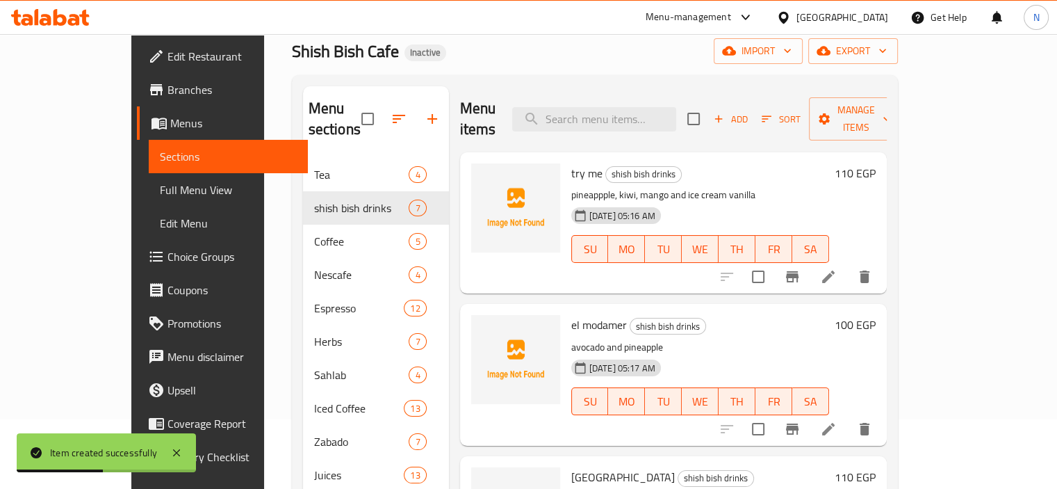
scroll to position [62, 0]
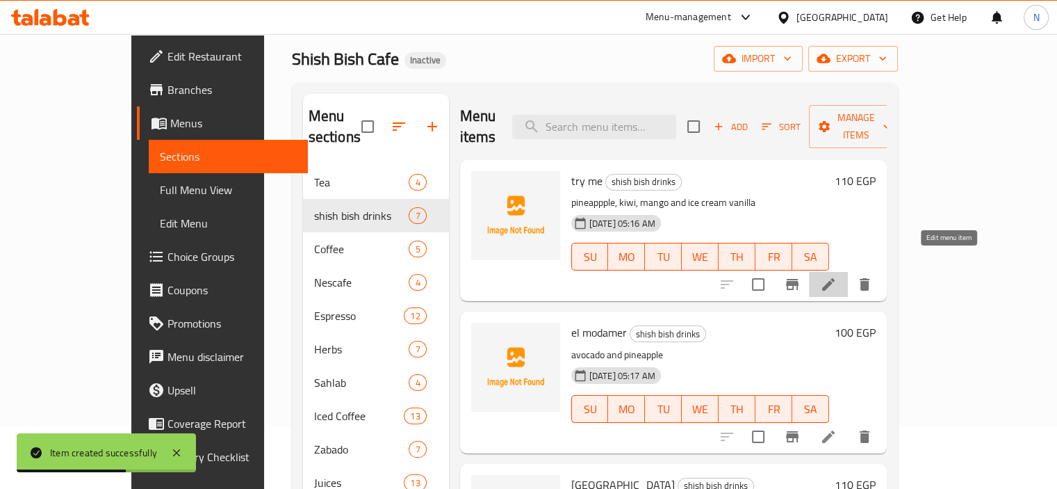
click at [837, 276] on icon at bounding box center [828, 284] width 17 height 17
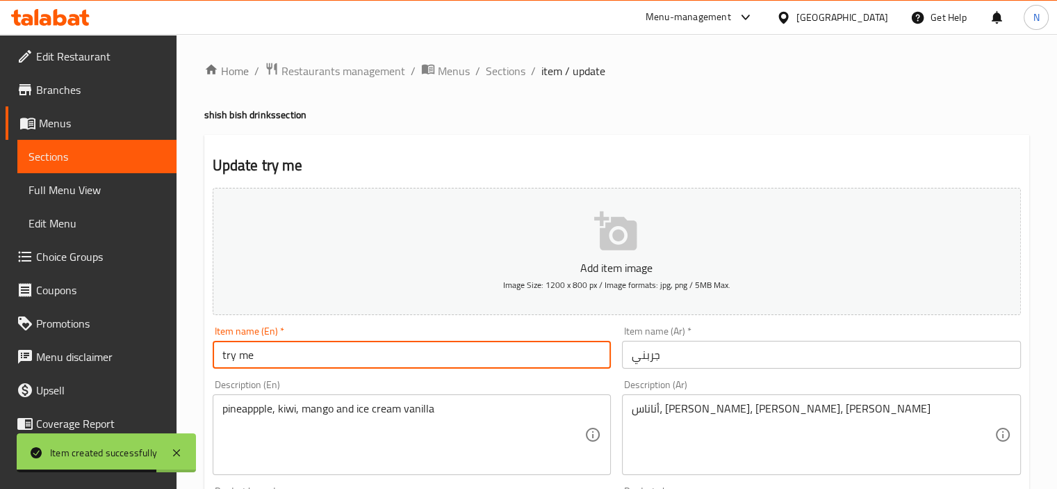
drag, startPoint x: 293, startPoint y: 359, endPoint x: 9, endPoint y: 355, distance: 283.6
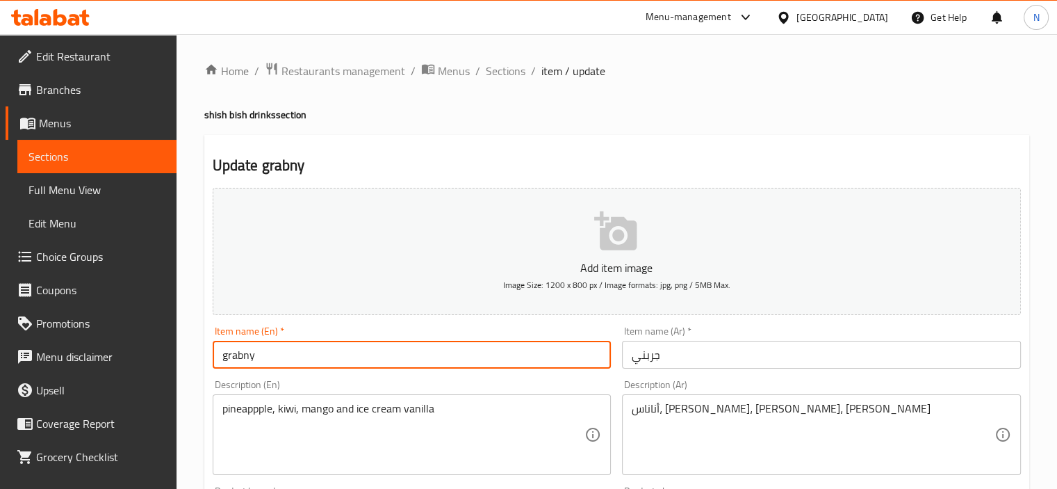
type input "grabny"
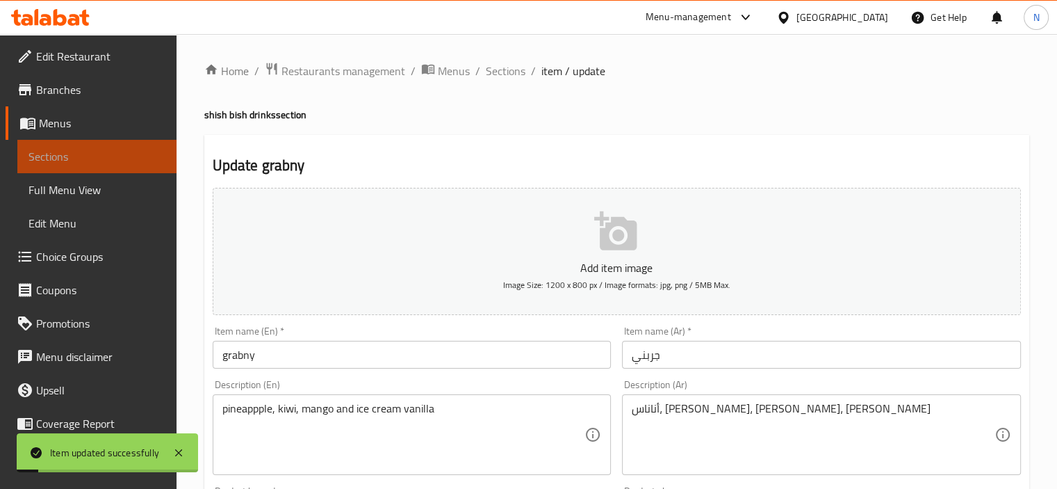
click at [102, 165] on link "Sections" at bounding box center [96, 156] width 159 height 33
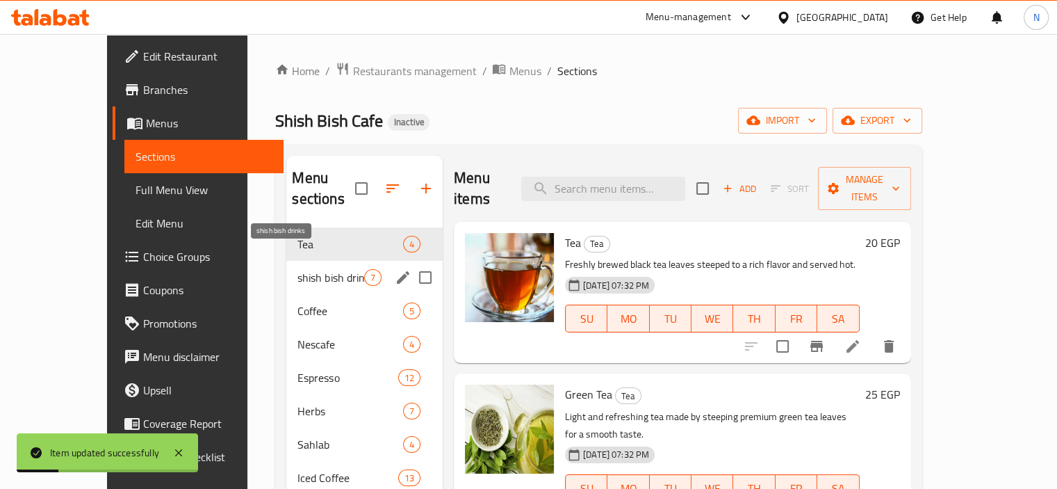
click at [297, 269] on span "shish bish drinks" at bounding box center [330, 277] width 66 height 17
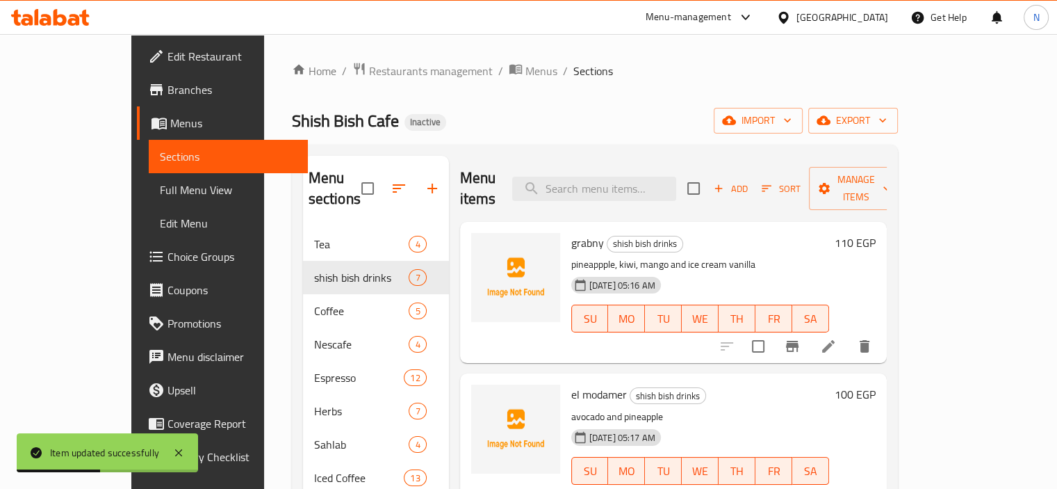
click at [160, 198] on span "Full Menu View" at bounding box center [228, 189] width 137 height 17
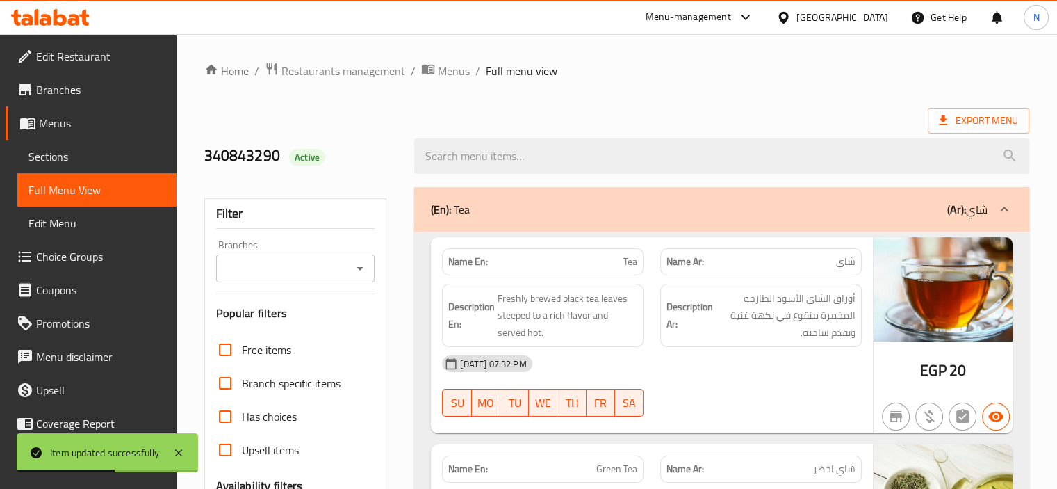
click at [453, 202] on p "(En): Tea" at bounding box center [450, 209] width 39 height 17
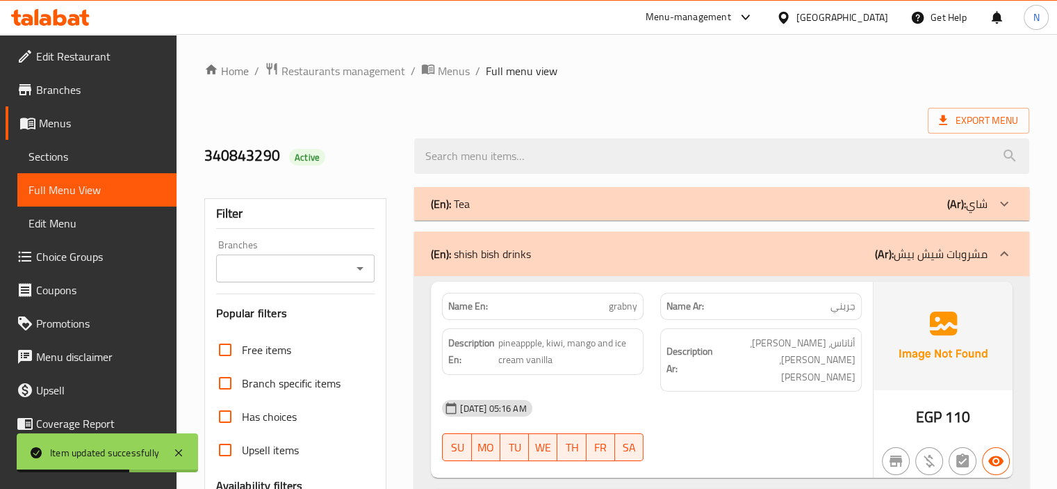
click at [383, 263] on div "Filter Branches Branches Popular filters Free items Branch specific items Has c…" at bounding box center [295, 455] width 183 height 514
click at [386, 410] on div "Filter Branches Branches Popular filters Free items Branch specific items Has c…" at bounding box center [295, 455] width 183 height 514
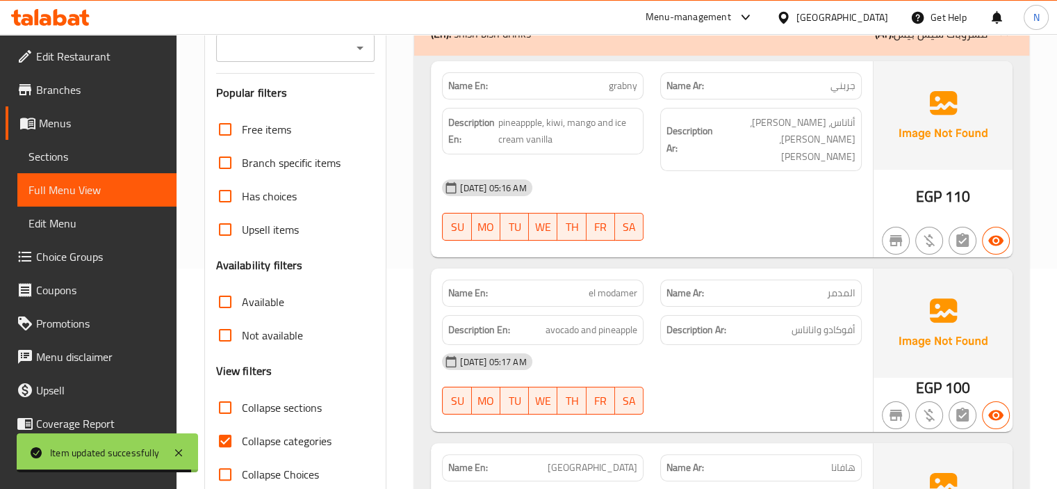
scroll to position [222, 0]
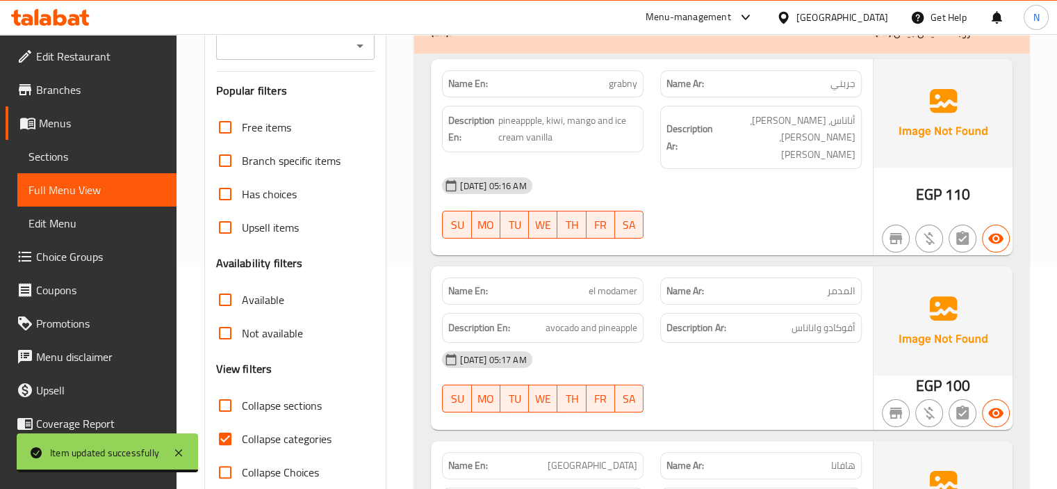
click at [222, 398] on input "Collapse sections" at bounding box center [224, 404] width 33 height 33
checkbox input "true"
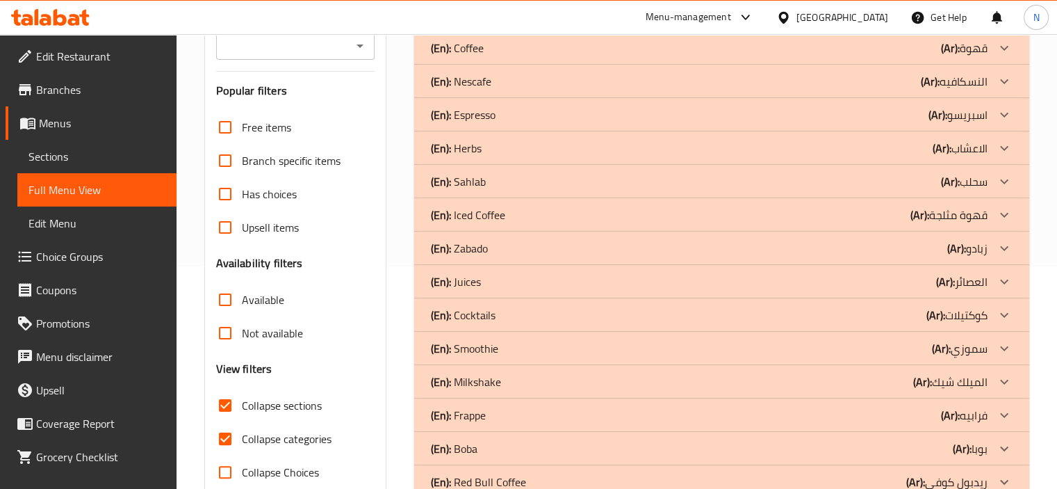
click at [398, 302] on div "Filter Branches Branches Popular filters Free items Branch specific items Has c…" at bounding box center [301, 298] width 211 height 684
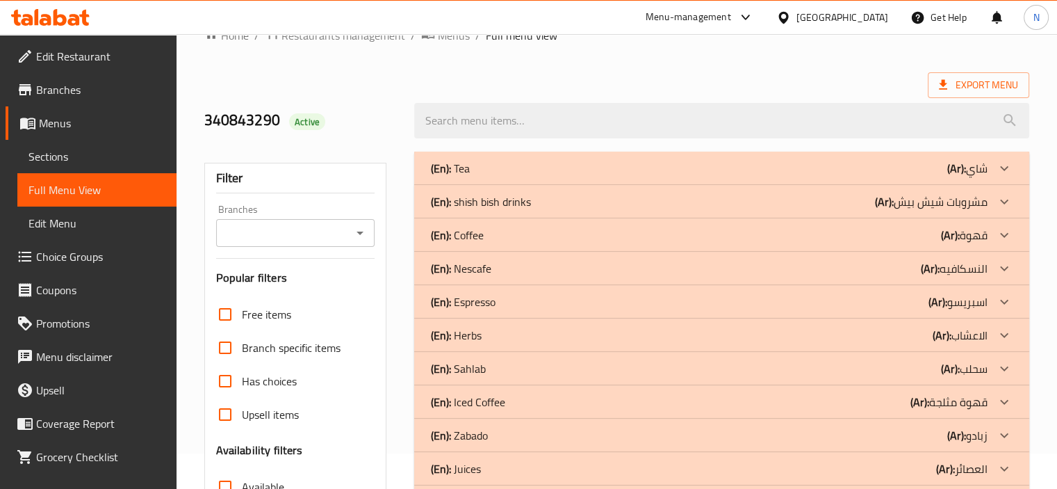
scroll to position [0, 0]
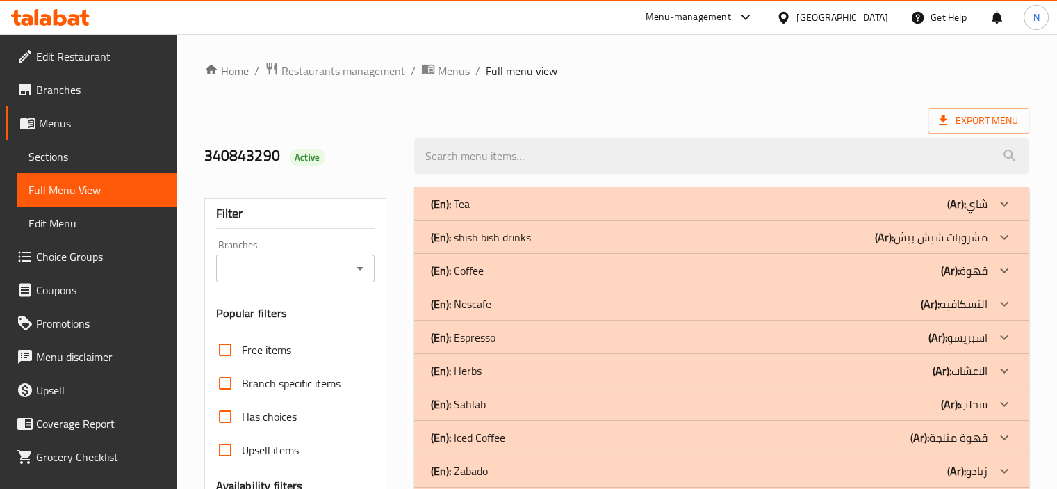
click at [470, 212] on p "(En): shish bish drinks" at bounding box center [450, 203] width 39 height 17
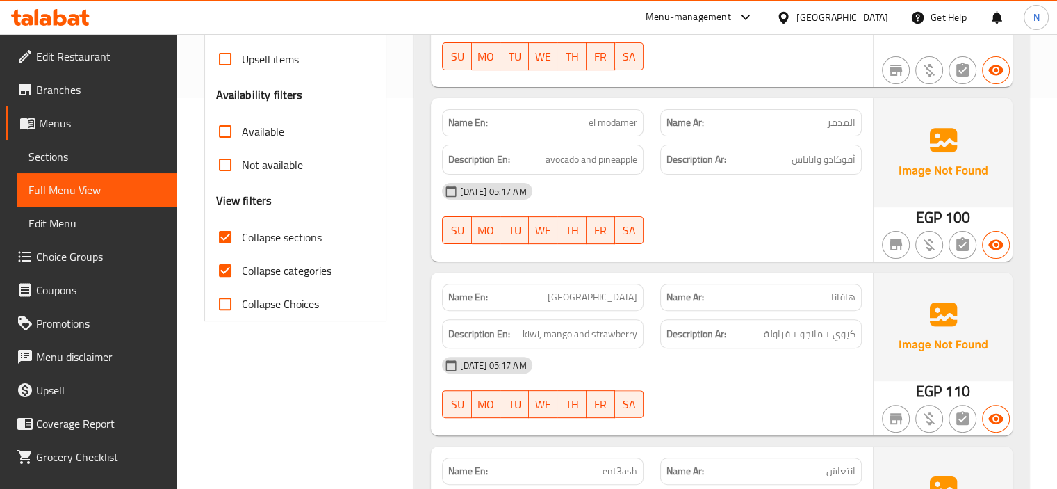
scroll to position [334, 0]
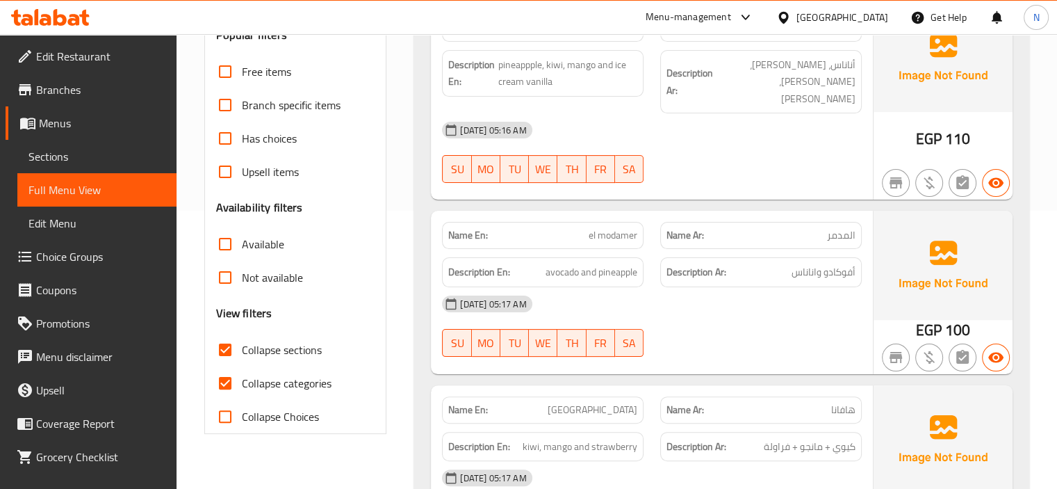
scroll to position [1680, 0]
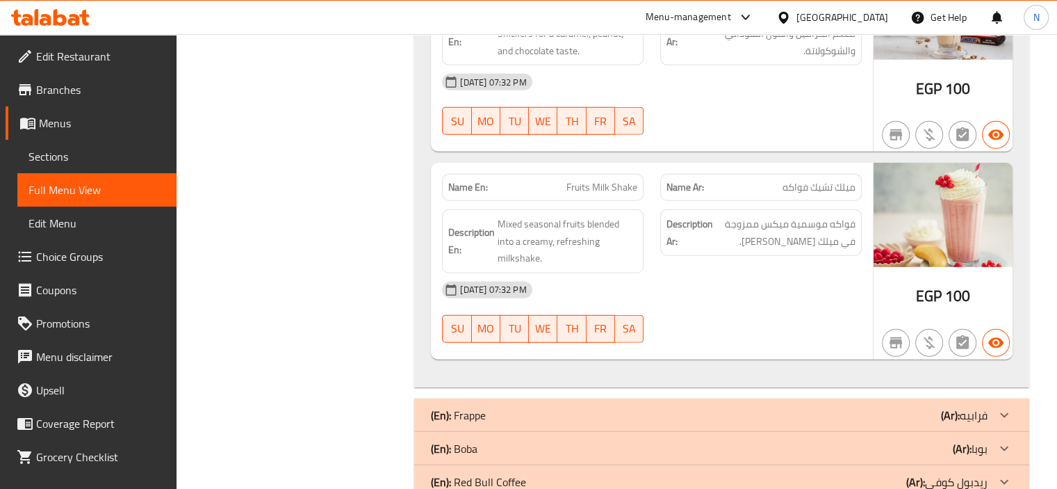
scroll to position [3877, 0]
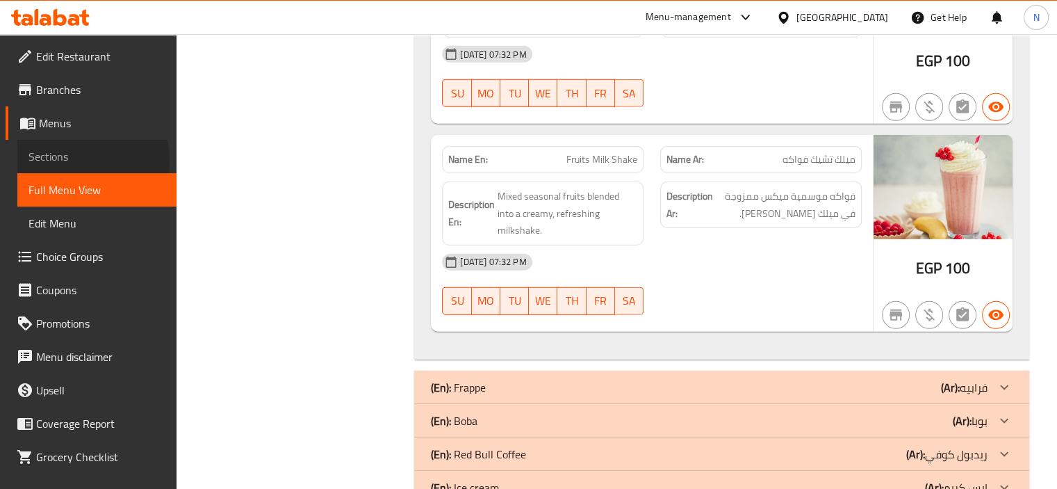
click at [68, 161] on span "Sections" at bounding box center [96, 156] width 137 height 17
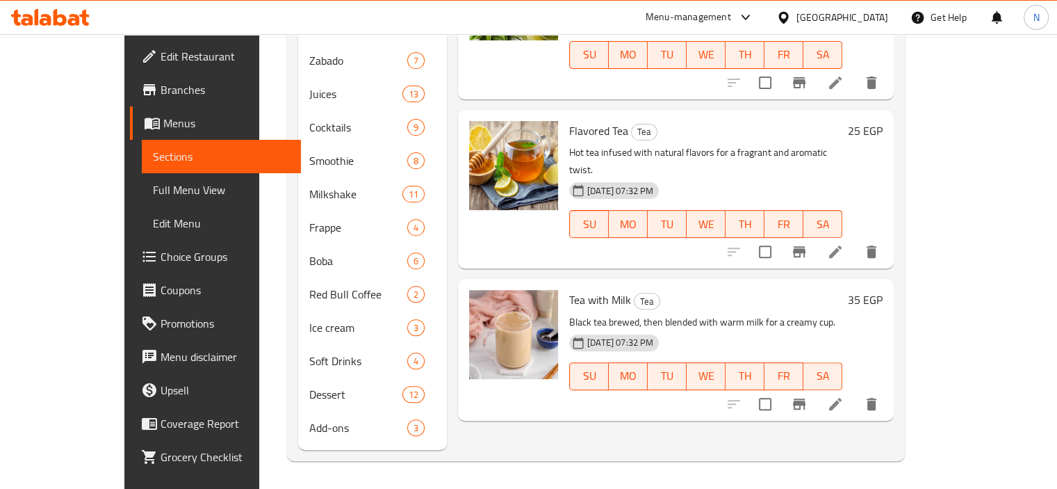
scroll to position [195, 0]
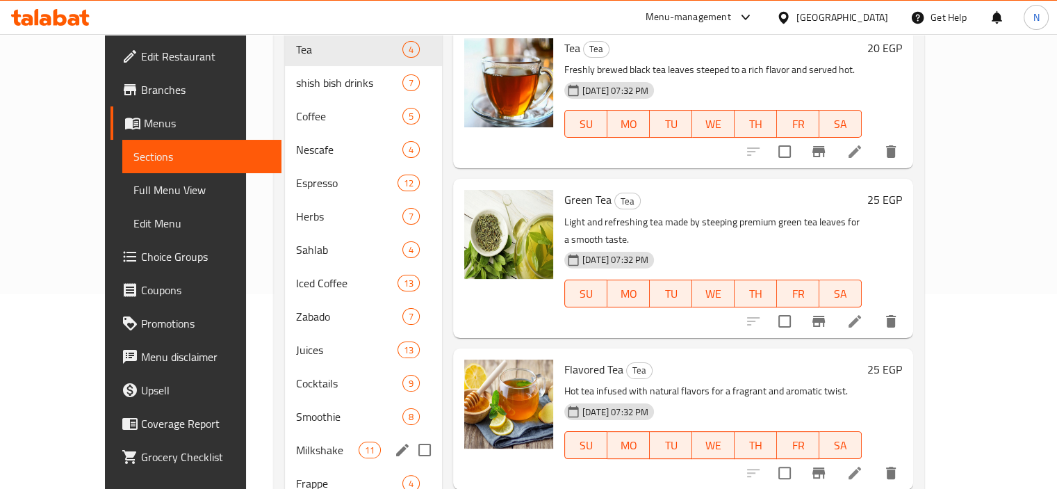
click at [296, 441] on span "Milkshake" at bounding box center [327, 449] width 63 height 17
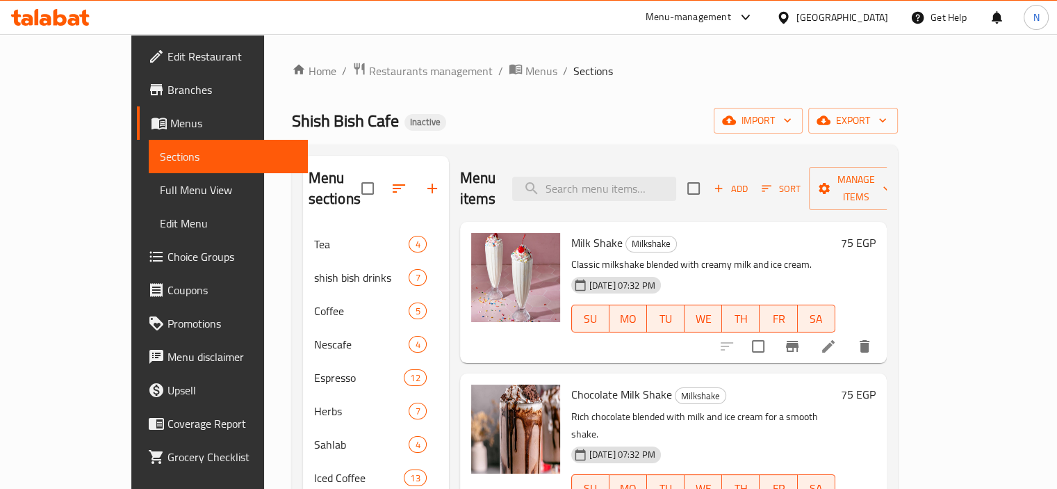
click at [805, 189] on div "Add Sort Manage items" at bounding box center [794, 188] width 215 height 43
click at [749, 181] on span "Add" at bounding box center [731, 189] width 38 height 16
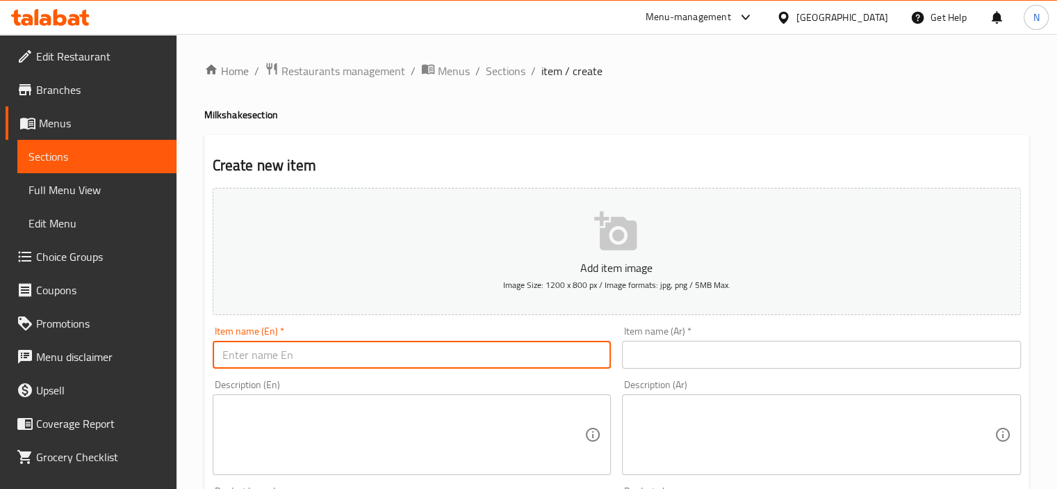
click at [394, 349] on input "text" at bounding box center [412, 355] width 399 height 28
type input "strawberry milkshake"
click at [773, 357] on input "text" at bounding box center [821, 355] width 399 height 28
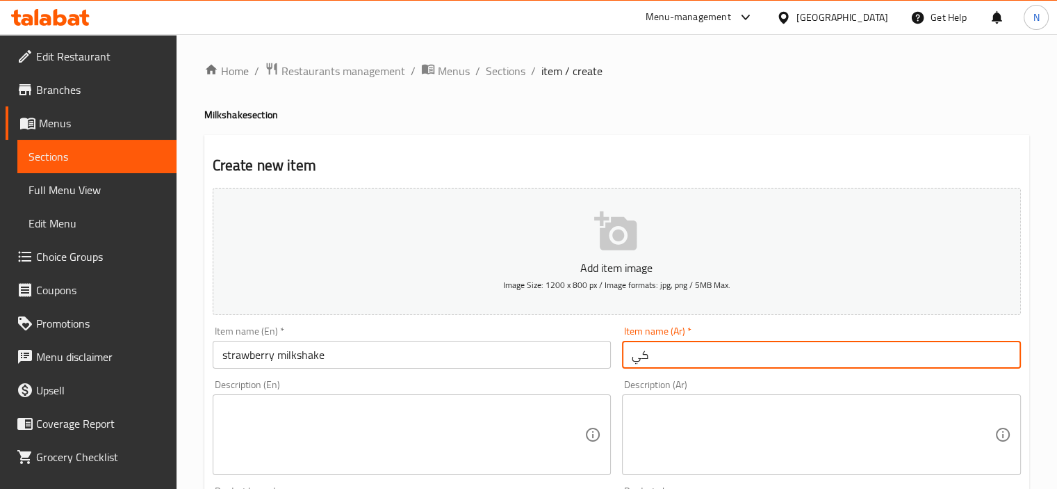
type input "ك"
type input "ميلك شيك فراولة"
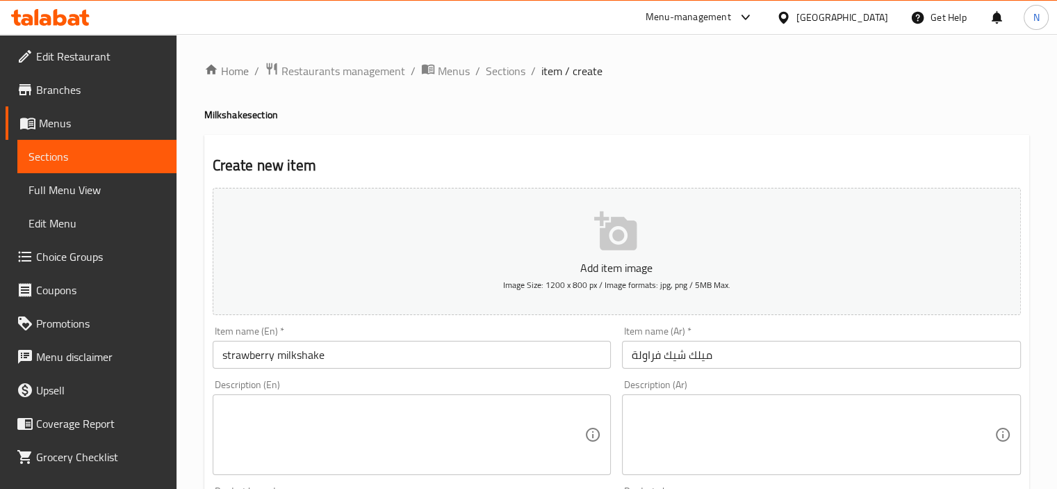
click at [559, 386] on div "Description (En) Description (En)" at bounding box center [412, 426] width 399 height 95
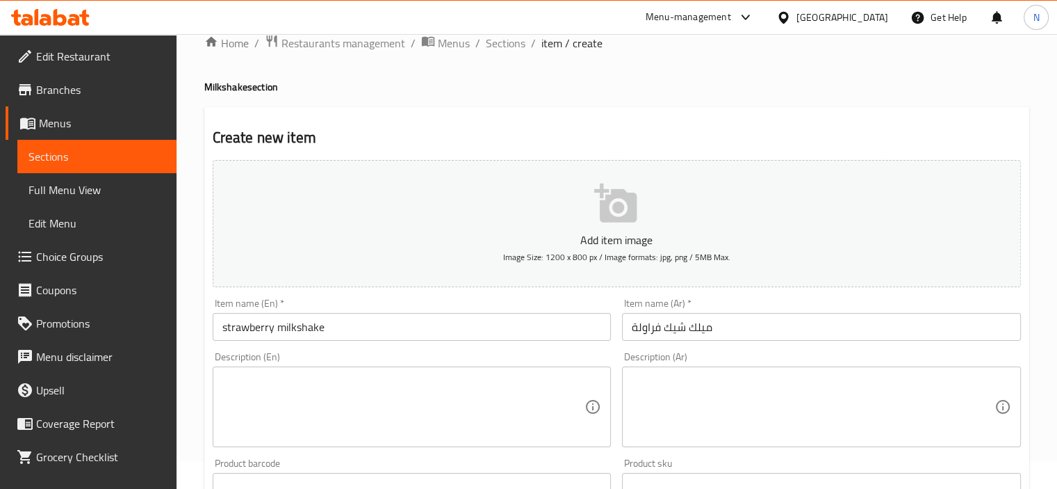
scroll to position [139, 0]
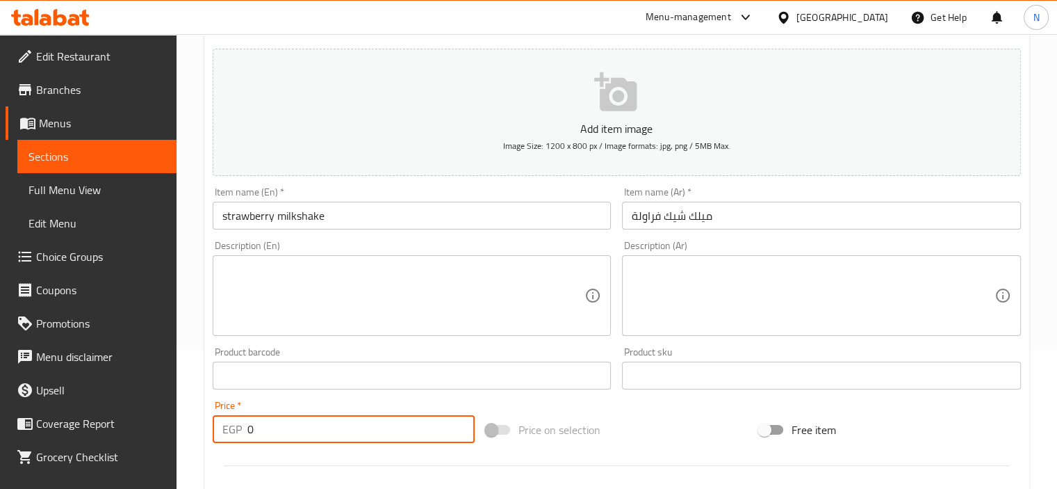
drag, startPoint x: 278, startPoint y: 427, endPoint x: 120, endPoint y: 405, distance: 159.3
click at [120, 405] on div "Edit Restaurant Branches Menus Sections Full Menu View Edit Menu Choice Groups …" at bounding box center [528, 369] width 1057 height 948
paste input "75"
type input "75"
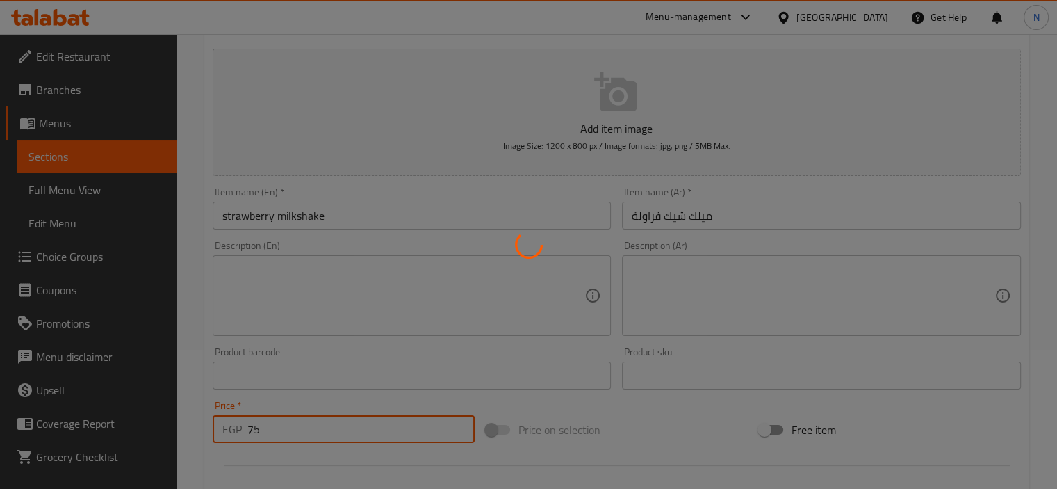
type input "0"
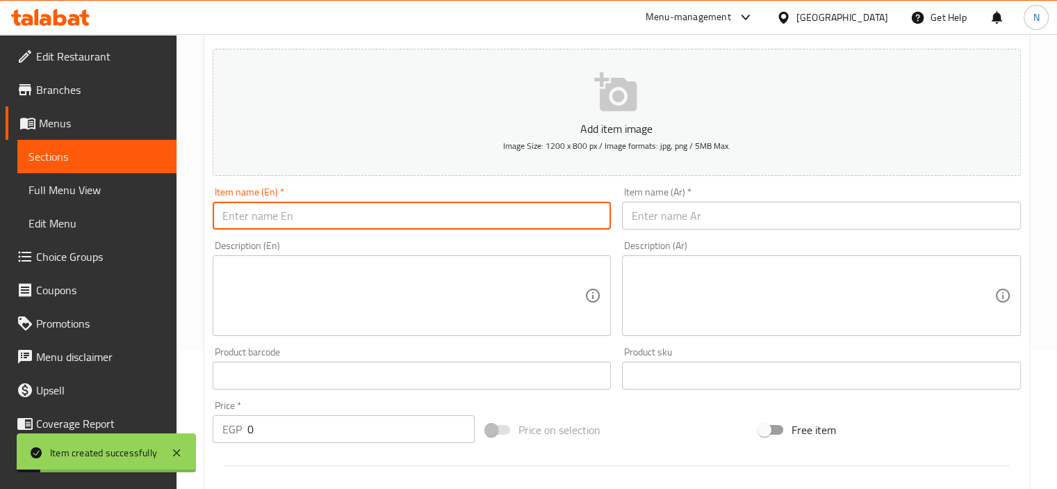
click at [323, 211] on input "text" at bounding box center [412, 216] width 399 height 28
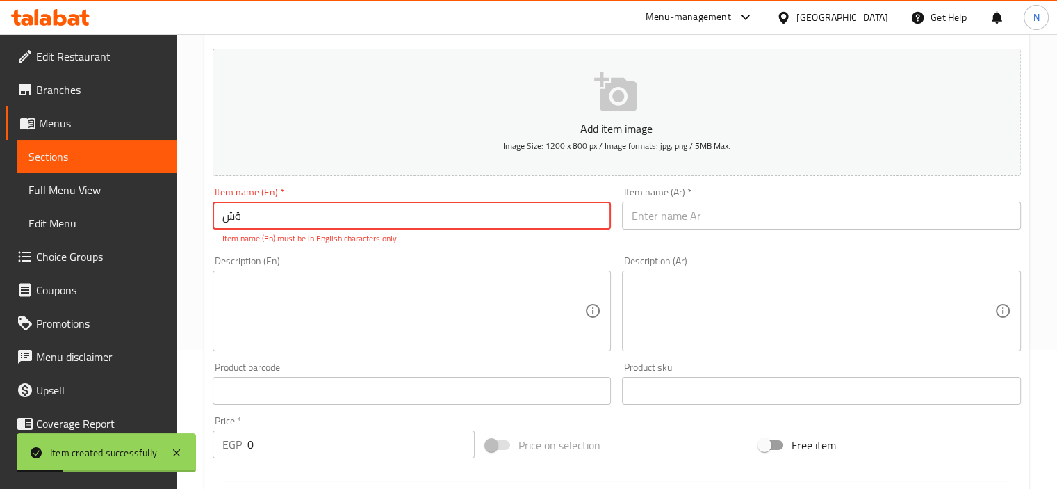
type input "ة"
click at [674, 210] on input "text" at bounding box center [821, 216] width 399 height 28
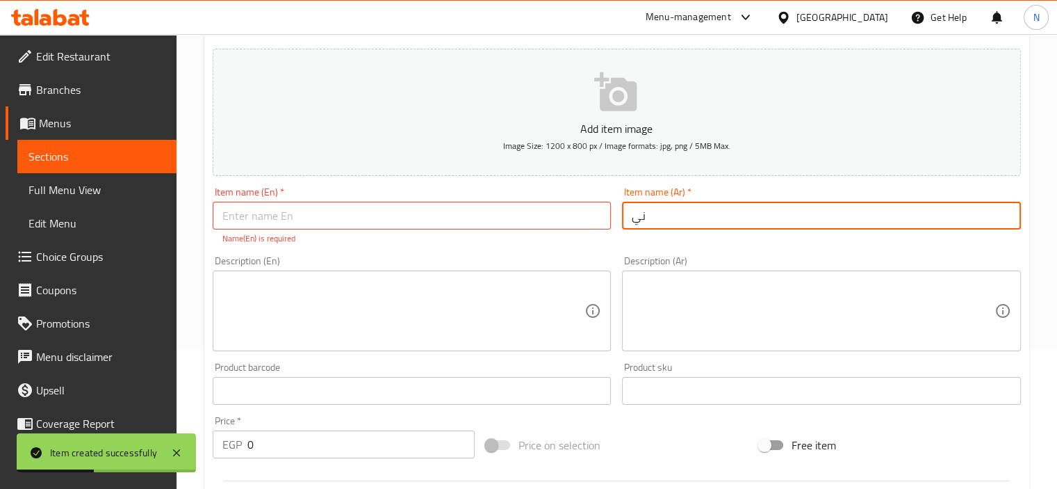
type input "ن"
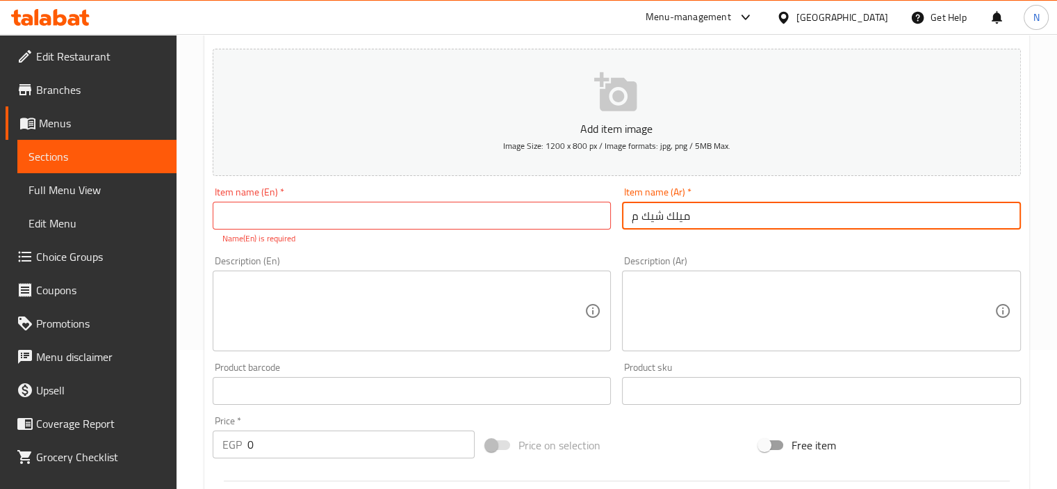
type input "ميلك [PERSON_NAME]"
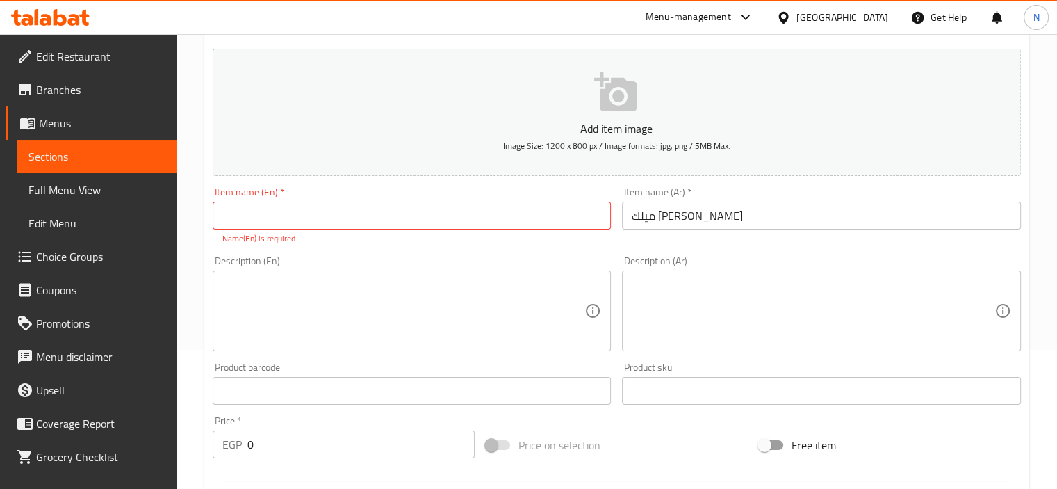
click at [494, 196] on div "Item name (En)   * Item name (En) * Name(En) is required" at bounding box center [412, 216] width 399 height 58
click at [494, 211] on input "text" at bounding box center [412, 216] width 399 height 28
type input "ة"
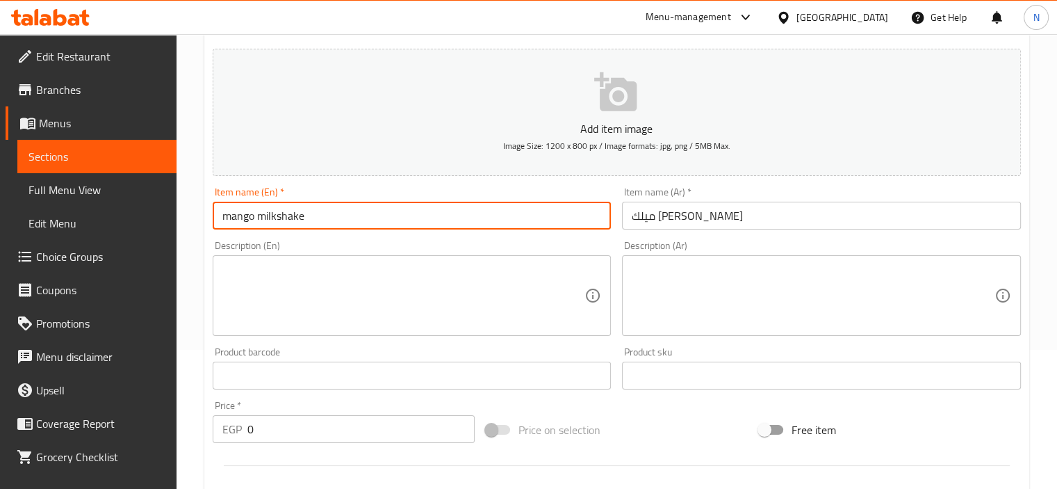
type input "mango milkshake"
click at [408, 286] on textarea at bounding box center [403, 296] width 363 height 66
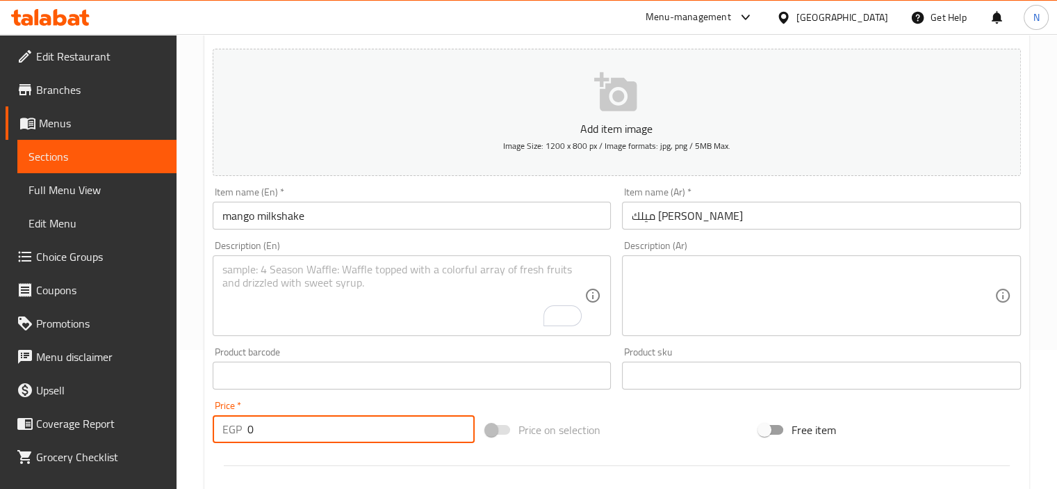
drag, startPoint x: 275, startPoint y: 435, endPoint x: 197, endPoint y: 420, distance: 79.3
click at [197, 420] on div "Home / Restaurants management / Menus / Sections / item / create Milkshake sect…" at bounding box center [617, 369] width 881 height 948
type input "75"
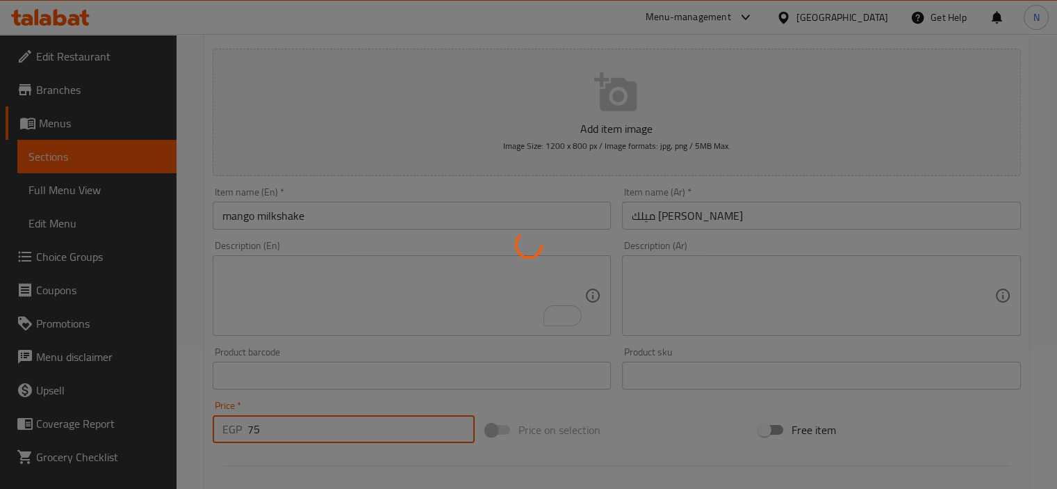
type input "0"
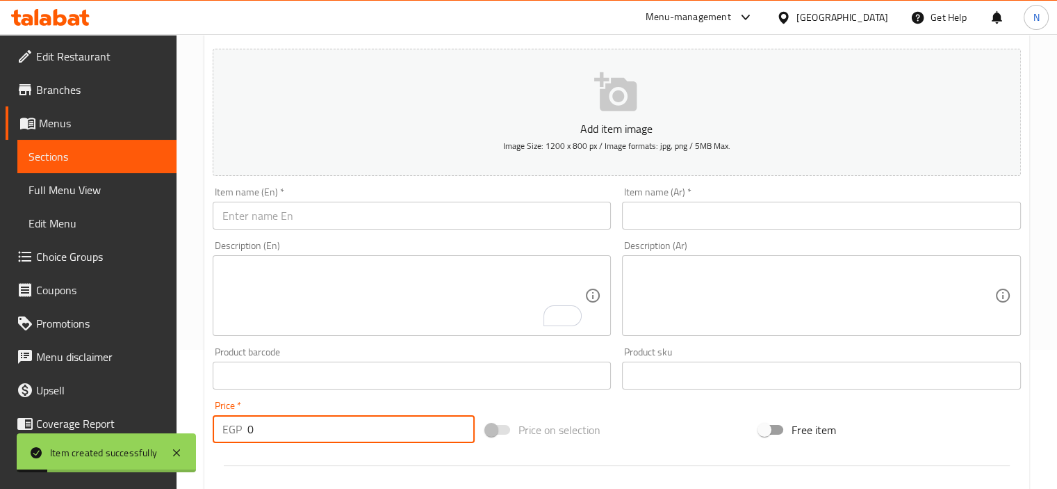
click at [52, 181] on span "Full Menu View" at bounding box center [96, 189] width 137 height 17
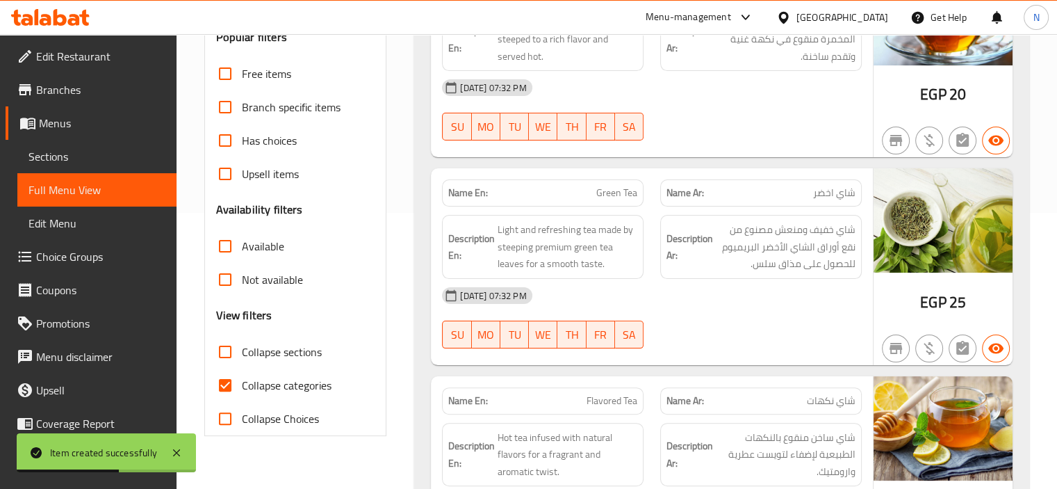
scroll to position [278, 0]
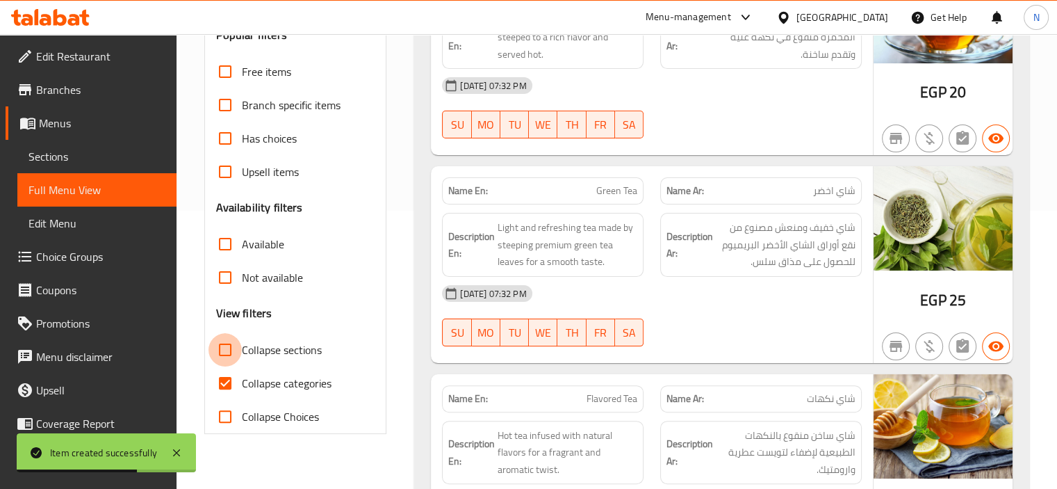
click at [224, 354] on input "Collapse sections" at bounding box center [224, 349] width 33 height 33
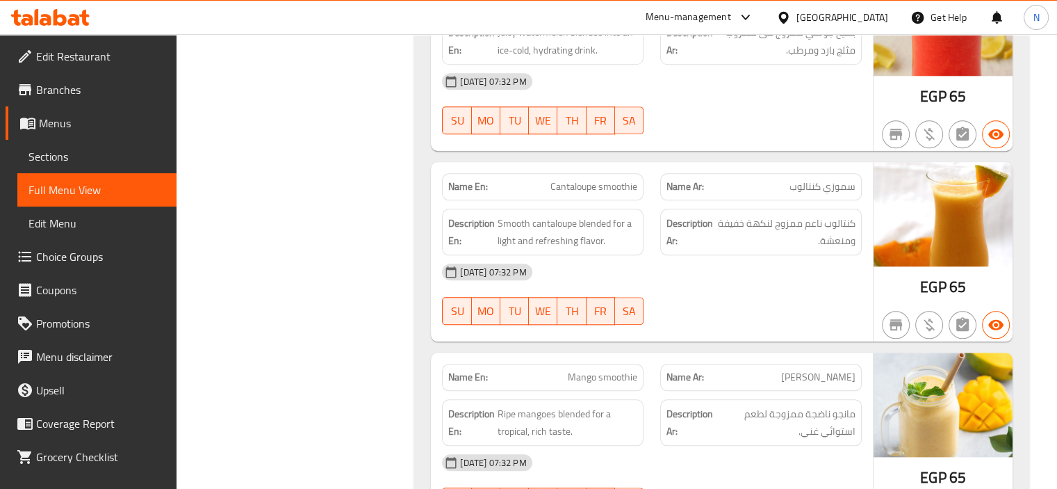
scroll to position [1612, 0]
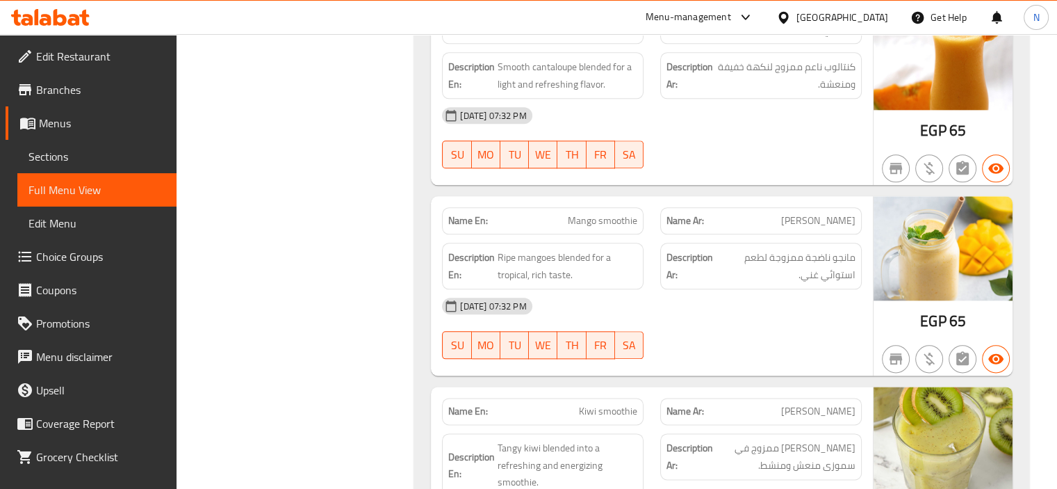
click at [259, 227] on div "Filter Branches Branches Popular filters Free items Branch specific items Has c…" at bounding box center [301, 166] width 211 height 3200
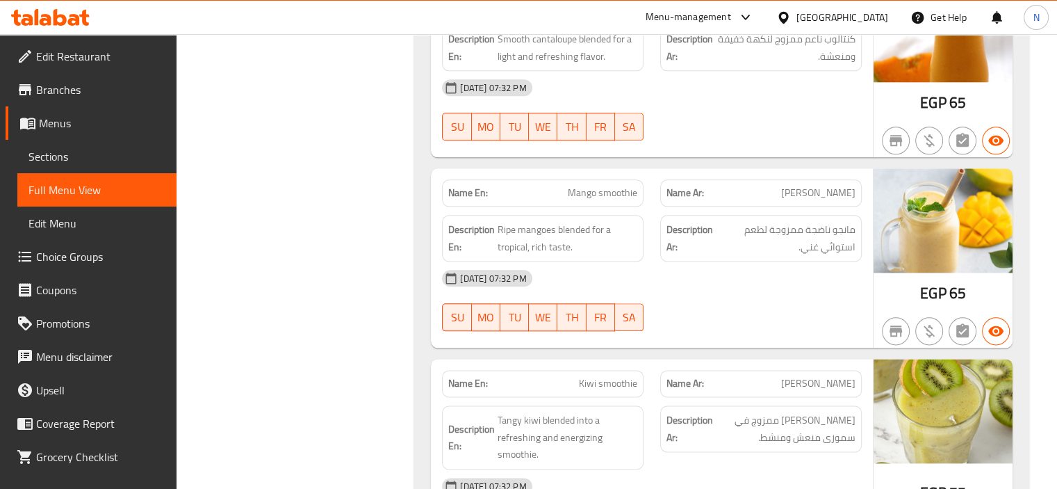
scroll to position [2168, 0]
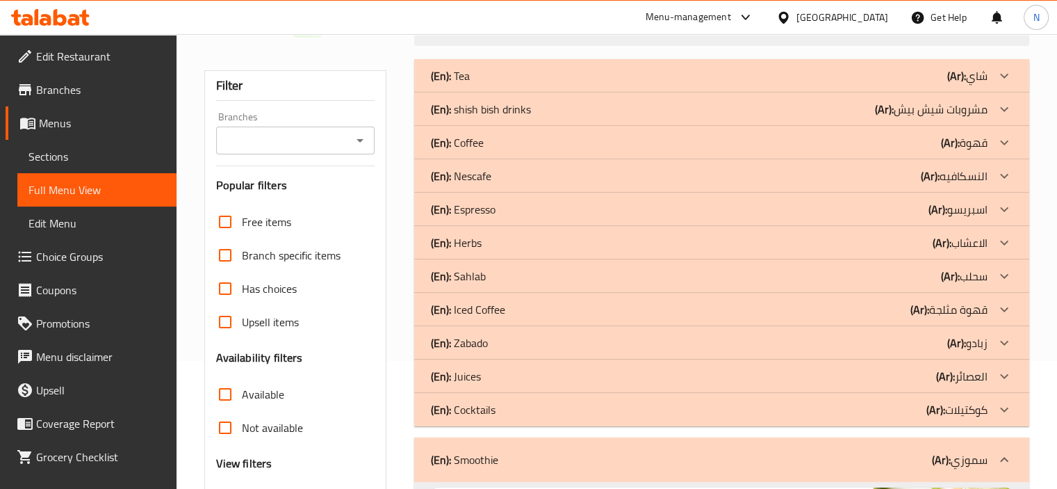
scroll to position [156, 0]
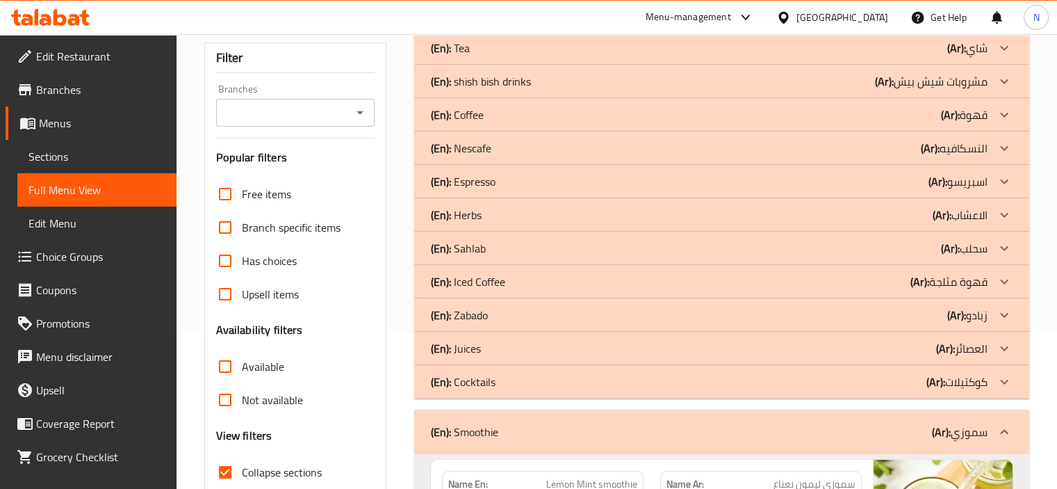
click at [222, 462] on input "Collapse sections" at bounding box center [224, 471] width 33 height 33
click at [222, 466] on input "Collapse sections" at bounding box center [224, 471] width 33 height 33
click at [225, 472] on input "Collapse sections" at bounding box center [224, 471] width 33 height 33
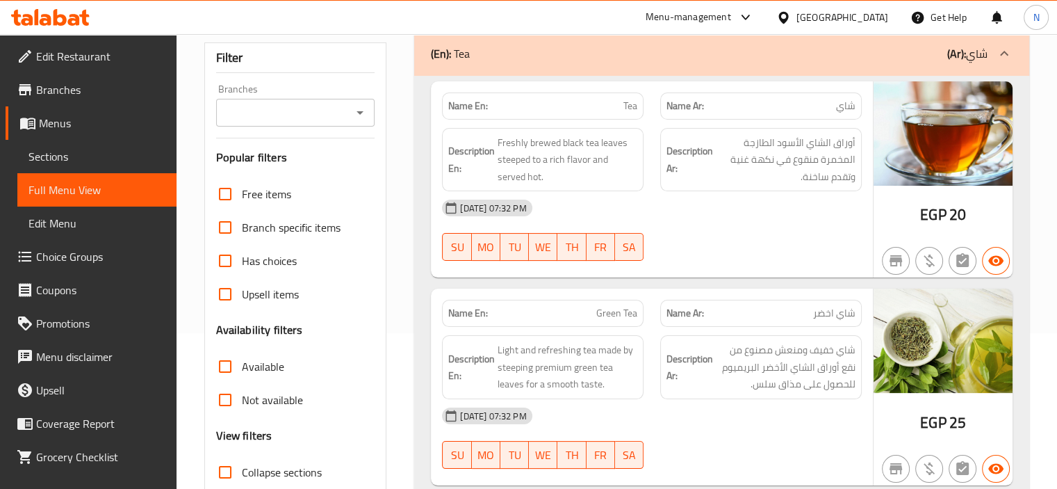
click at [222, 469] on input "Collapse sections" at bounding box center [224, 471] width 33 height 33
checkbox input "true"
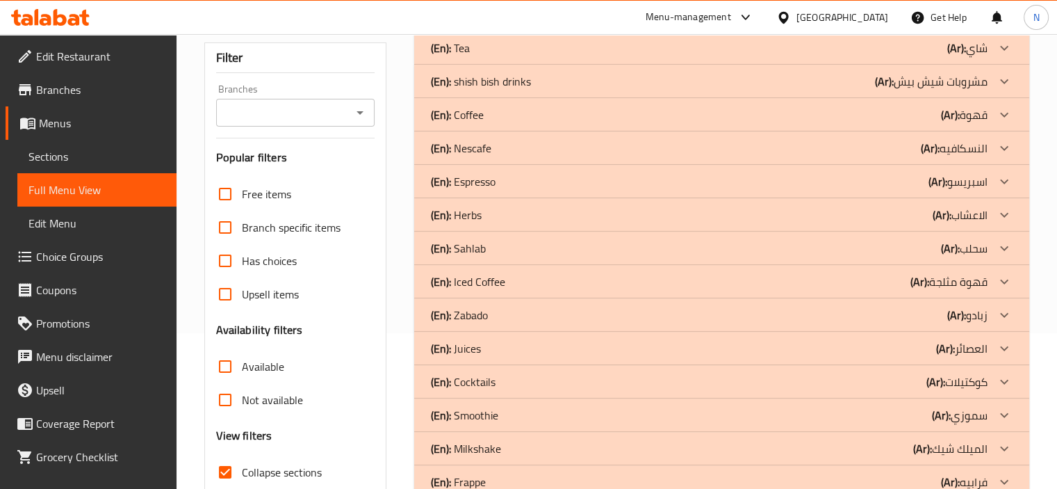
click at [470, 56] on p "(En): shish bish drinks" at bounding box center [450, 48] width 39 height 17
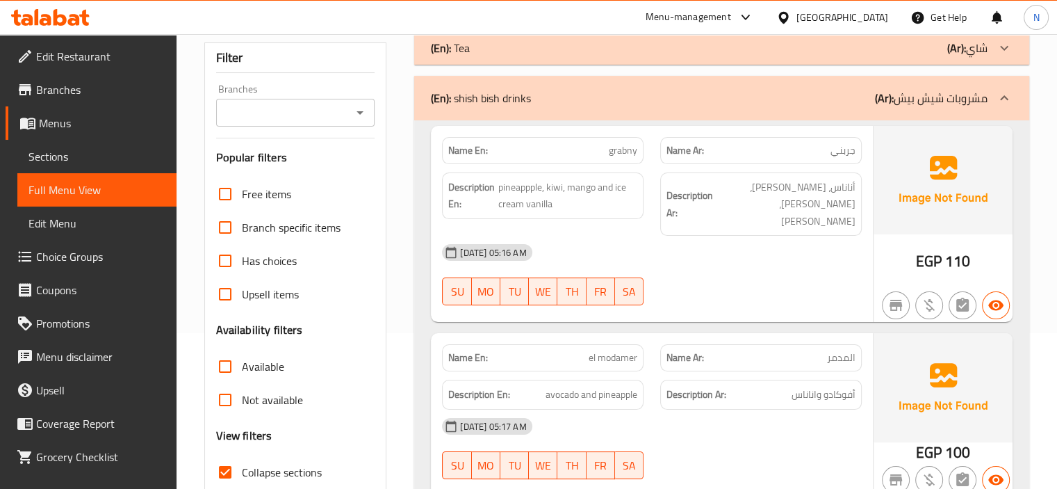
click at [375, 213] on div "Filter Branches Branches Popular filters Free items Branch specific items Has c…" at bounding box center [295, 299] width 183 height 514
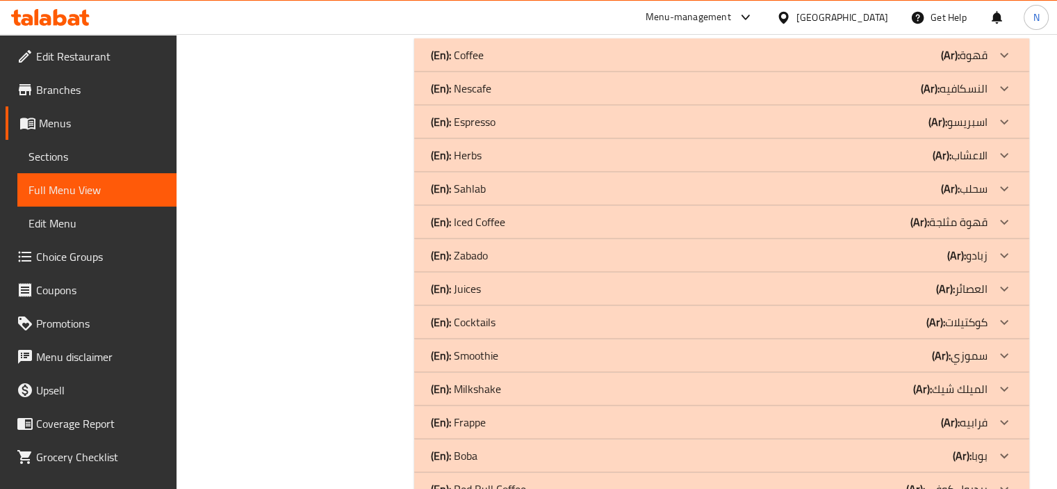
scroll to position [1558, 0]
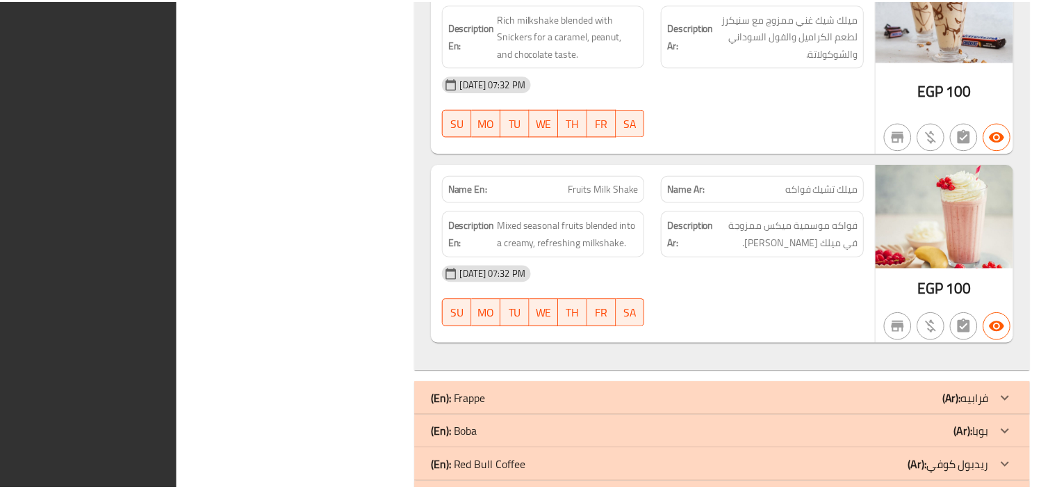
scroll to position [4292, 0]
